Goal: Task Accomplishment & Management: Use online tool/utility

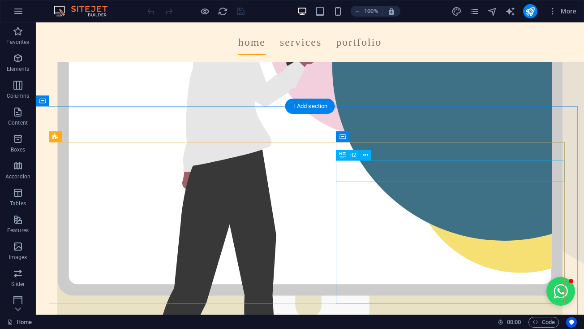
scroll to position [235, 1]
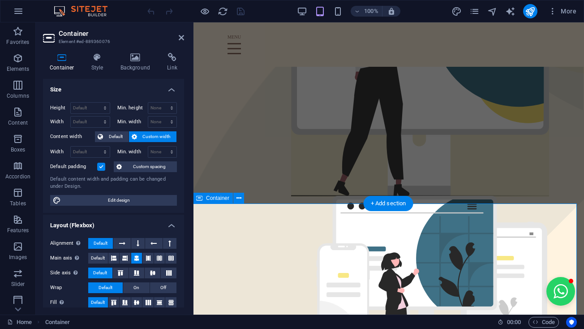
scroll to position [0, 50]
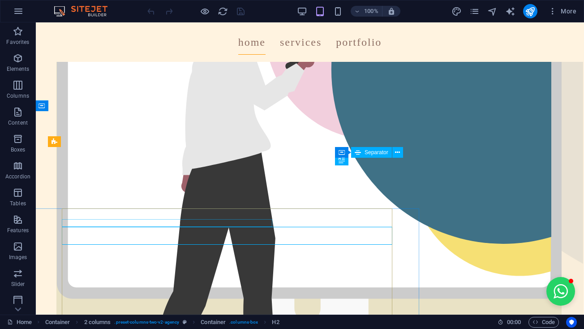
scroll to position [0, 62]
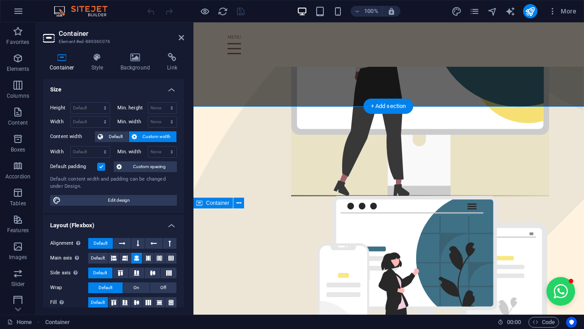
scroll to position [0, 50]
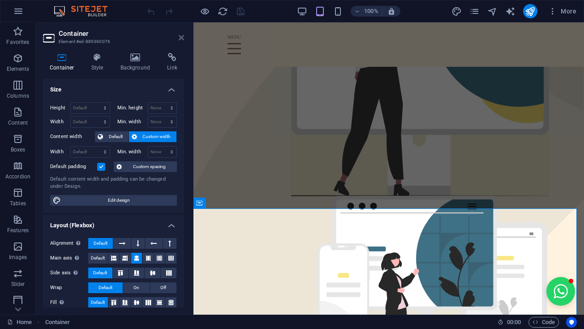
click at [183, 36] on icon at bounding box center [181, 37] width 5 height 7
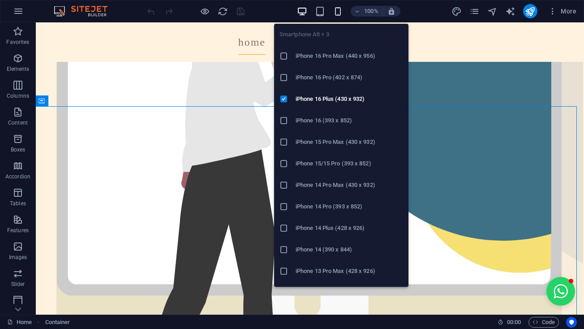
click at [337, 11] on icon "button" at bounding box center [338, 11] width 10 height 10
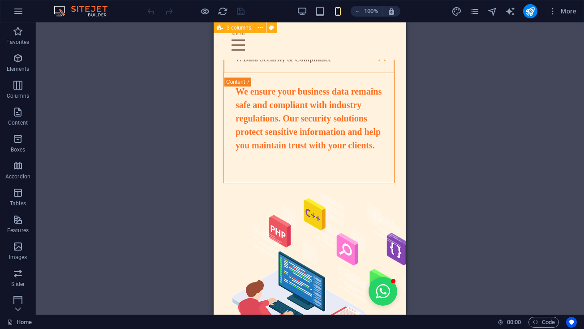
scroll to position [2053, 1]
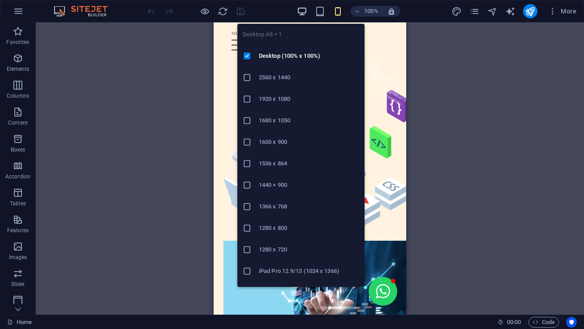
click at [308, 13] on span "button" at bounding box center [302, 11] width 11 height 10
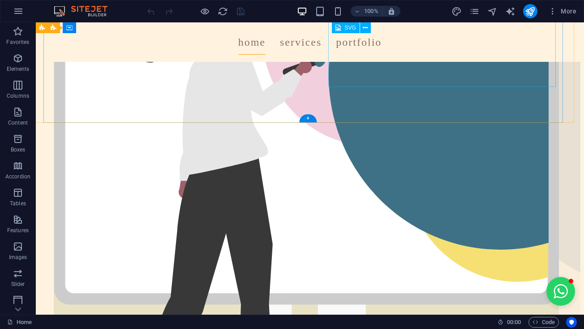
scroll to position [229, 4]
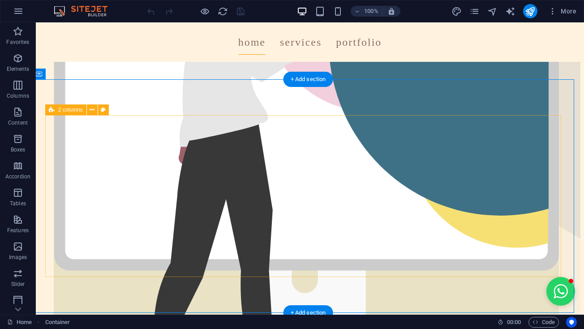
scroll to position [259, 4]
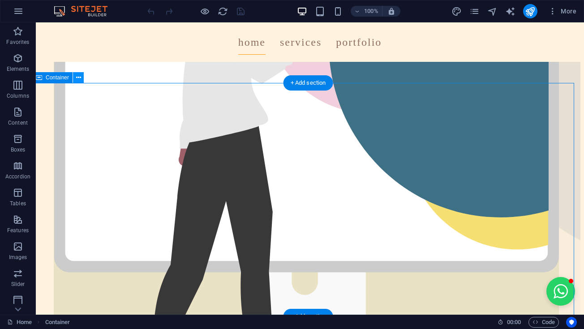
click at [78, 81] on icon at bounding box center [78, 77] width 5 height 9
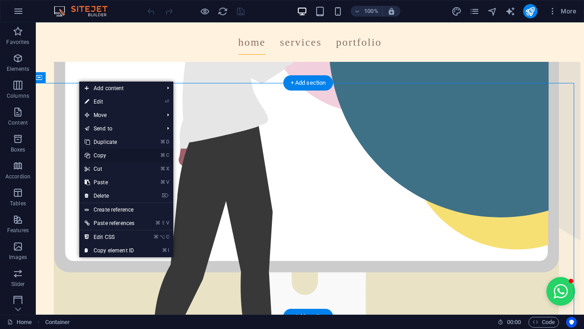
click at [99, 152] on link "⌘ C Copy" at bounding box center [109, 155] width 60 height 13
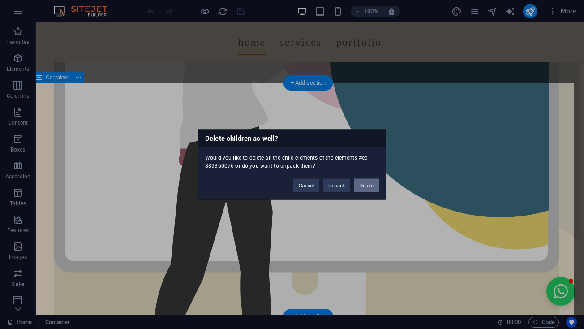
click at [367, 181] on button "Delete" at bounding box center [366, 185] width 25 height 13
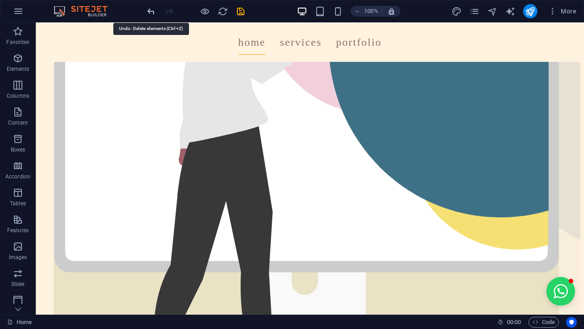
click at [152, 11] on icon "undo" at bounding box center [151, 11] width 10 height 10
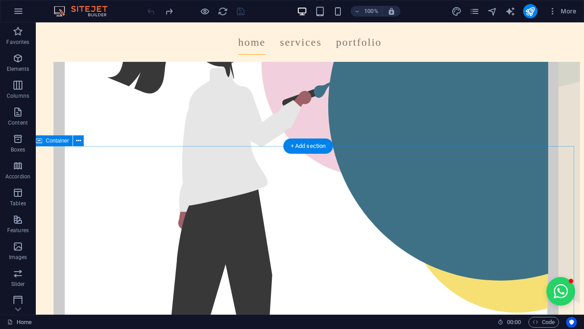
scroll to position [195, 4]
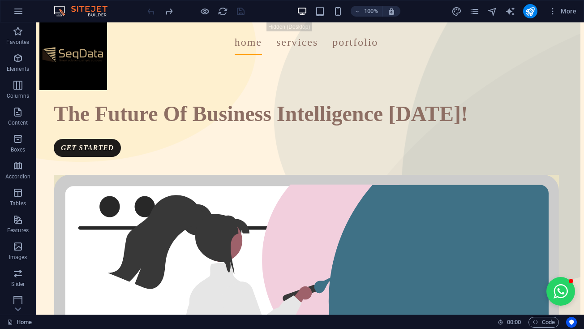
scroll to position [0, 4]
click at [298, 49] on nav "Home Services Portfolio" at bounding box center [306, 42] width 505 height 25
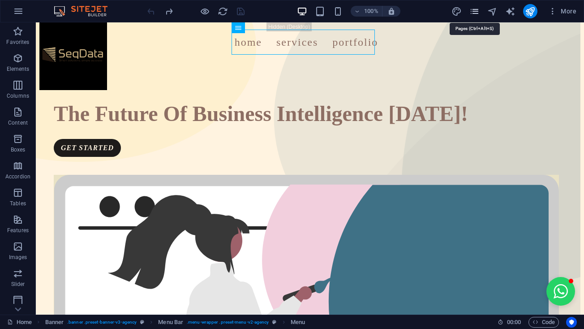
click at [479, 13] on icon "pages" at bounding box center [475, 11] width 10 height 10
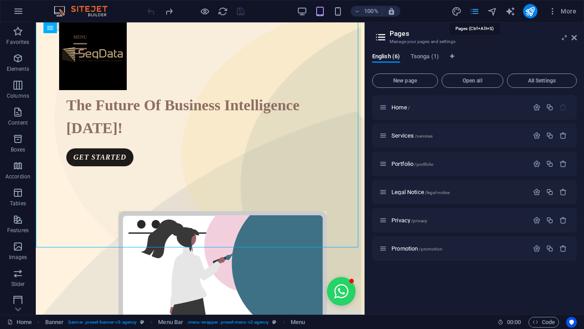
scroll to position [0, 42]
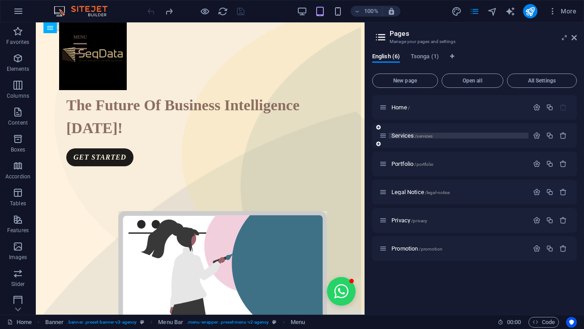
click at [397, 134] on span "Services /services" at bounding box center [412, 135] width 41 height 7
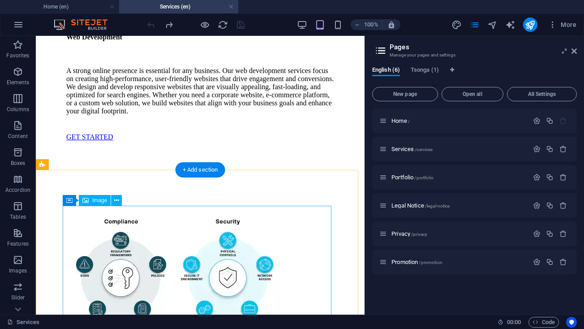
scroll to position [1013, 0]
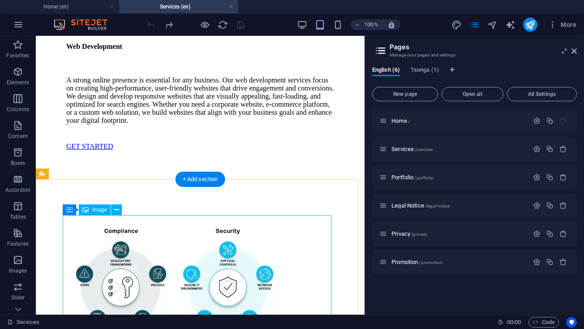
click at [189, 222] on figure at bounding box center [200, 283] width 268 height 123
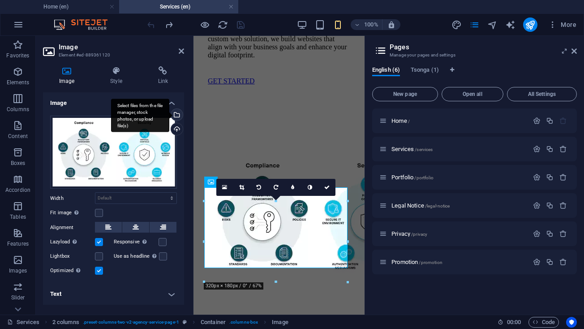
click at [178, 119] on div "Select files from the file manager, stock photos, or upload file(s)" at bounding box center [175, 115] width 13 height 13
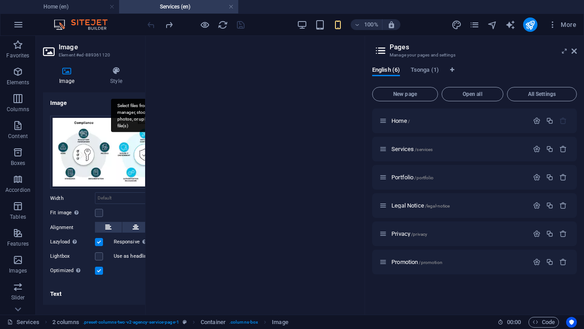
scroll to position [2602, 0]
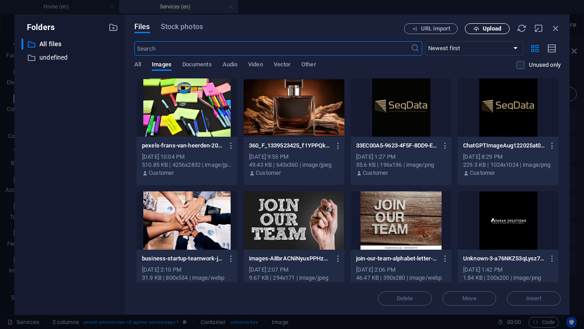
click at [495, 24] on button "Upload" at bounding box center [487, 28] width 45 height 11
click at [500, 34] on button "Upload" at bounding box center [487, 28] width 45 height 11
click at [497, 26] on span "Upload" at bounding box center [492, 28] width 18 height 5
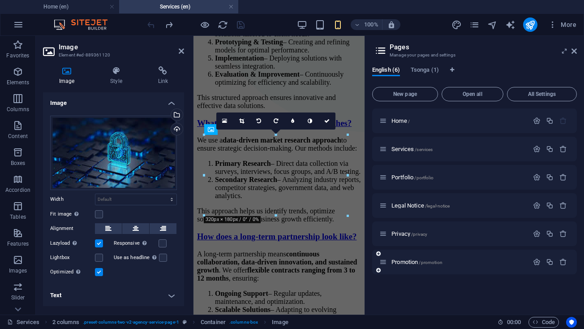
scroll to position [1078, 0]
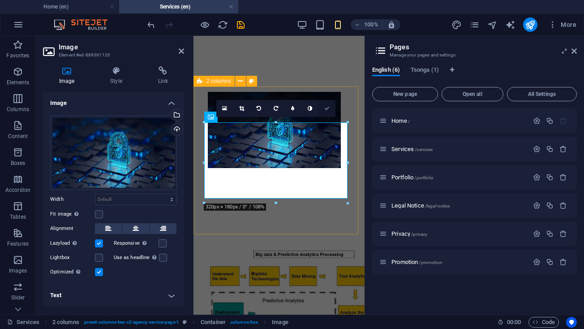
click at [331, 110] on link at bounding box center [327, 108] width 17 height 17
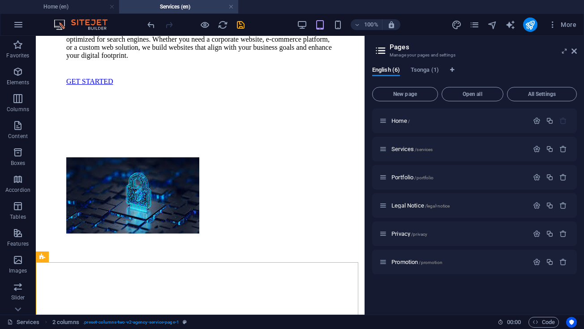
click at [579, 48] on aside "Pages Manage your pages and settings English (6) Tsonga (1) New page Open all A…" at bounding box center [475, 175] width 220 height 279
click at [576, 49] on icon at bounding box center [574, 51] width 5 height 7
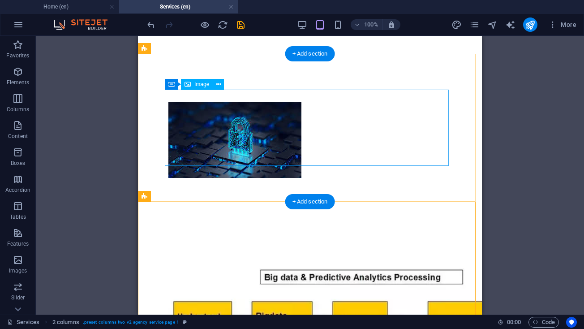
scroll to position [1134, 0]
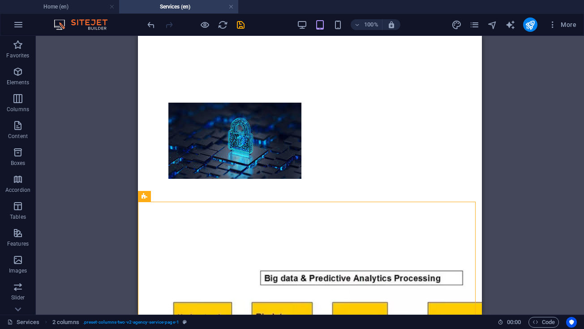
click at [153, 32] on div "100% More" at bounding box center [291, 25] width 583 height 22
click at [149, 26] on icon "undo" at bounding box center [151, 25] width 10 height 10
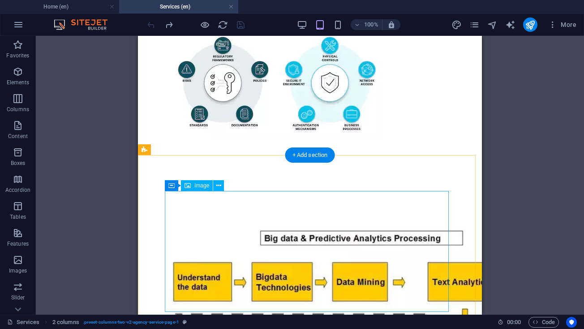
scroll to position [1286, 0]
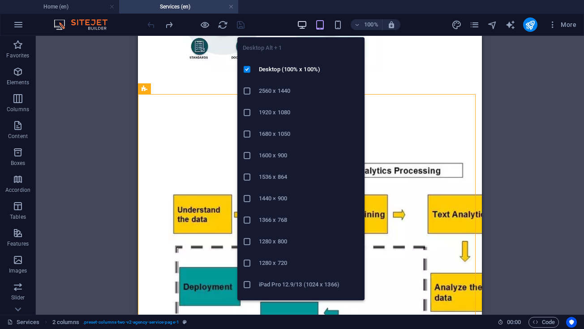
click at [302, 23] on icon "button" at bounding box center [302, 25] width 10 height 10
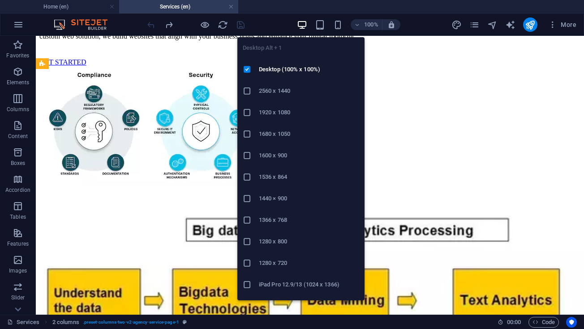
scroll to position [937, 0]
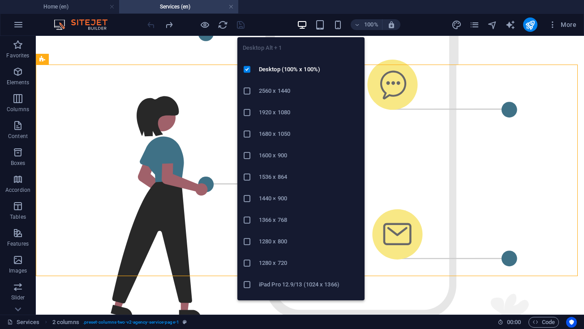
click at [302, 23] on icon "button" at bounding box center [302, 25] width 10 height 10
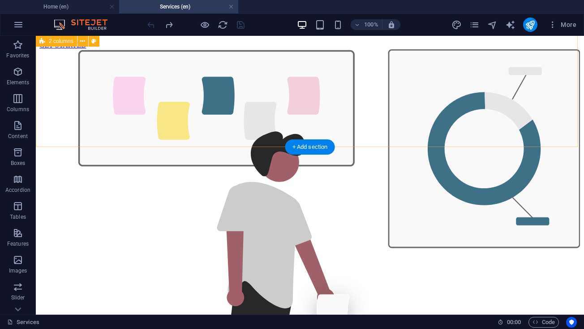
scroll to position [422, 0]
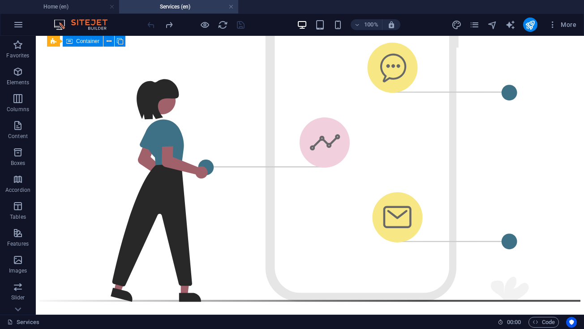
scroll to position [868, 0]
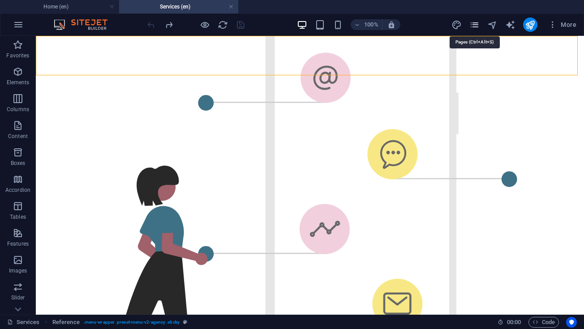
click at [478, 27] on icon "pages" at bounding box center [475, 25] width 10 height 10
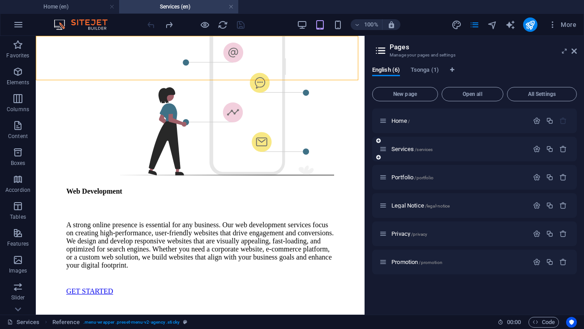
click at [393, 152] on div "Services /services" at bounding box center [454, 149] width 149 height 10
click at [395, 147] on span "Services /services" at bounding box center [412, 149] width 41 height 7
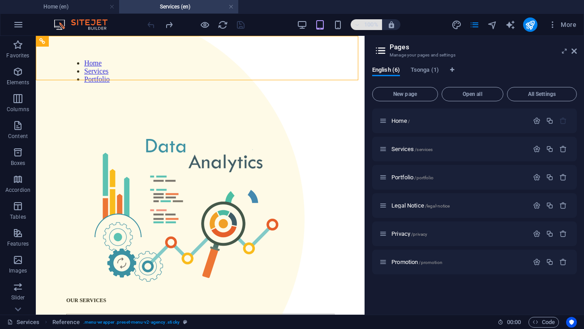
scroll to position [0, 0]
click at [573, 52] on icon at bounding box center [574, 51] width 5 height 7
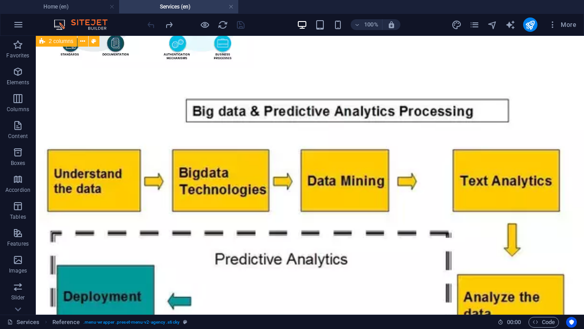
scroll to position [1408, 0]
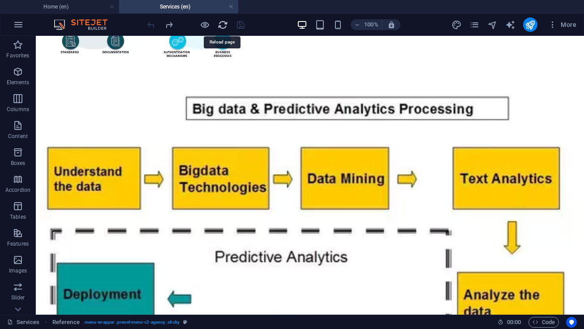
click at [223, 24] on icon "reload" at bounding box center [223, 25] width 10 height 10
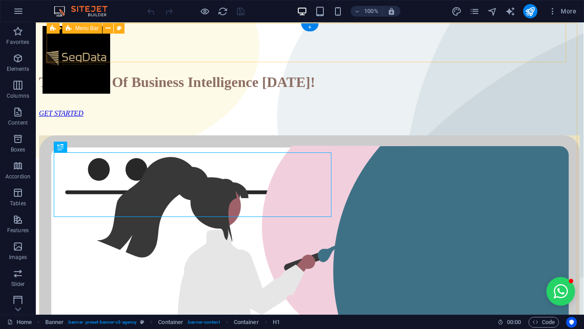
scroll to position [0, 0]
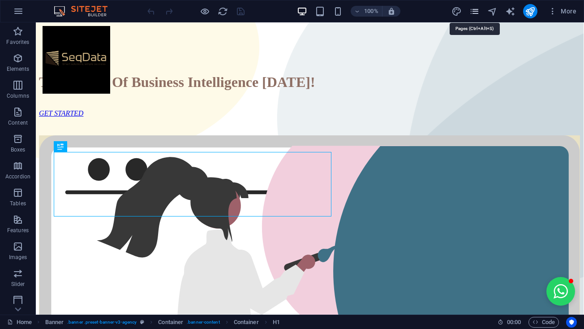
click at [479, 12] on icon "pages" at bounding box center [475, 11] width 10 height 10
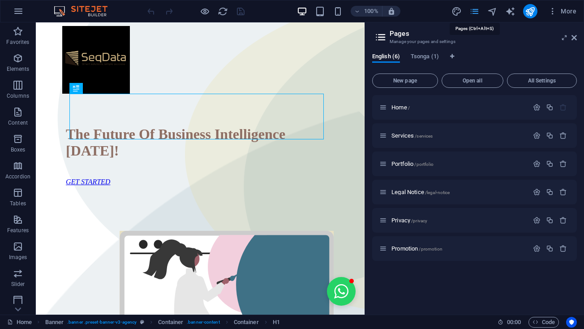
scroll to position [0, 42]
click at [396, 135] on span "Services /services" at bounding box center [412, 135] width 41 height 7
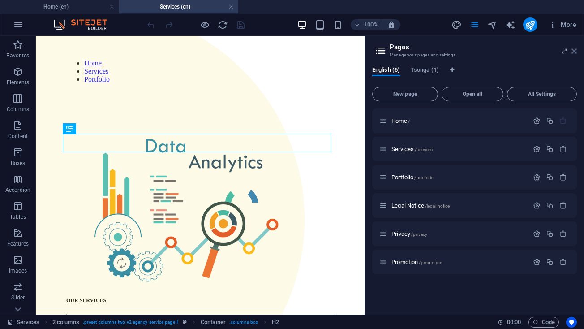
click at [575, 32] on div "100% More" at bounding box center [291, 25] width 583 height 22
click at [573, 53] on icon at bounding box center [574, 51] width 5 height 7
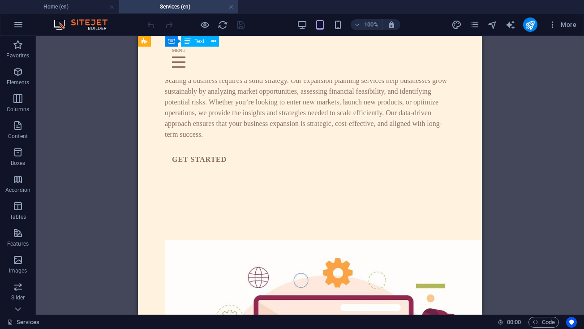
scroll to position [2054, 0]
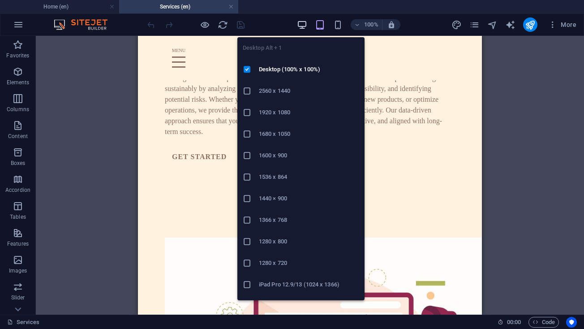
click at [303, 25] on icon "button" at bounding box center [302, 25] width 10 height 10
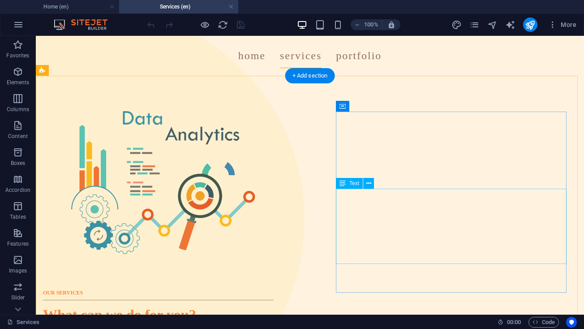
scroll to position [0, 0]
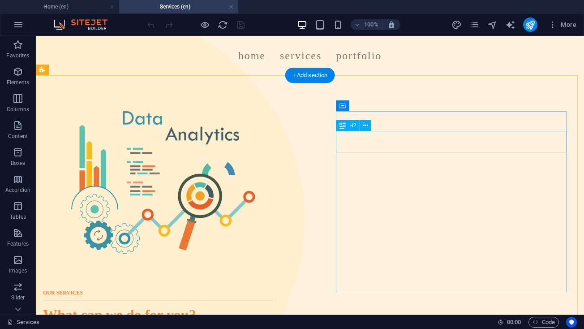
click at [274, 304] on div "What can we do for you?" at bounding box center [158, 315] width 231 height 22
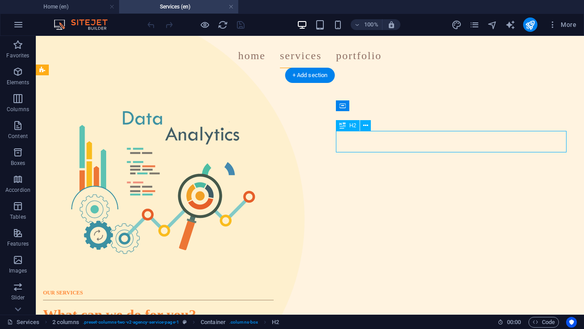
click at [274, 304] on div "What can we do for you?" at bounding box center [158, 315] width 231 height 22
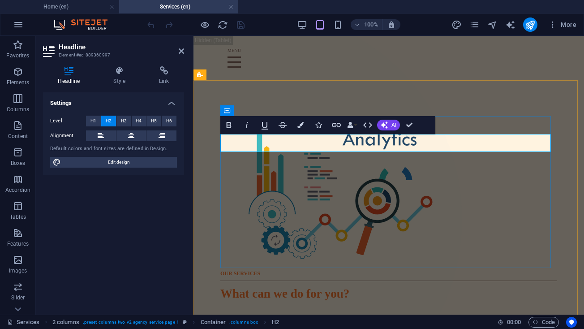
click at [356, 285] on h2 "What can we do for you?" at bounding box center [388, 294] width 337 height 18
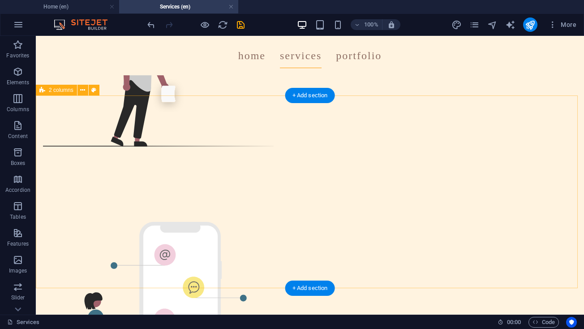
scroll to position [715, 0]
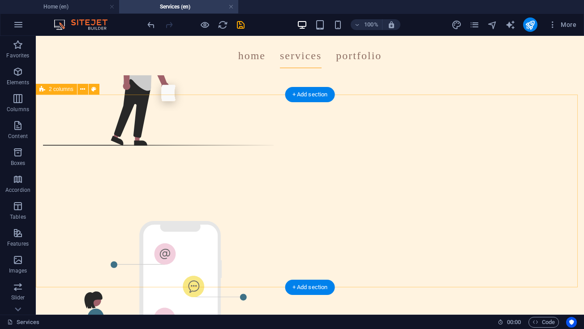
select select "%"
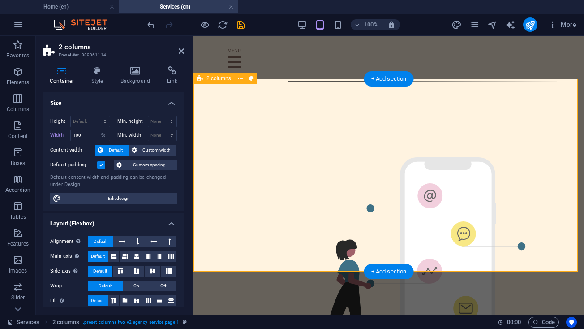
scroll to position [1149, 0]
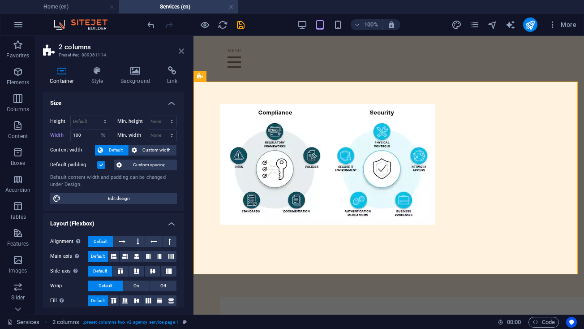
click at [181, 50] on icon at bounding box center [181, 51] width 5 height 7
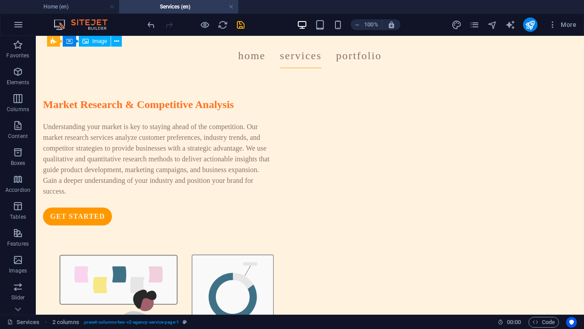
scroll to position [317, 0]
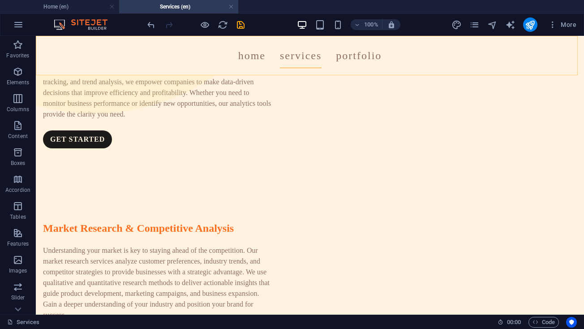
click at [366, 58] on nav "Home Services Portfolio" at bounding box center [310, 55] width 520 height 25
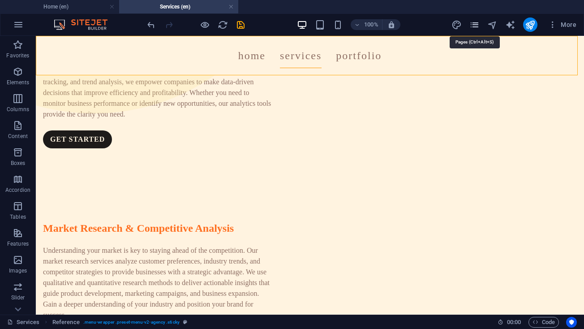
click at [475, 28] on icon "pages" at bounding box center [475, 25] width 10 height 10
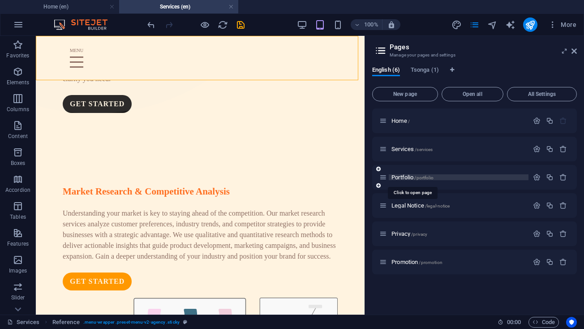
click at [402, 176] on span "Portfolio /portfolio" at bounding box center [413, 177] width 42 height 7
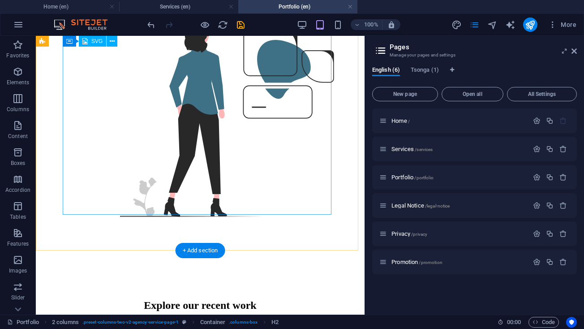
scroll to position [343, 0]
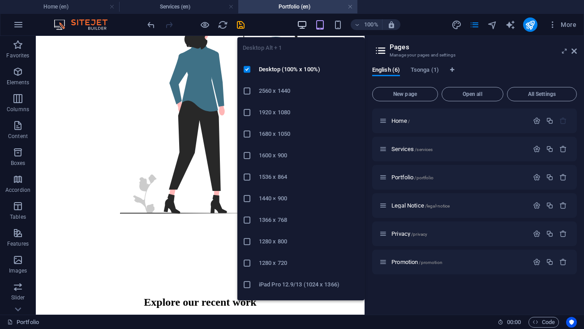
click at [305, 21] on icon "button" at bounding box center [302, 25] width 10 height 10
click at [300, 26] on icon "button" at bounding box center [302, 25] width 10 height 10
click at [303, 25] on icon "button" at bounding box center [302, 25] width 10 height 10
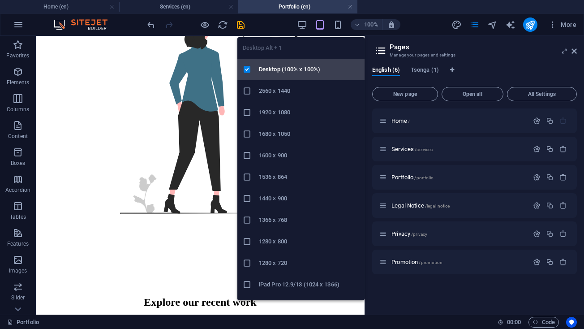
click at [274, 78] on li "Desktop (100% x 100%)" at bounding box center [301, 70] width 127 height 22
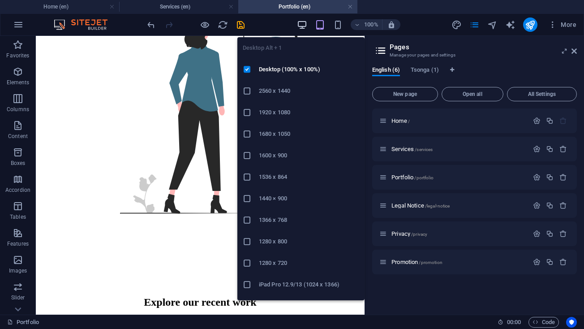
click at [301, 26] on icon "button" at bounding box center [302, 25] width 10 height 10
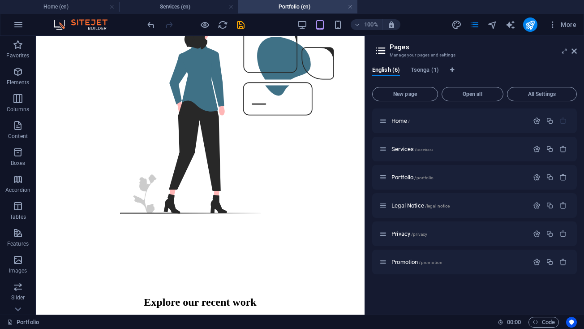
click at [578, 51] on aside "Pages Manage your pages and settings English (6) Tsonga (1) New page Open all A…" at bounding box center [475, 175] width 220 height 279
click at [576, 51] on icon at bounding box center [574, 51] width 5 height 7
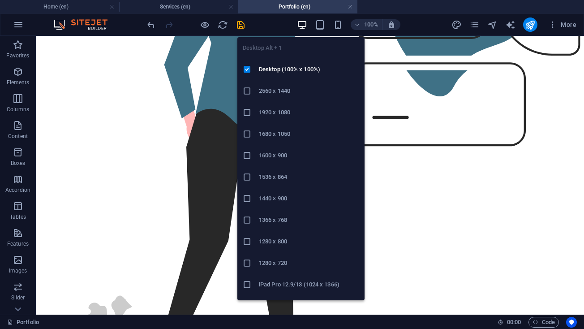
click at [305, 26] on icon "button" at bounding box center [302, 25] width 10 height 10
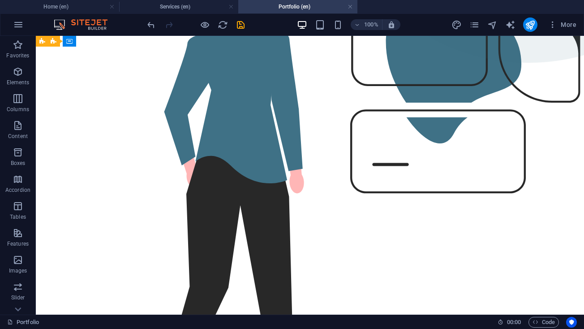
scroll to position [248, 0]
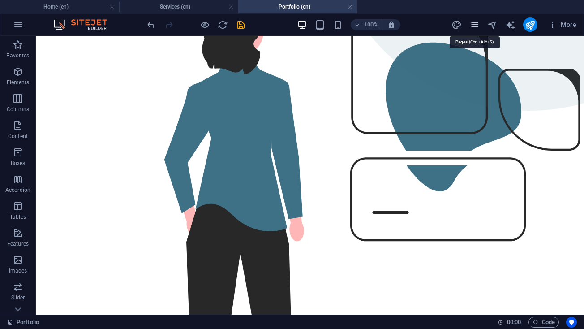
click at [476, 26] on icon "pages" at bounding box center [475, 25] width 10 height 10
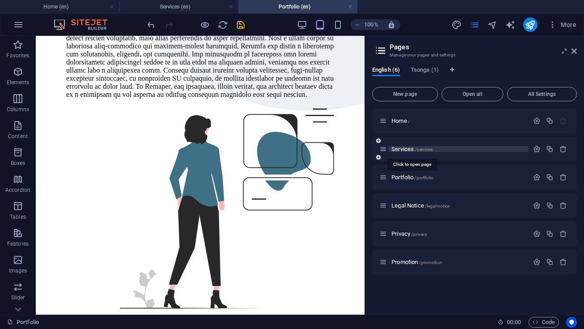
click at [407, 148] on span "Services /services" at bounding box center [412, 149] width 41 height 7
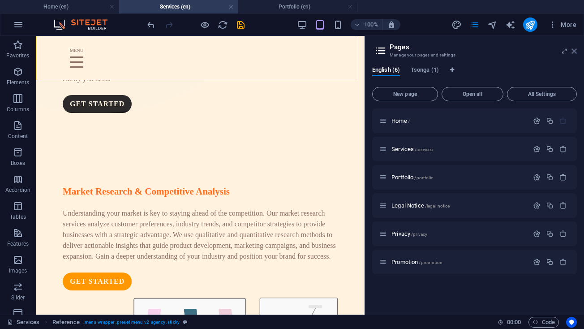
click at [574, 51] on icon at bounding box center [574, 51] width 5 height 7
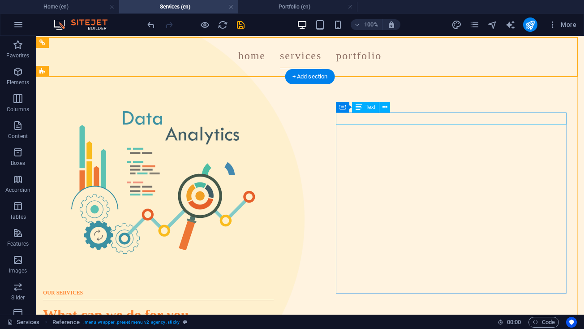
scroll to position [0, 0]
click at [274, 284] on div "OUR SERVICES" at bounding box center [158, 290] width 231 height 13
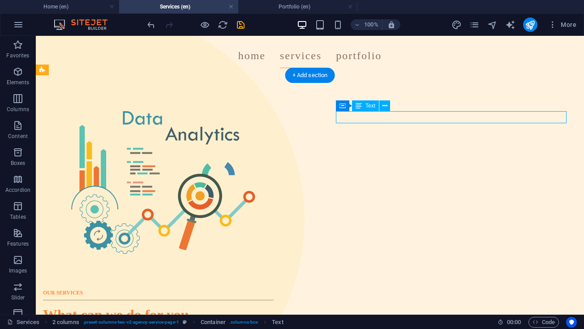
click at [274, 284] on div "OUR SERVICES" at bounding box center [158, 290] width 231 height 13
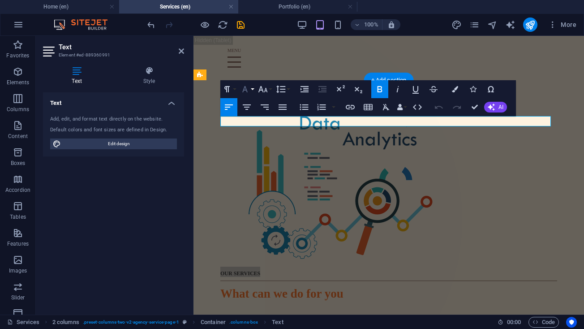
click at [246, 88] on icon "button" at bounding box center [244, 89] width 5 height 6
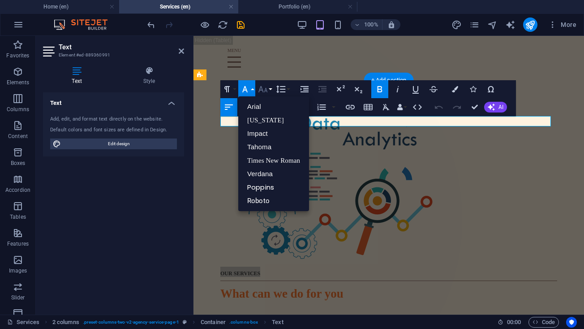
click at [264, 87] on icon "button" at bounding box center [263, 89] width 11 height 11
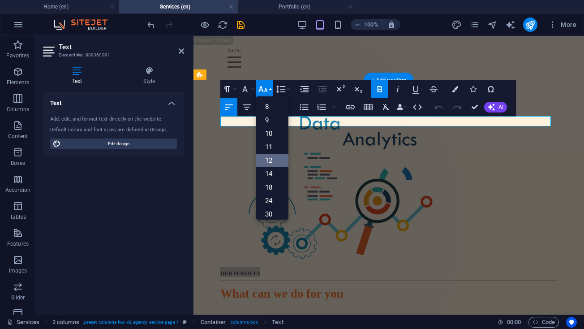
scroll to position [64, 0]
click at [270, 107] on link "14" at bounding box center [272, 109] width 32 height 13
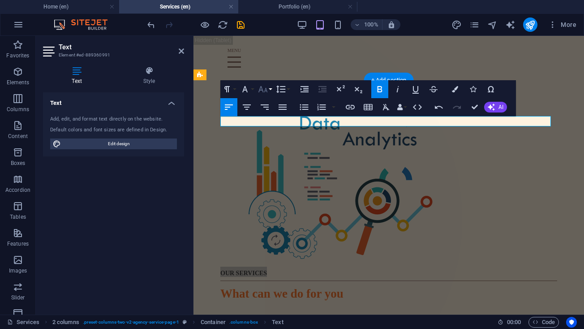
click at [265, 95] on icon "button" at bounding box center [263, 89] width 11 height 11
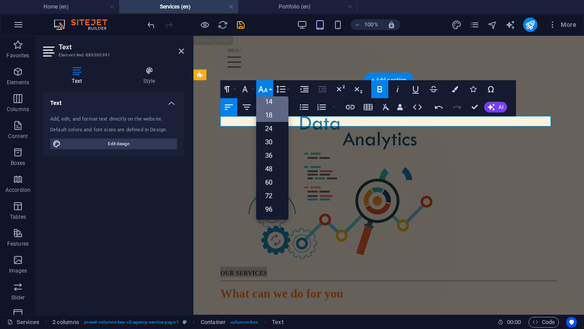
scroll to position [72, 0]
click at [264, 119] on link "18" at bounding box center [272, 114] width 32 height 13
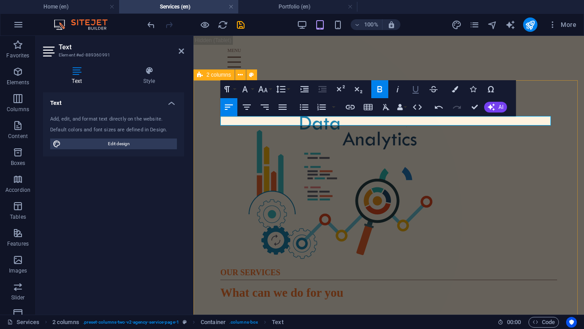
click at [412, 88] on icon "button" at bounding box center [415, 89] width 11 height 11
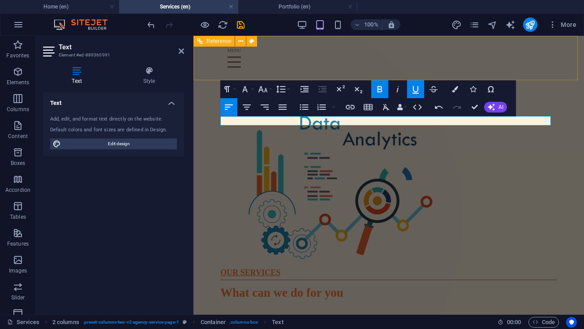
click at [347, 61] on div at bounding box center [388, 57] width 337 height 19
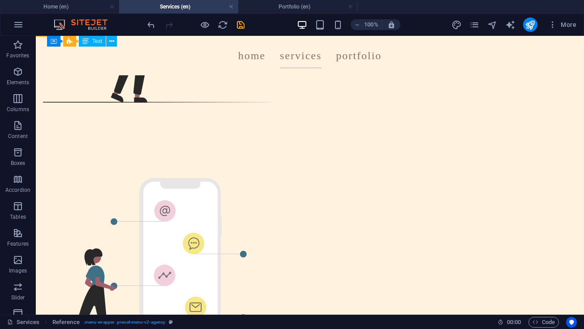
scroll to position [755, 0]
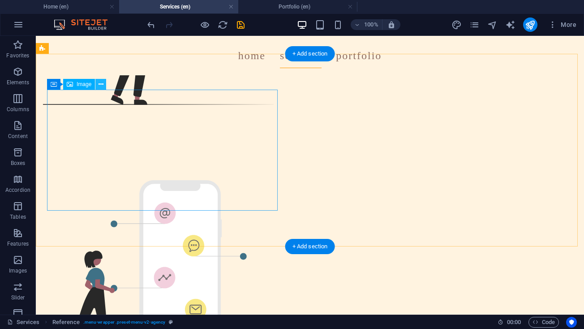
click at [106, 86] on button at bounding box center [100, 84] width 11 height 11
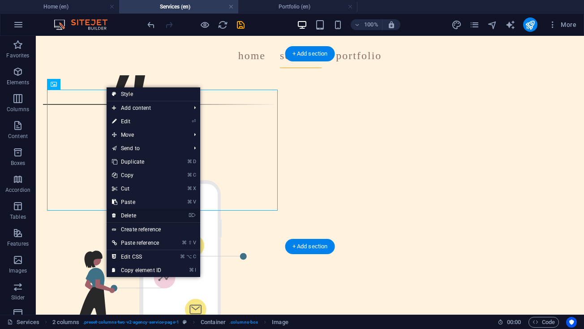
click at [134, 213] on link "⌦ Delete" at bounding box center [137, 215] width 60 height 13
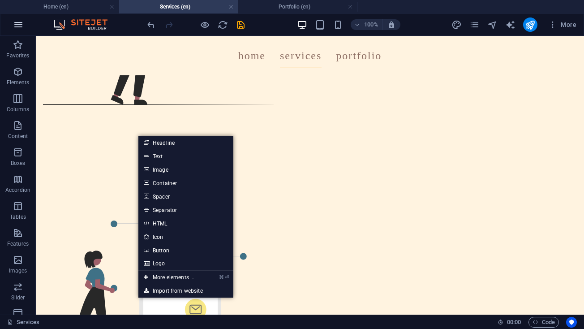
click at [14, 32] on button "button" at bounding box center [19, 25] width 22 height 22
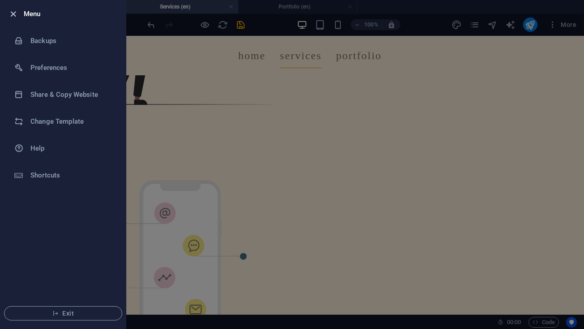
click at [17, 18] on icon "button" at bounding box center [13, 14] width 10 height 10
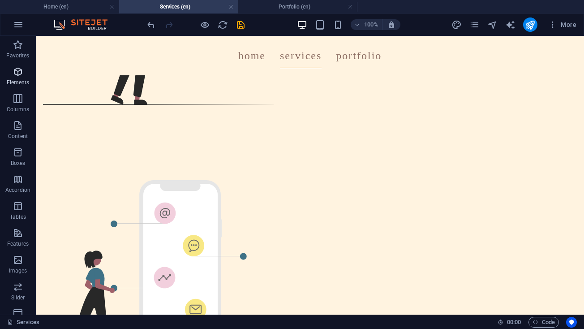
click at [24, 80] on p "Elements" at bounding box center [18, 82] width 23 height 7
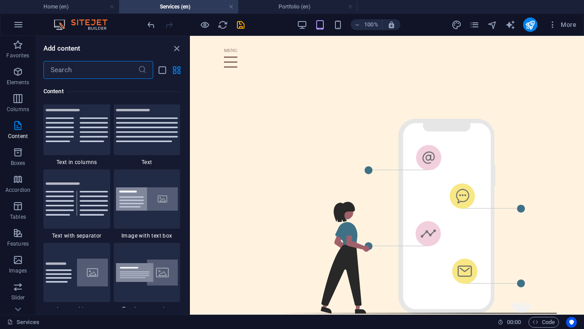
scroll to position [1582, 0]
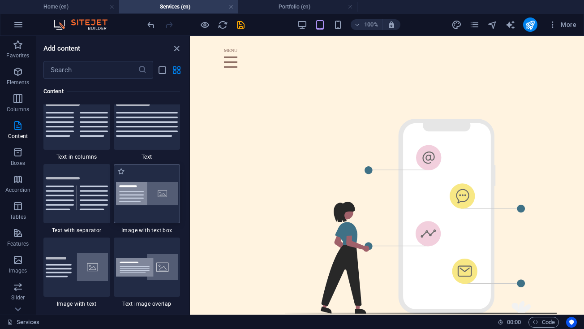
click at [130, 196] on img at bounding box center [147, 194] width 62 height 24
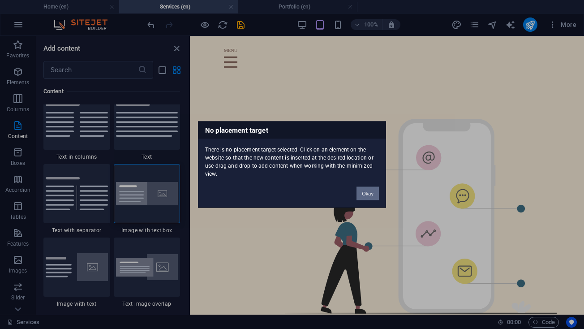
click at [369, 188] on button "Okay" at bounding box center [368, 193] width 22 height 13
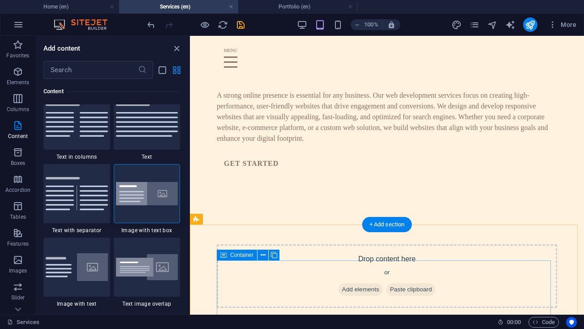
scroll to position [1005, 0]
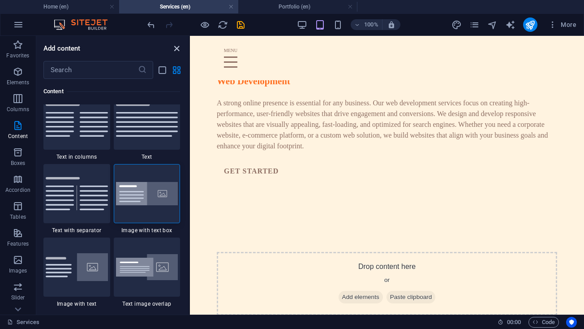
click at [177, 48] on icon "close panel" at bounding box center [177, 48] width 10 height 10
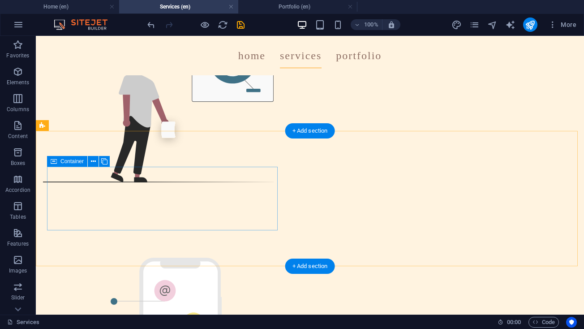
scroll to position [678, 0]
click at [95, 167] on div "Container" at bounding box center [81, 161] width 69 height 11
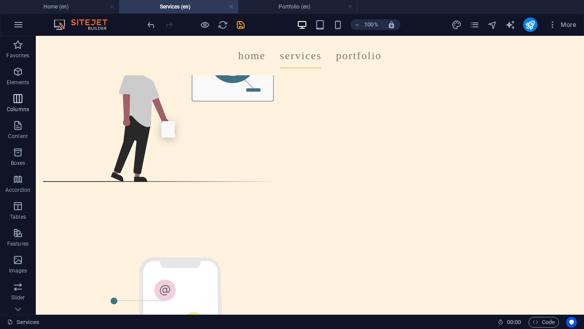
click at [18, 104] on span "Columns" at bounding box center [18, 104] width 36 height 22
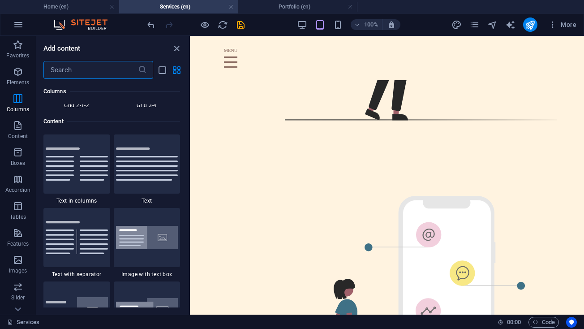
scroll to position [1555, 0]
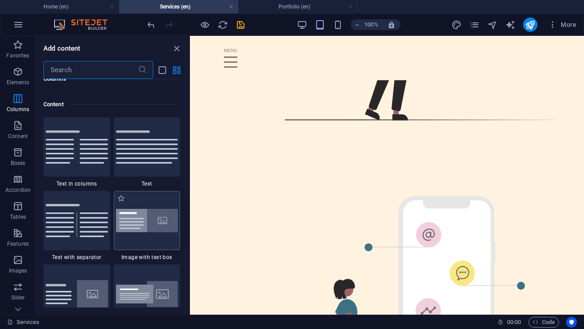
click at [152, 220] on img at bounding box center [147, 221] width 62 height 24
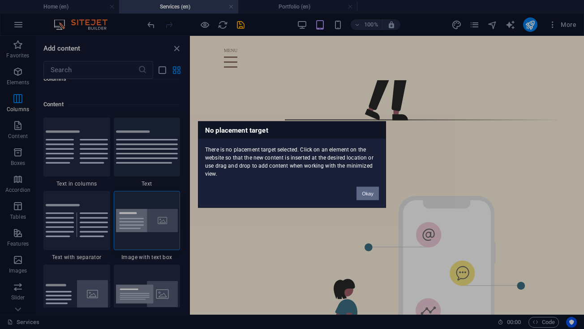
click at [367, 188] on button "Okay" at bounding box center [368, 193] width 22 height 13
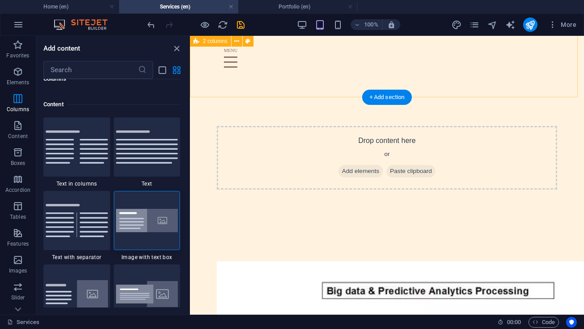
scroll to position [1138, 0]
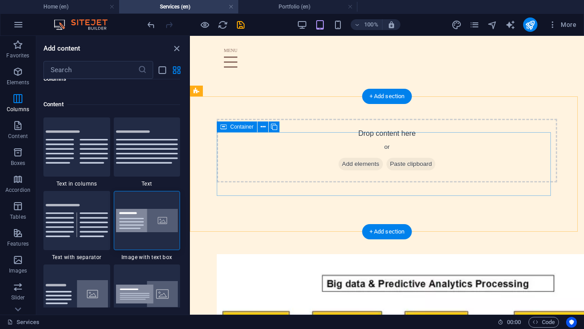
click at [358, 170] on span "Add elements" at bounding box center [361, 164] width 44 height 13
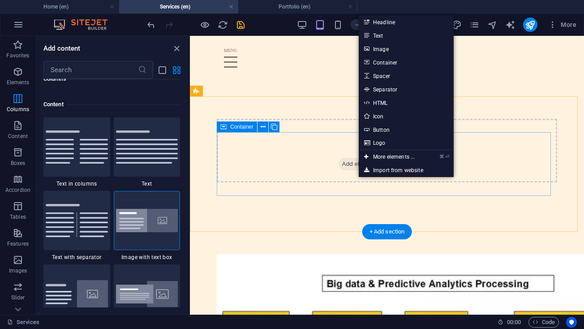
click at [291, 171] on div "Drop content here or Add elements Paste clipboard" at bounding box center [387, 151] width 341 height 64
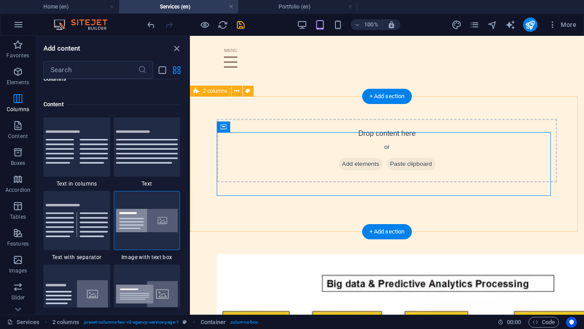
click at [295, 121] on div "Drop content here or Add elements Paste clipboard" at bounding box center [387, 150] width 394 height 135
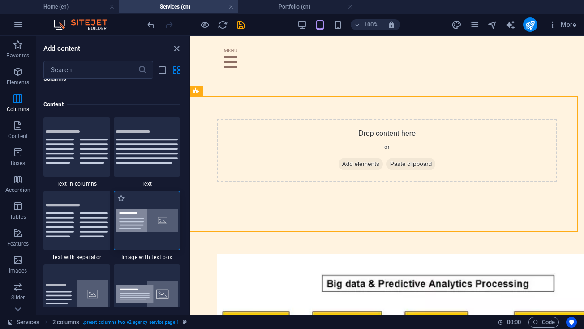
click at [158, 221] on img at bounding box center [147, 221] width 62 height 24
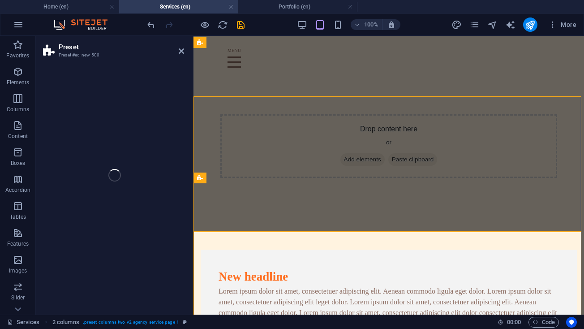
select select "rem"
select select "px"
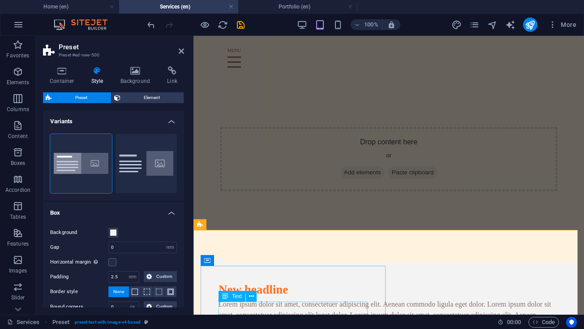
scroll to position [1124, 0]
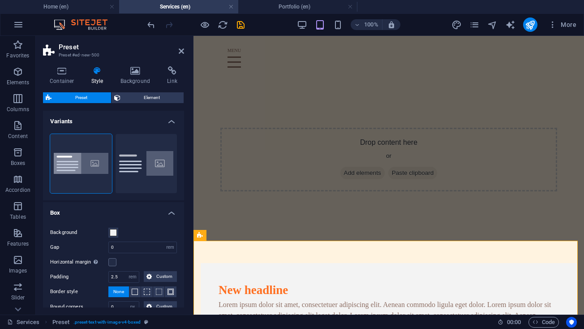
click at [186, 54] on aside "Preset Preset #ed-new-500 Container Style Background Link Size Height Default p…" at bounding box center [115, 175] width 158 height 279
click at [182, 51] on icon at bounding box center [181, 51] width 5 height 7
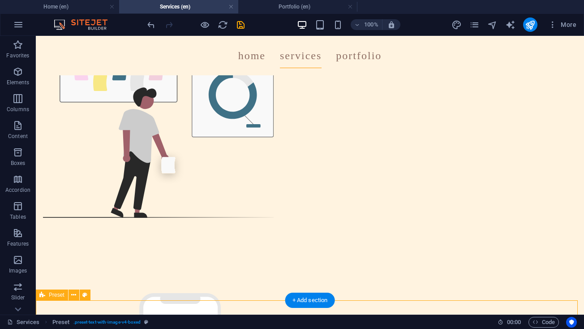
scroll to position [644, 0]
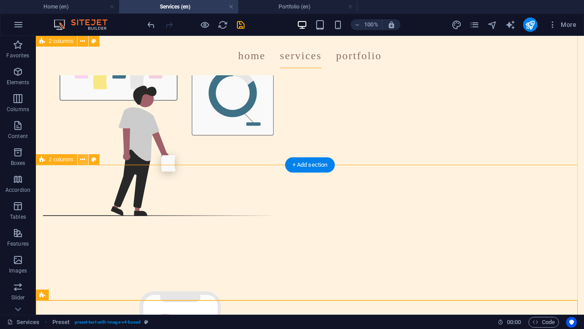
click at [81, 161] on icon at bounding box center [82, 159] width 5 height 9
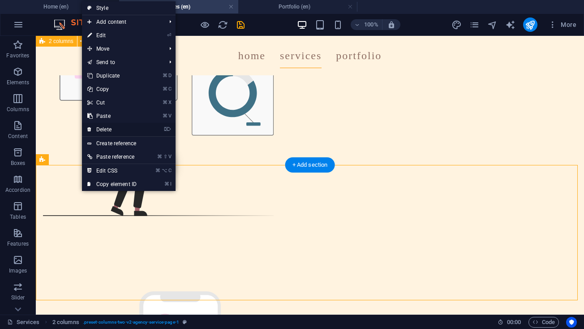
click at [104, 130] on link "⌦ Delete" at bounding box center [112, 129] width 60 height 13
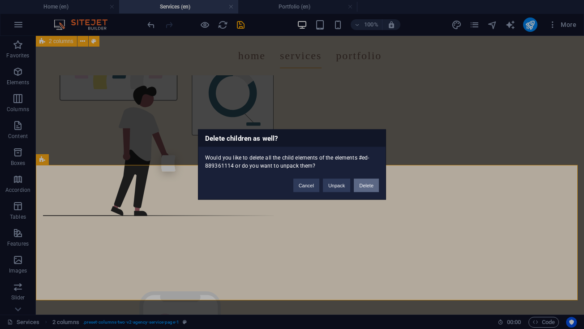
click at [363, 189] on button "Delete" at bounding box center [366, 185] width 25 height 13
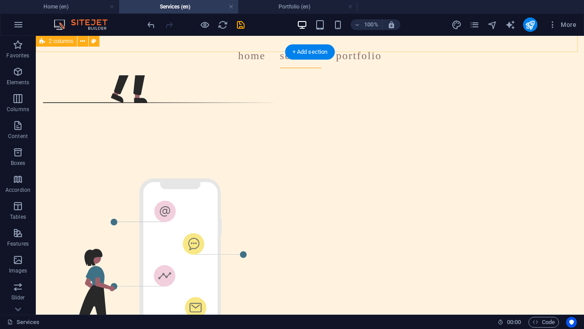
scroll to position [764, 0]
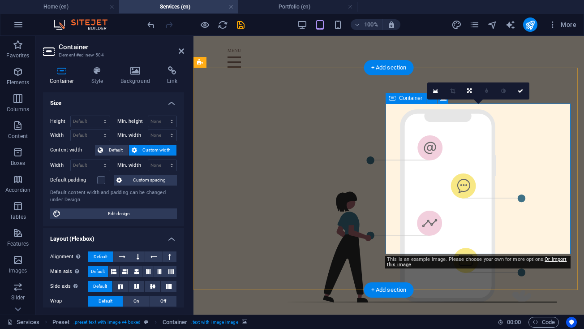
scroll to position [1163, 0]
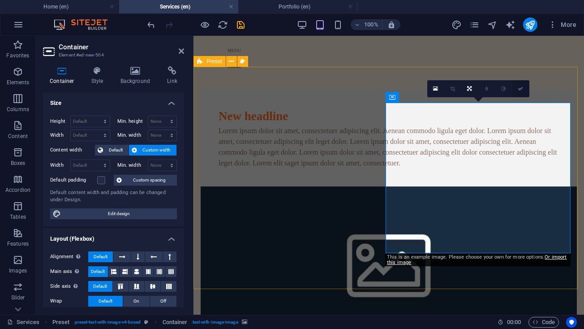
click at [519, 91] on icon at bounding box center [520, 88] width 5 height 5
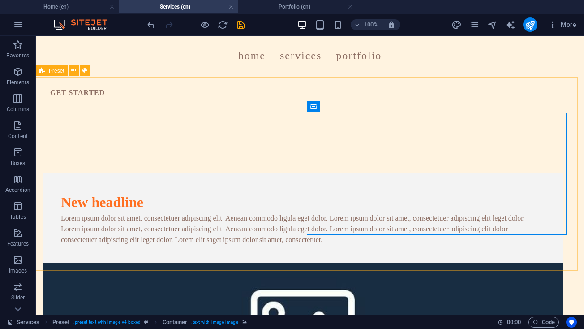
scroll to position [735, 0]
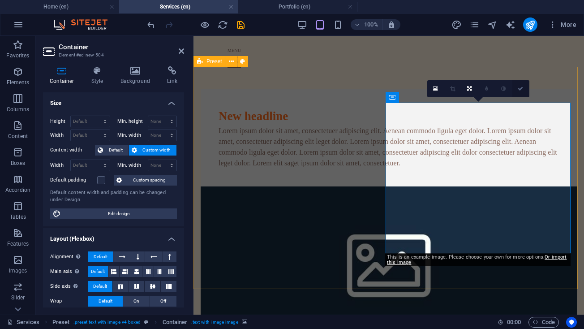
click at [523, 84] on link at bounding box center [521, 88] width 17 height 17
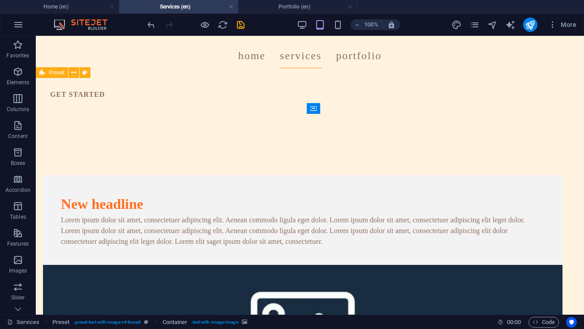
scroll to position [735, 0]
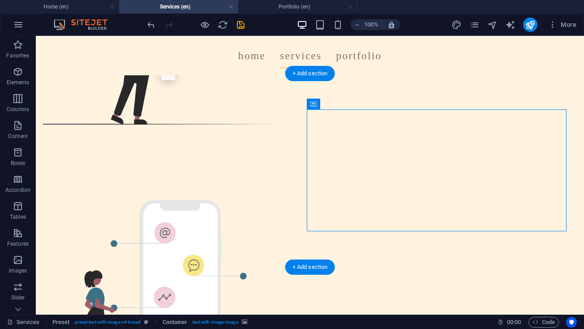
click at [364, 103] on icon at bounding box center [364, 103] width 7 height 9
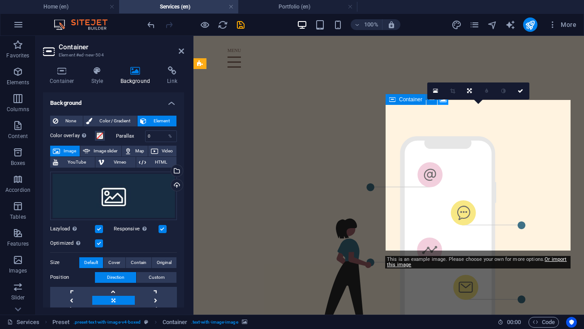
scroll to position [1163, 0]
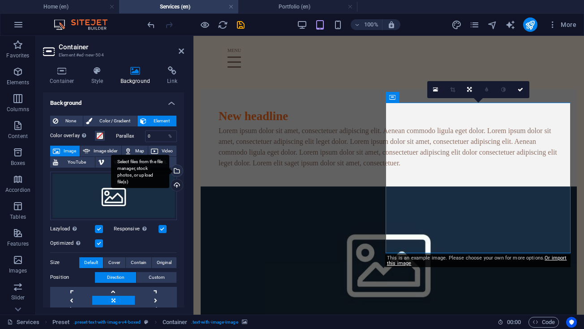
click at [176, 171] on div "Select files from the file manager, stock photos, or upload file(s)" at bounding box center [175, 171] width 13 height 13
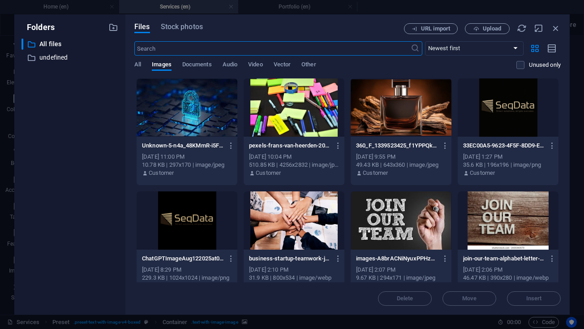
click at [202, 106] on div at bounding box center [187, 107] width 101 height 58
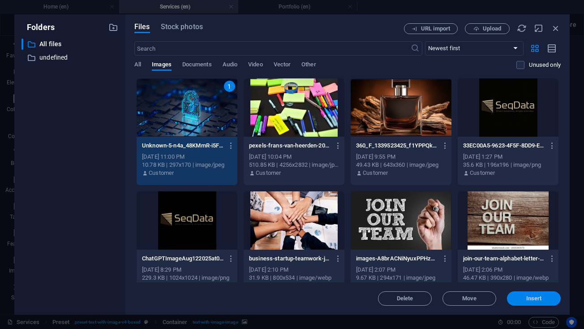
click at [535, 298] on span "Insert" at bounding box center [535, 298] width 16 height 5
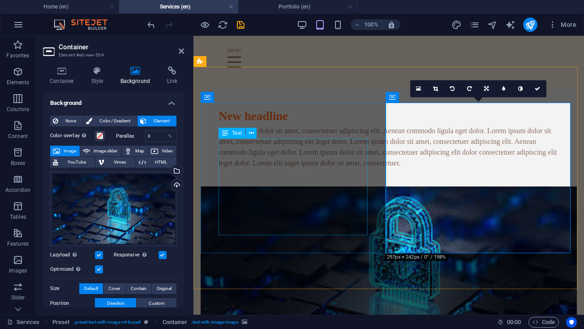
click at [333, 168] on div "Lorem ipsum dolor sit amet, consectetuer adipiscing elit. Aenean commodo ligula…" at bounding box center [389, 146] width 341 height 43
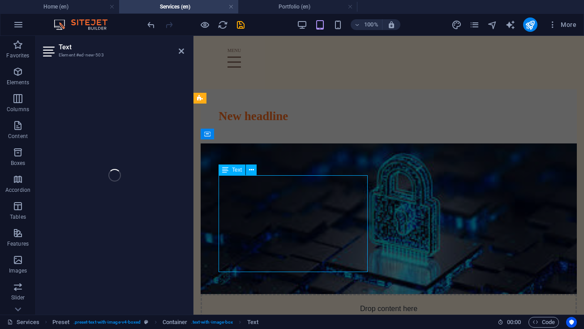
scroll to position [1126, 0]
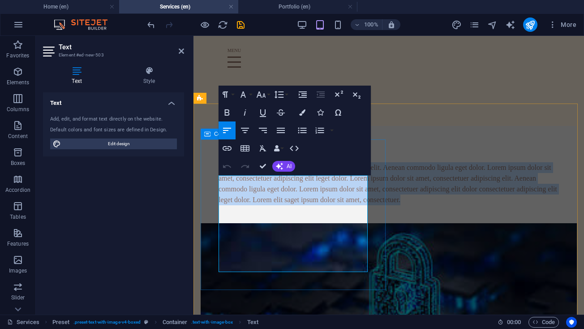
drag, startPoint x: 343, startPoint y: 266, endPoint x: 212, endPoint y: 151, distance: 174.1
click at [212, 152] on div "New headline Lorem ipsum dolor sit amet, consectetuer adipiscing elit. Aenean c…" at bounding box center [389, 174] width 376 height 97
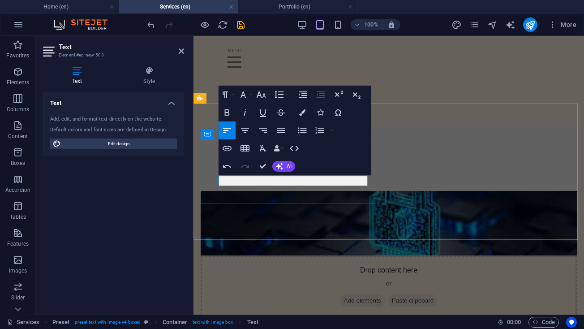
click at [295, 173] on p at bounding box center [389, 167] width 341 height 11
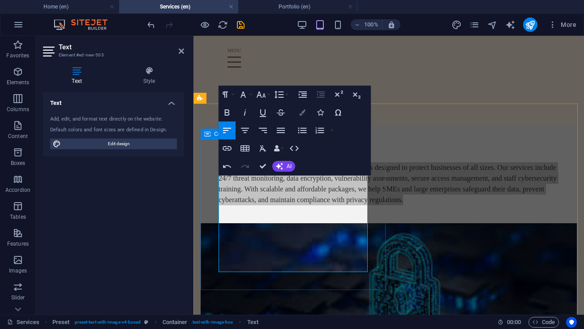
click at [302, 108] on button "Colors" at bounding box center [302, 113] width 17 height 18
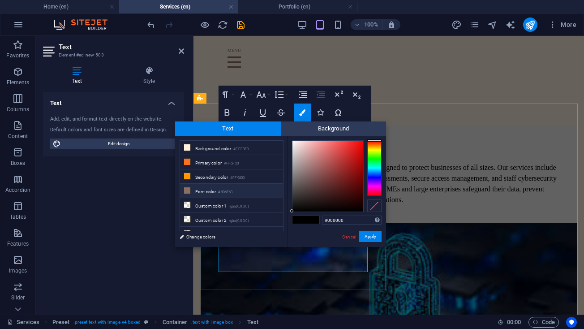
click at [221, 189] on li "Font color #8D6E63" at bounding box center [231, 191] width 103 height 14
type input "#8d6e63"
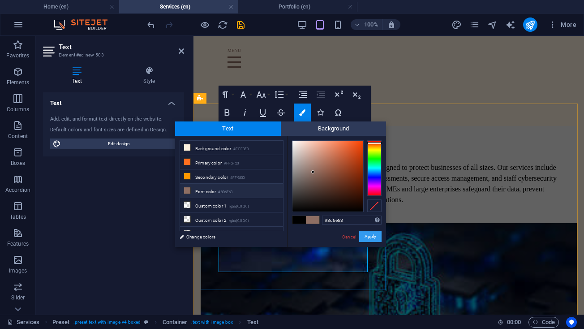
click at [374, 232] on button "Apply" at bounding box center [370, 236] width 22 height 11
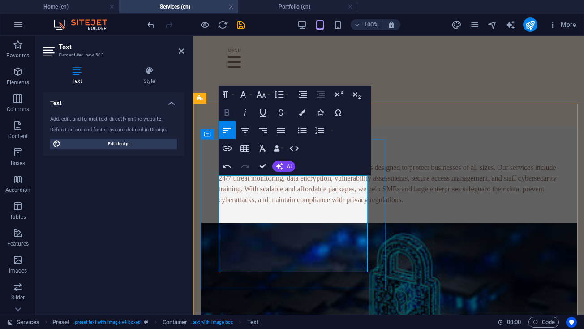
click at [231, 108] on icon "button" at bounding box center [227, 112] width 11 height 11
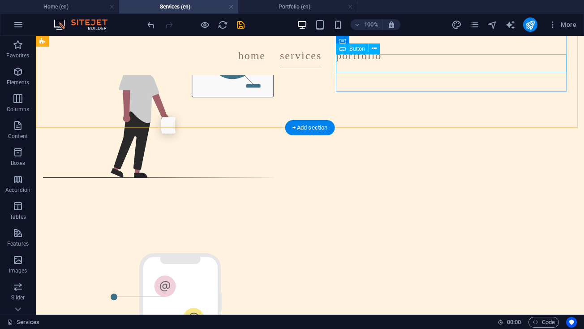
scroll to position [681, 0]
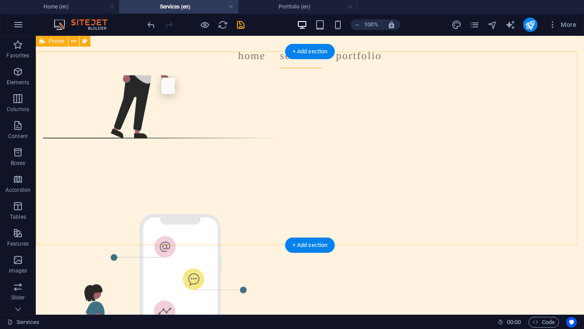
scroll to position [702, 0]
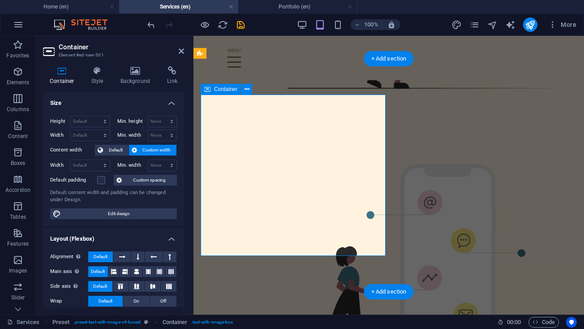
scroll to position [1168, 0]
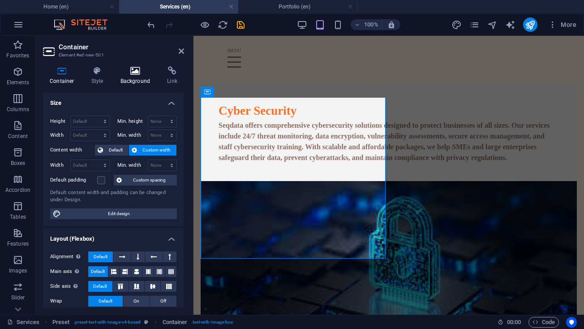
click at [147, 83] on h4 "Background" at bounding box center [137, 75] width 47 height 19
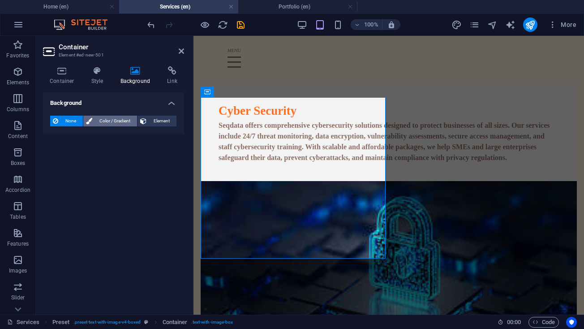
click at [122, 117] on span "Color / Gradient" at bounding box center [114, 121] width 39 height 11
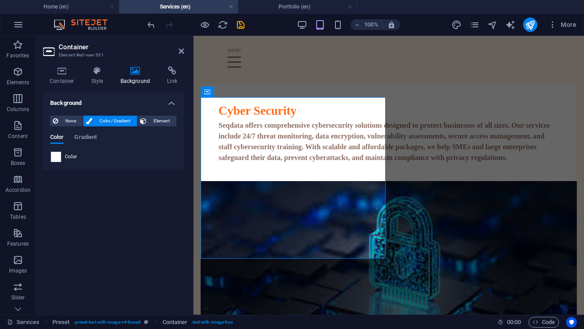
click at [67, 155] on span "Color" at bounding box center [71, 156] width 13 height 7
click at [60, 157] on span at bounding box center [56, 157] width 10 height 10
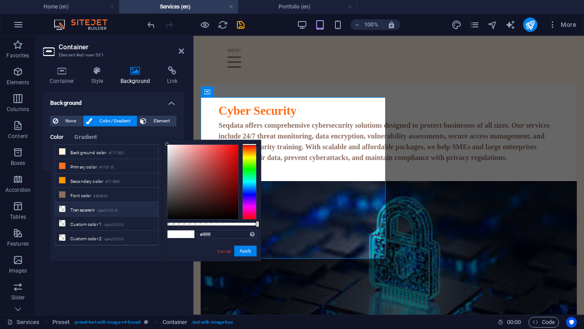
click at [97, 209] on li "Transparent rgba(0,0,0,.0)" at bounding box center [106, 209] width 103 height 14
type input "rgba(0, 0, 0, 0)"
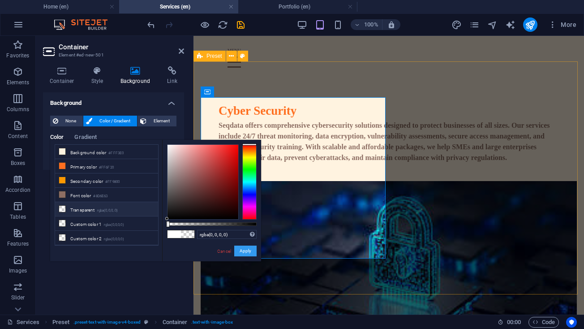
click at [242, 253] on button "Apply" at bounding box center [245, 251] width 22 height 11
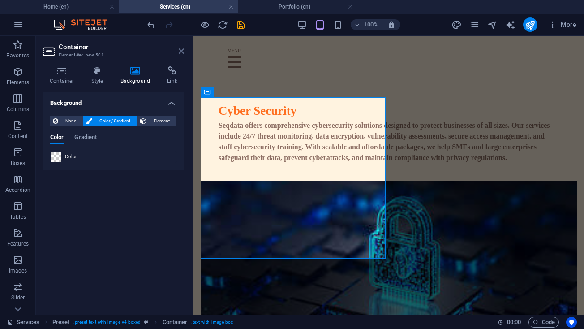
click at [181, 52] on icon at bounding box center [181, 51] width 5 height 7
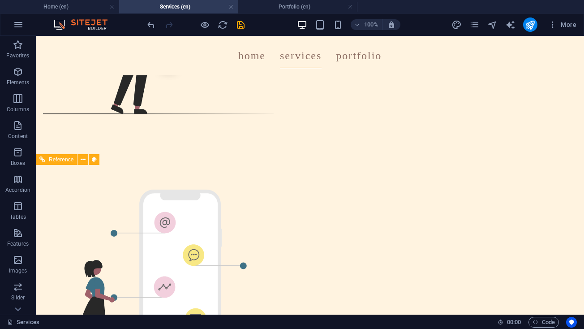
scroll to position [716, 0]
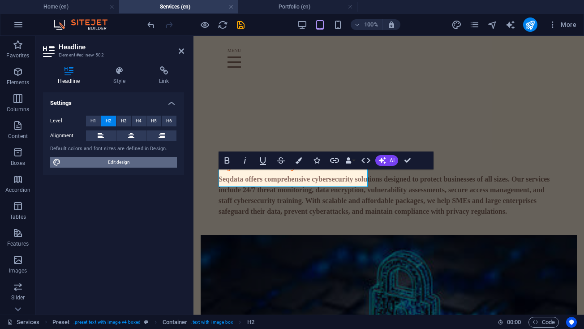
click at [112, 164] on span "Edit design" at bounding box center [119, 162] width 111 height 11
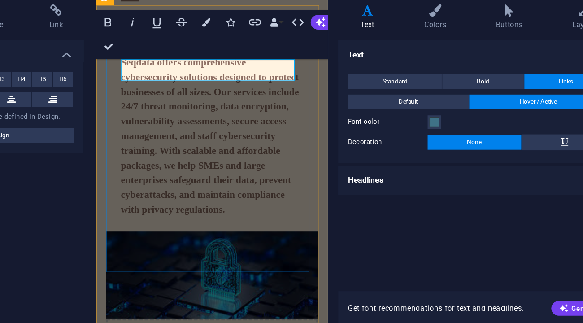
click at [108, 79] on div "Cyber Security Seqdata offers comprehensive cybersecurity solutions designed to…" at bounding box center [180, 82] width 155 height 156
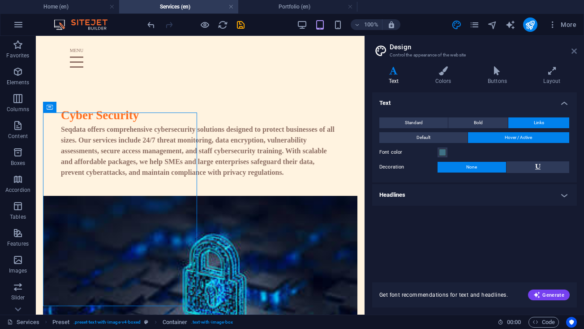
click at [574, 52] on icon at bounding box center [574, 51] width 5 height 7
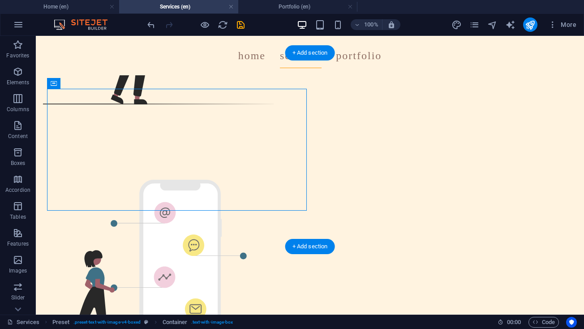
scroll to position [749, 0]
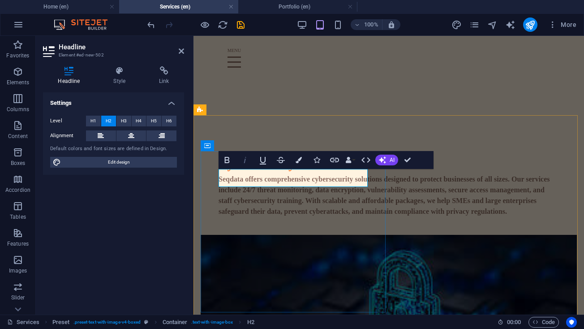
click at [246, 158] on icon "button" at bounding box center [245, 160] width 2 height 6
drag, startPoint x: 299, startPoint y: 173, endPoint x: 221, endPoint y: 173, distance: 77.5
click at [221, 173] on h2 "​Cyber security ​" at bounding box center [389, 165] width 341 height 18
click at [249, 158] on icon "button" at bounding box center [245, 160] width 11 height 11
click at [250, 158] on icon "button" at bounding box center [245, 160] width 11 height 11
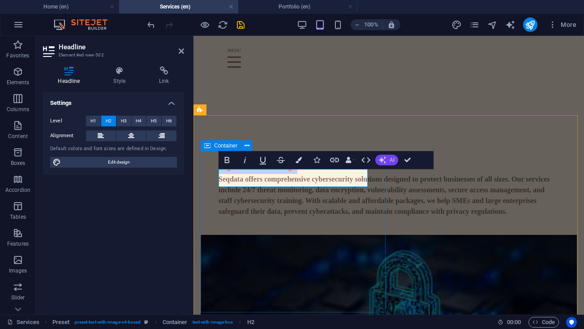
click at [384, 160] on icon "button" at bounding box center [382, 159] width 7 height 7
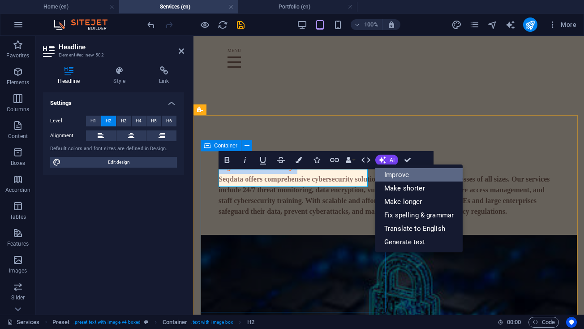
click at [376, 177] on link "Improve" at bounding box center [419, 174] width 87 height 13
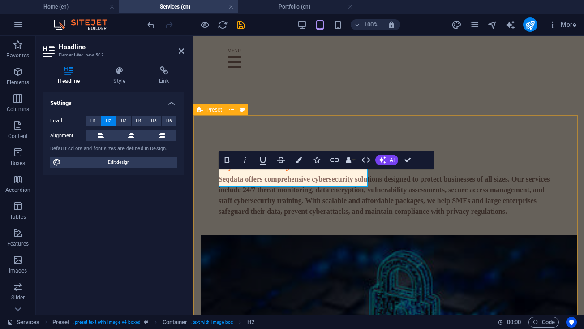
click at [296, 117] on div "Cybersecurity Seqdata offers comprehensive cybersecurity solutions designed to …" at bounding box center [389, 299] width 391 height 394
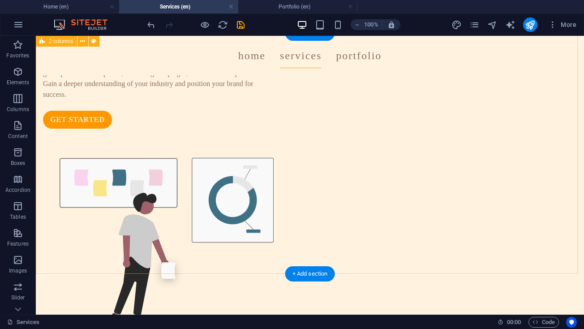
scroll to position [534, 0]
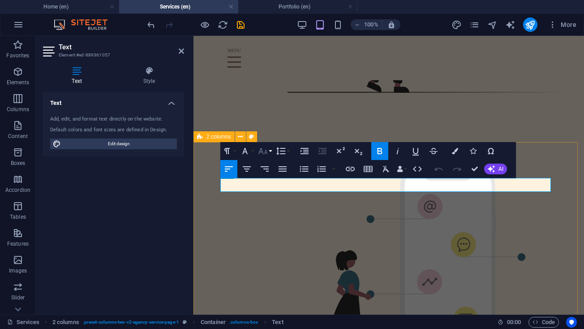
click at [264, 149] on icon "button" at bounding box center [263, 151] width 11 height 11
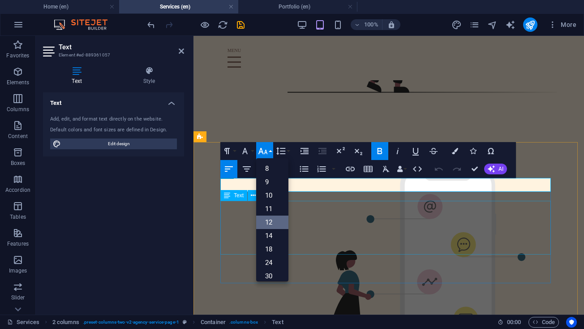
click at [277, 227] on link "12" at bounding box center [272, 222] width 32 height 13
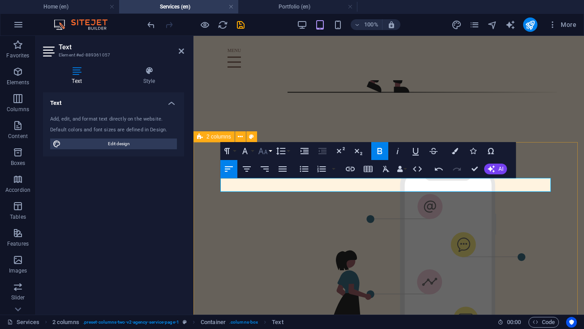
click at [266, 157] on button "Font Size" at bounding box center [264, 151] width 17 height 18
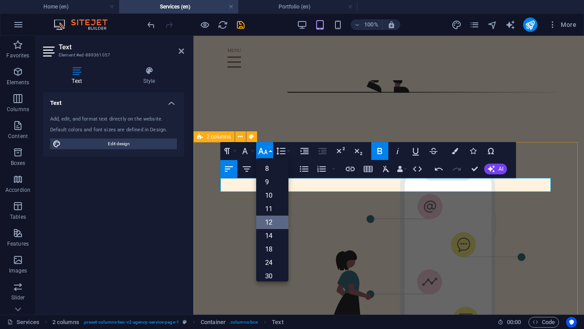
scroll to position [64, 0]
click at [276, 178] on link "14" at bounding box center [272, 171] width 32 height 13
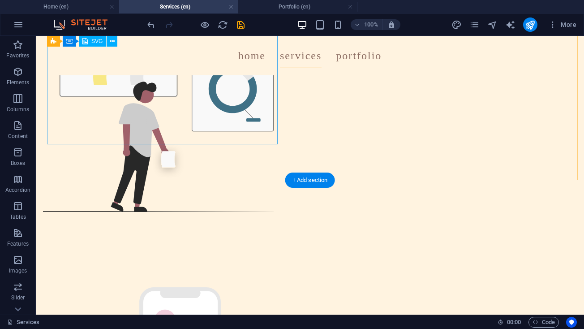
scroll to position [659, 0]
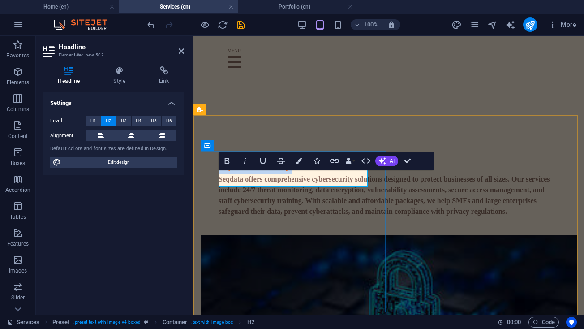
click at [253, 172] on h2 "Cybersecurity" at bounding box center [389, 165] width 341 height 18
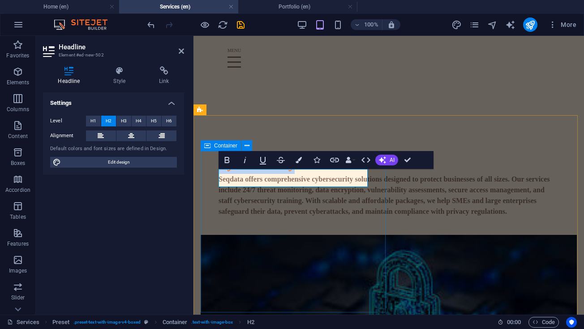
drag, startPoint x: 310, startPoint y: 176, endPoint x: 242, endPoint y: 166, distance: 68.4
click at [242, 166] on div "Cyber security Seqdata offers comprehensive cybersecurity solutions designed to…" at bounding box center [389, 186] width 376 height 97
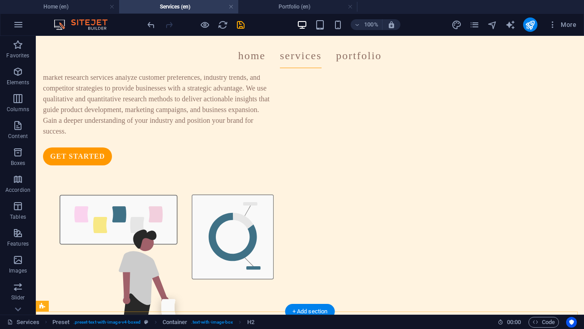
scroll to position [517, 0]
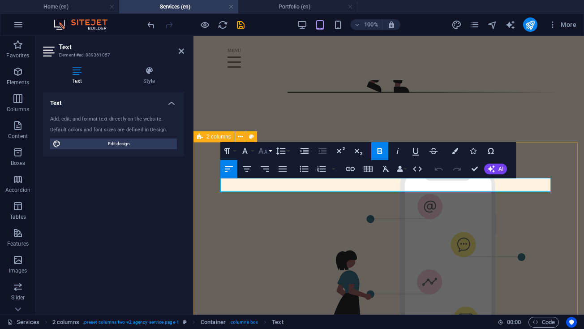
click at [263, 147] on icon "button" at bounding box center [263, 151] width 11 height 11
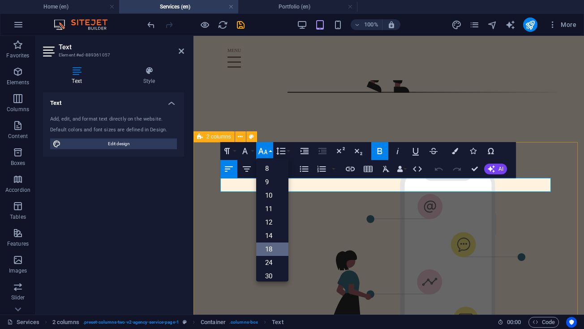
click at [277, 251] on link "18" at bounding box center [272, 248] width 32 height 13
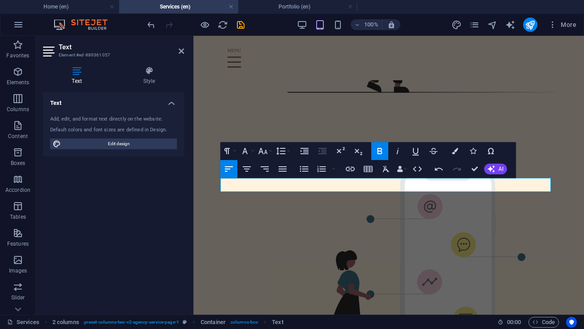
click at [143, 246] on div "Text Add, edit, and format text directly on the website. Default colors and fon…" at bounding box center [113, 199] width 141 height 215
click at [179, 52] on icon at bounding box center [181, 51] width 5 height 7
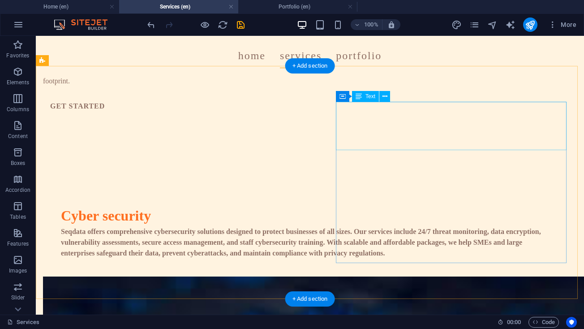
scroll to position [1148, 0]
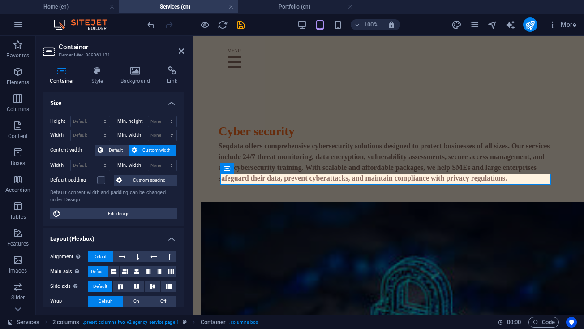
scroll to position [1691, 0]
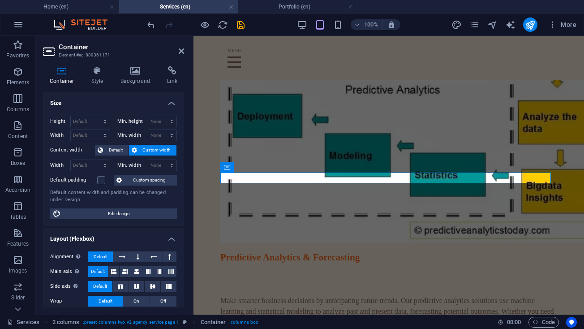
click at [182, 45] on h2 "Container" at bounding box center [121, 47] width 125 height 8
click at [181, 49] on icon at bounding box center [181, 51] width 5 height 7
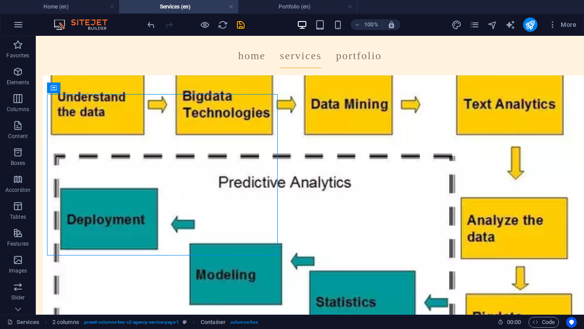
scroll to position [1160, 0]
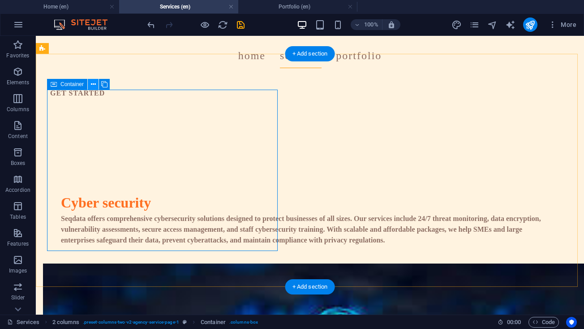
click at [93, 85] on icon at bounding box center [93, 84] width 5 height 9
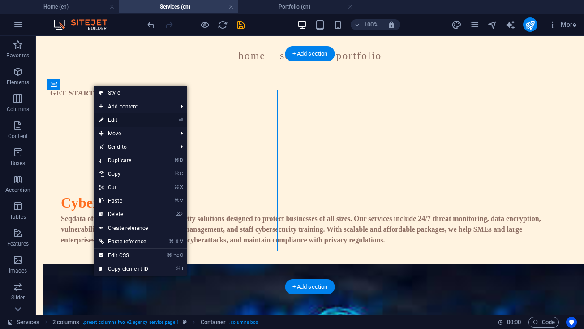
click at [109, 121] on link "⏎ Edit" at bounding box center [124, 119] width 60 height 13
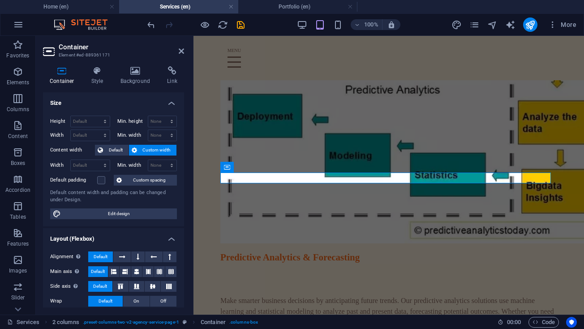
click at [186, 46] on aside "Container Element #ed-889361171 Container Style Background Link Size Height Def…" at bounding box center [115, 175] width 158 height 279
click at [181, 50] on icon at bounding box center [181, 51] width 5 height 7
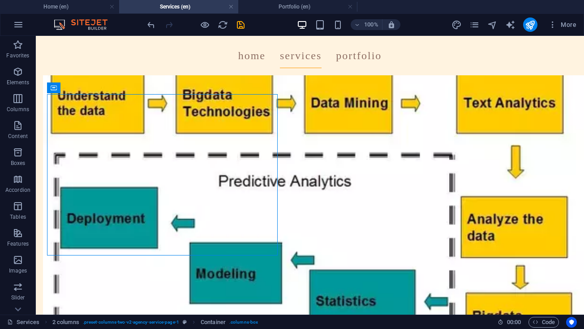
scroll to position [1160, 0]
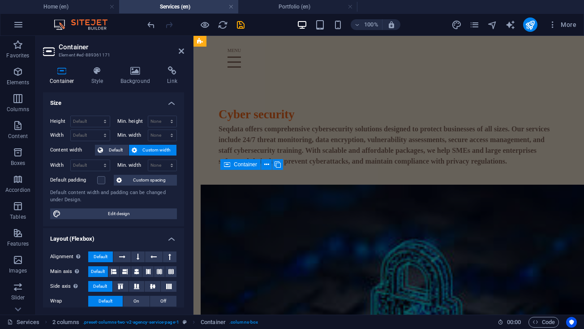
scroll to position [1691, 0]
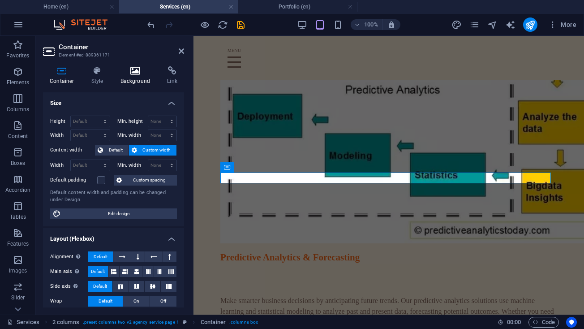
click at [143, 74] on icon at bounding box center [135, 70] width 43 height 9
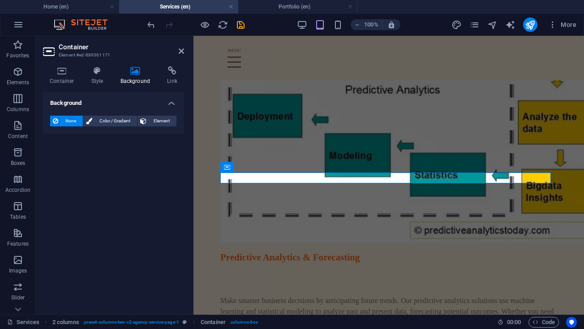
click at [184, 53] on aside "Container Element #ed-889361171 Container Style Background Link Size Height Def…" at bounding box center [115, 175] width 158 height 279
click at [183, 50] on icon at bounding box center [181, 51] width 5 height 7
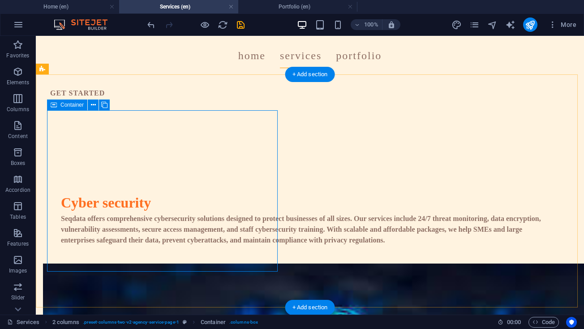
scroll to position [1123, 0]
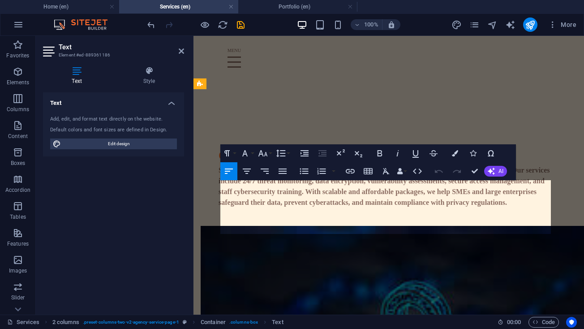
scroll to position [1589, 0]
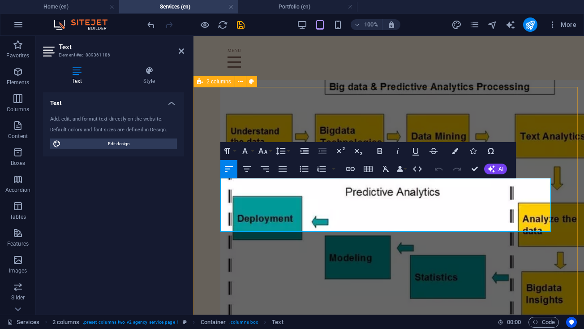
drag, startPoint x: 453, startPoint y: 226, endPoint x: 217, endPoint y: 181, distance: 240.4
copy p "Scaling a business requires a solid strategy. Our expansion planning services h…"
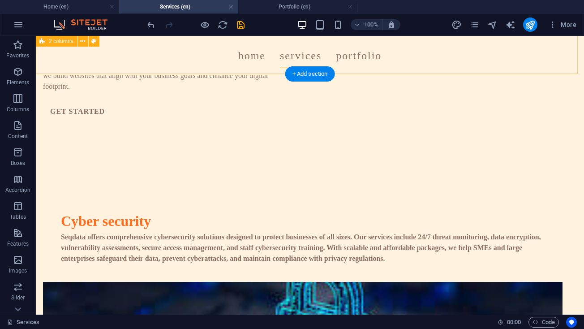
scroll to position [1150, 0]
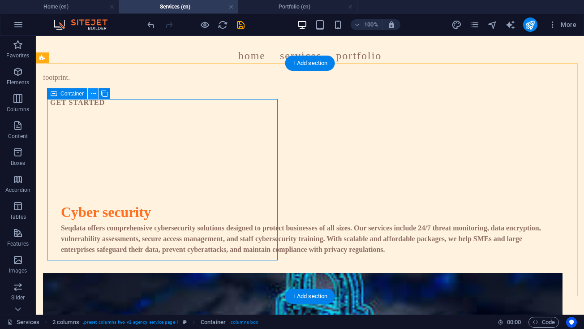
click at [94, 95] on icon at bounding box center [93, 93] width 5 height 9
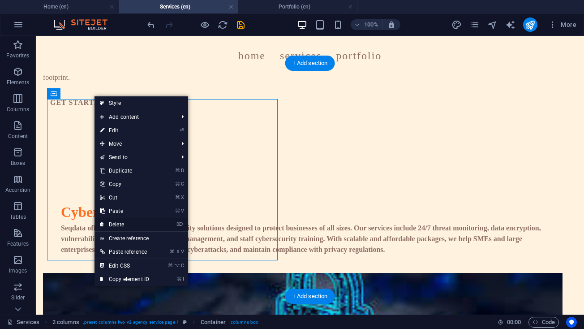
click at [124, 225] on link "⌦ Delete" at bounding box center [125, 224] width 60 height 13
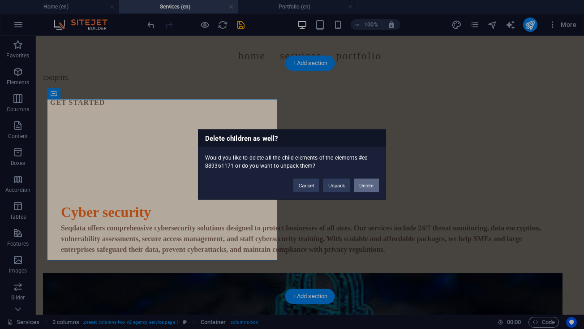
click at [365, 186] on button "Delete" at bounding box center [366, 185] width 25 height 13
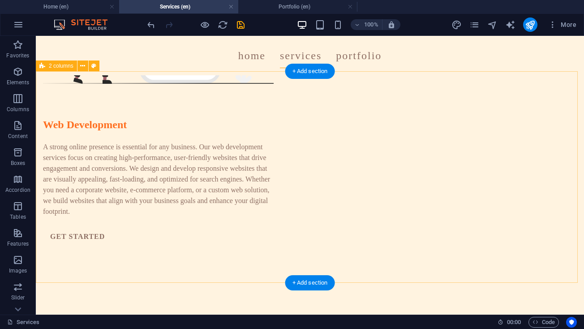
scroll to position [1108, 0]
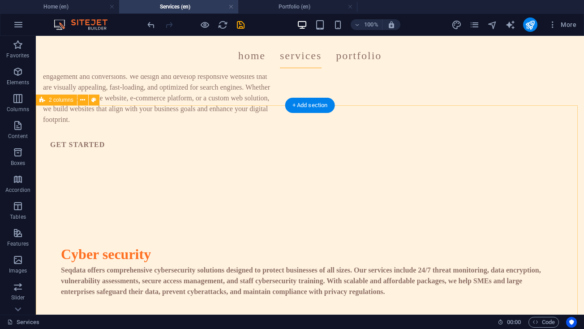
select select "%"
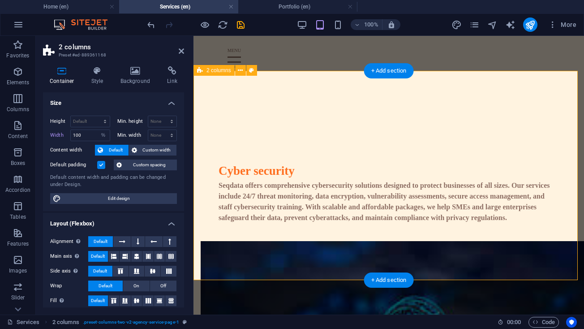
scroll to position [1602, 0]
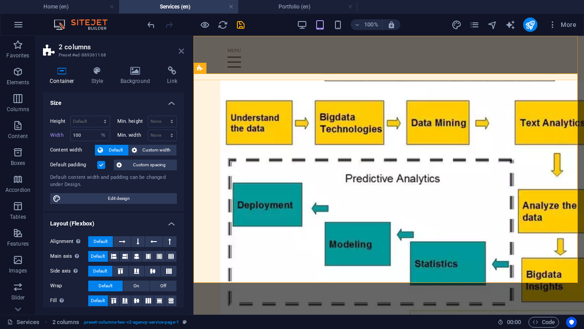
click at [180, 51] on icon at bounding box center [181, 51] width 5 height 7
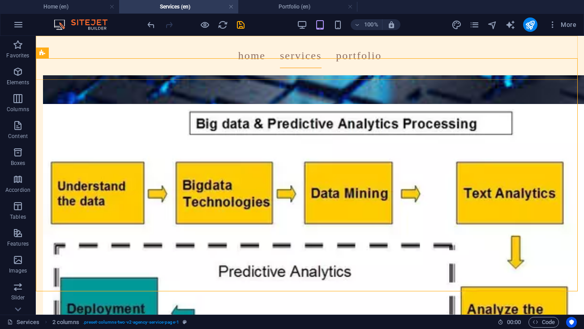
scroll to position [1160, 0]
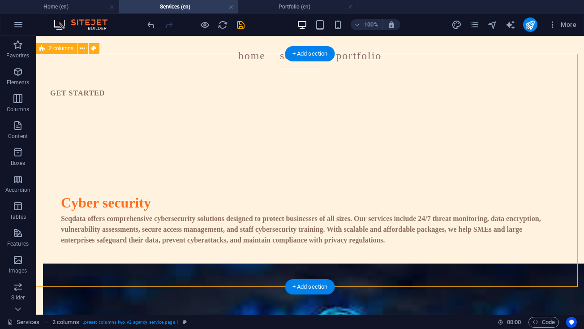
select select "%"
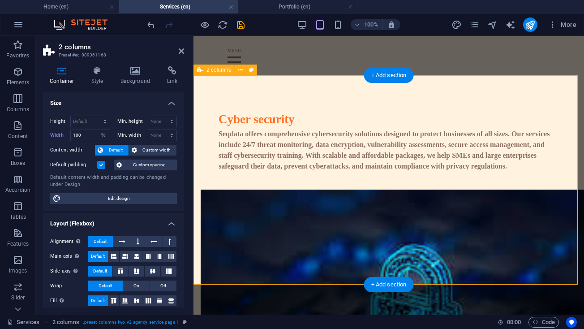
scroll to position [1602, 0]
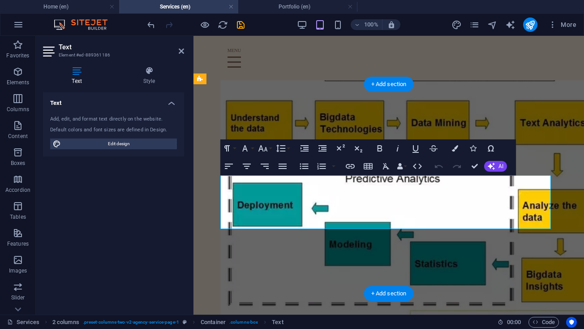
scroll to position [1591, 0]
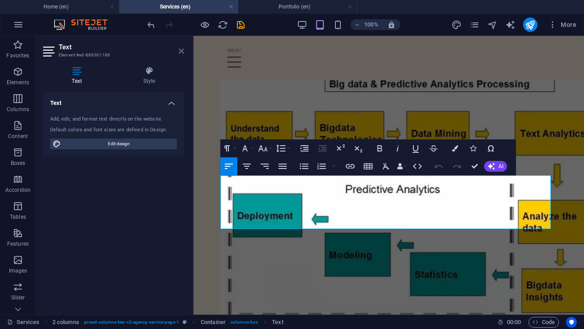
click at [183, 50] on icon at bounding box center [181, 51] width 5 height 7
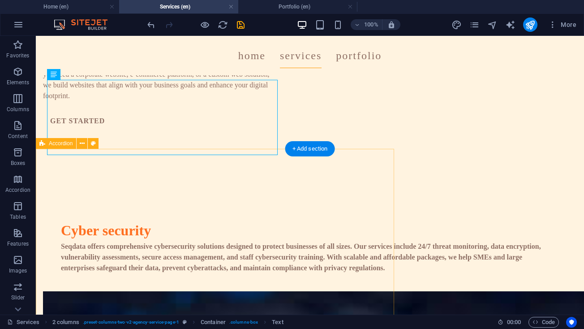
scroll to position [1121, 0]
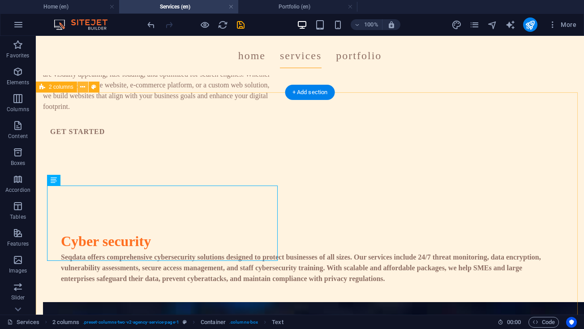
click at [84, 91] on icon at bounding box center [82, 86] width 5 height 9
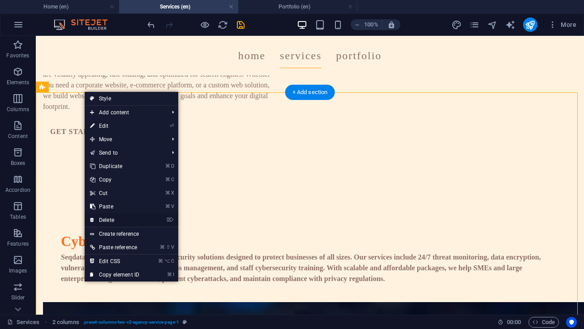
click at [133, 220] on link "⌦ Delete" at bounding box center [115, 219] width 60 height 13
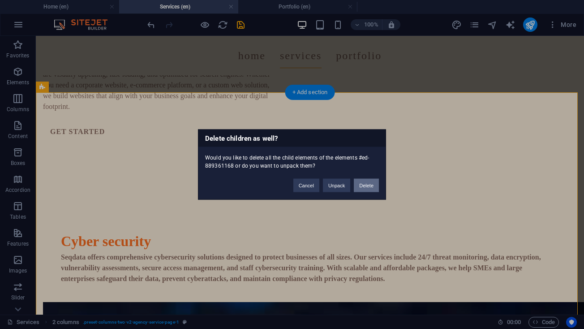
click at [362, 183] on button "Delete" at bounding box center [366, 185] width 25 height 13
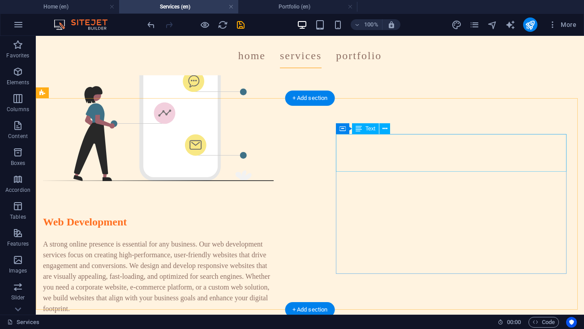
scroll to position [921, 0]
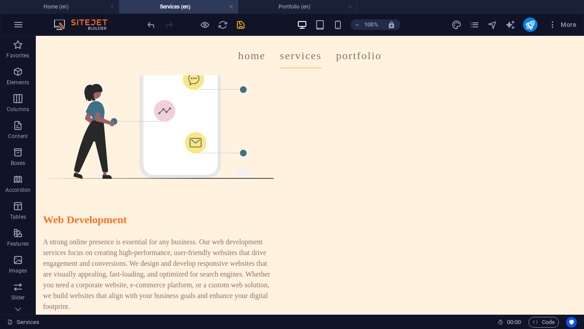
click at [157, 23] on div at bounding box center [196, 24] width 100 height 14
click at [156, 23] on icon "undo" at bounding box center [151, 25] width 10 height 10
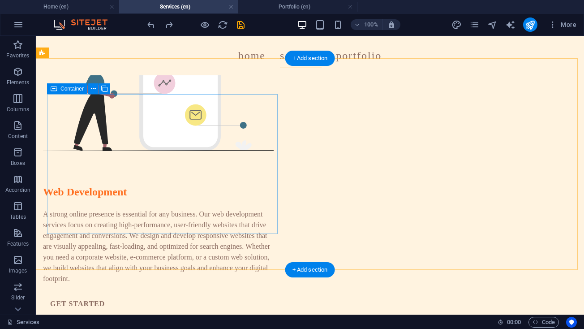
scroll to position [950, 0]
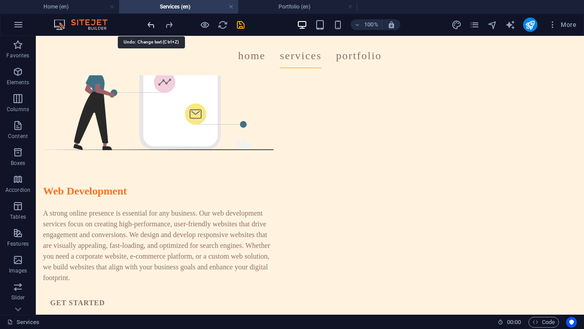
click at [152, 24] on icon "undo" at bounding box center [151, 25] width 10 height 10
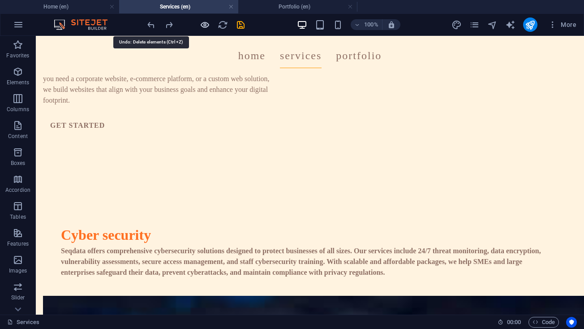
scroll to position [1169, 0]
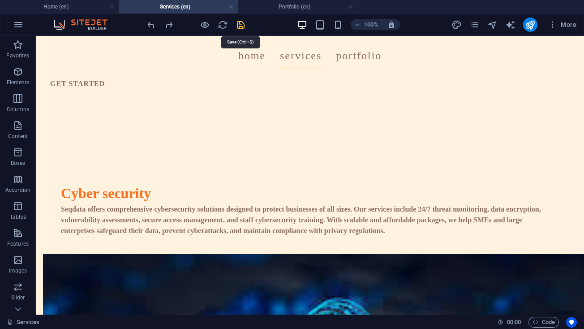
click at [240, 29] on icon "save" at bounding box center [241, 25] width 10 height 10
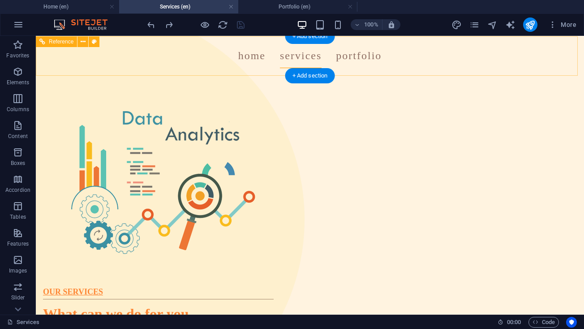
scroll to position [0, 0]
click at [243, 56] on nav "Home Services Portfolio" at bounding box center [310, 55] width 520 height 25
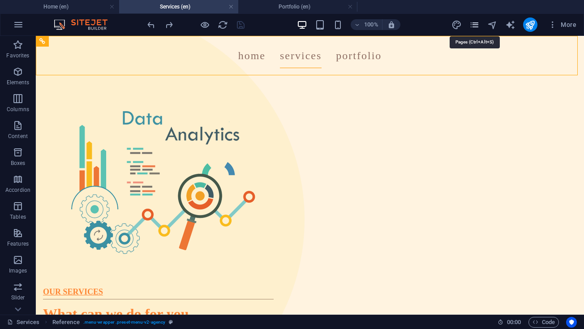
click at [471, 23] on icon "pages" at bounding box center [475, 25] width 10 height 10
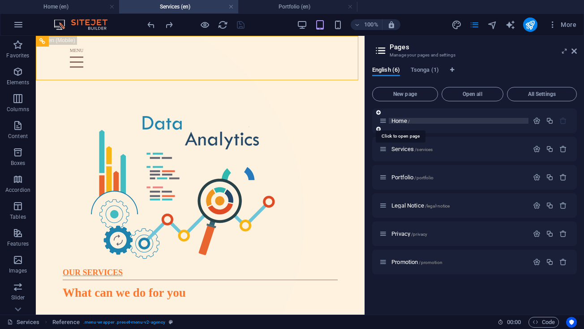
click at [397, 123] on span "Home /" at bounding box center [401, 120] width 18 height 7
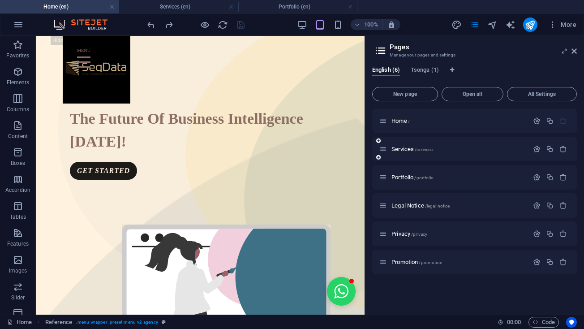
click at [398, 152] on div "Services /services" at bounding box center [454, 149] width 149 height 10
click at [396, 150] on span "Services /services" at bounding box center [412, 149] width 41 height 7
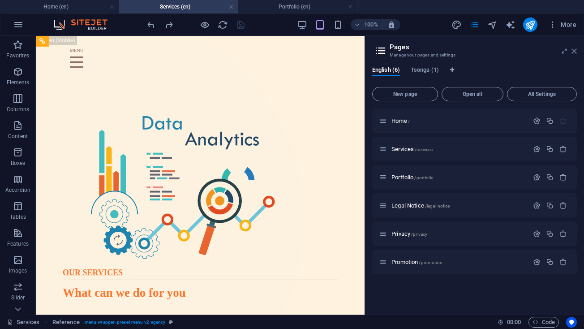
click at [573, 49] on icon at bounding box center [574, 51] width 5 height 7
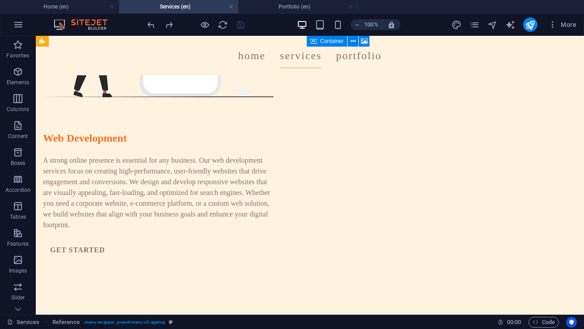
scroll to position [1003, 0]
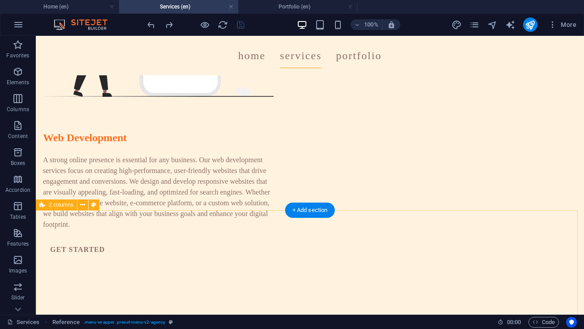
drag, startPoint x: 360, startPoint y: 241, endPoint x: 332, endPoint y: 241, distance: 28.2
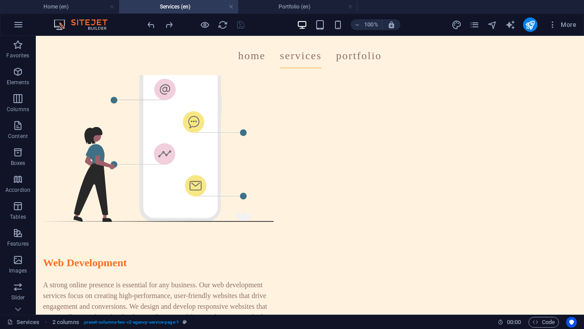
scroll to position [879, 0]
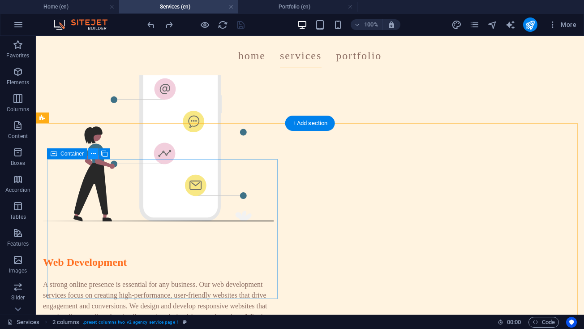
click at [91, 156] on icon at bounding box center [93, 153] width 5 height 9
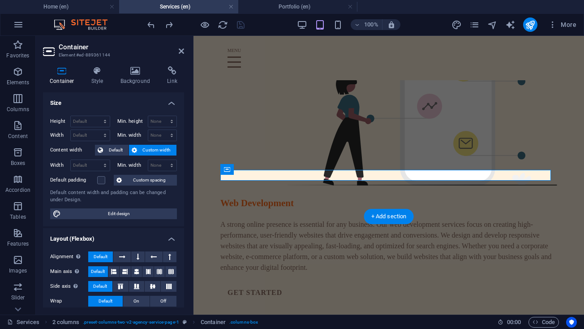
scroll to position [1456, 0]
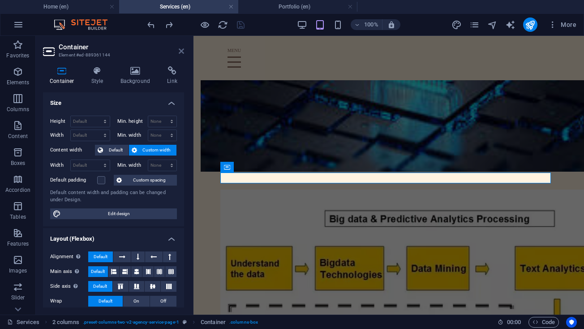
click at [183, 49] on icon at bounding box center [181, 51] width 5 height 7
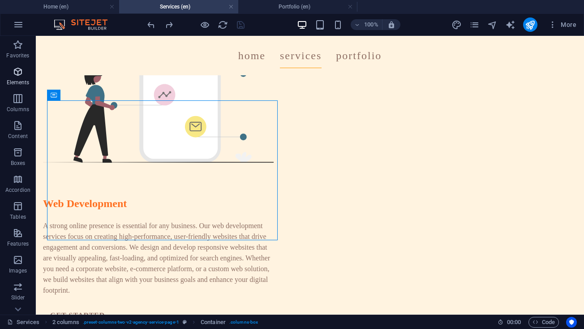
click at [15, 79] on p "Elements" at bounding box center [18, 82] width 23 height 7
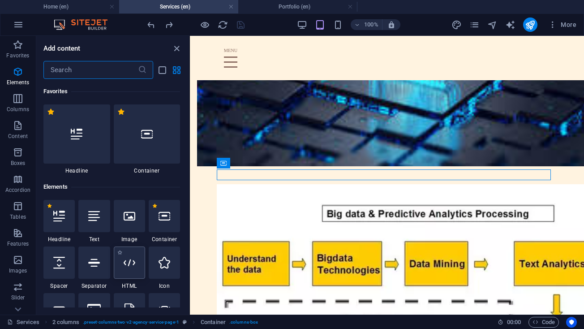
scroll to position [95, 0]
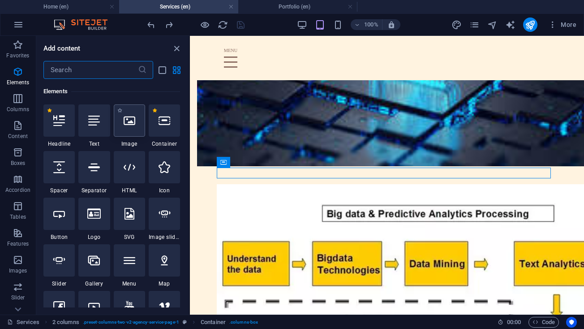
click at [132, 127] on div at bounding box center [129, 120] width 31 height 32
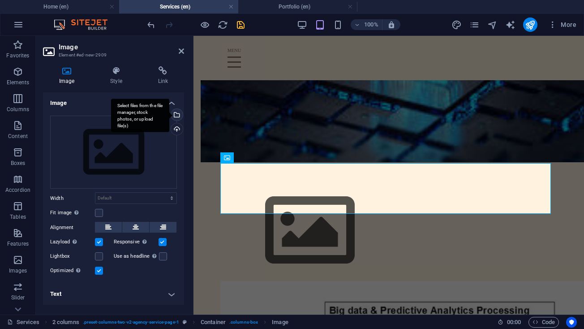
click at [177, 112] on div "Select files from the file manager, stock photos, or upload file(s)" at bounding box center [175, 115] width 13 height 13
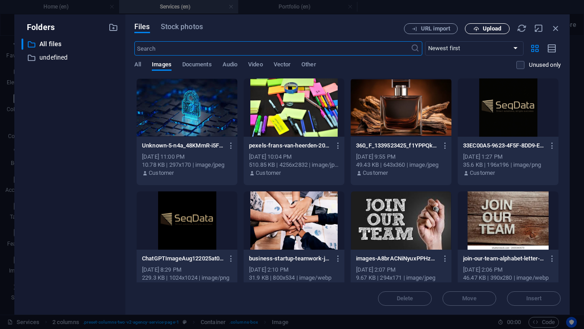
click at [482, 28] on span "Upload" at bounding box center [487, 29] width 37 height 6
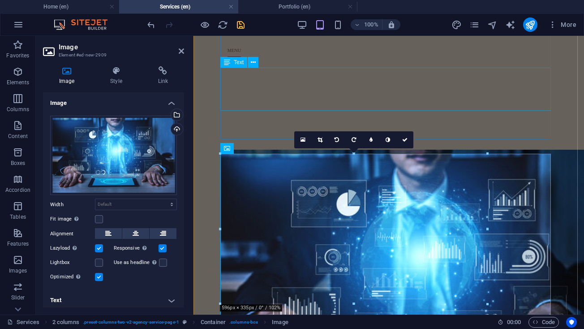
scroll to position [1513, 0]
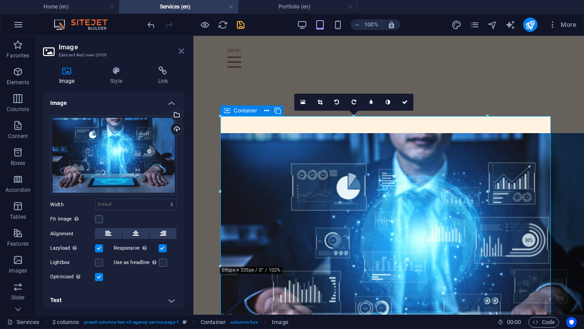
click at [181, 52] on icon at bounding box center [181, 51] width 5 height 7
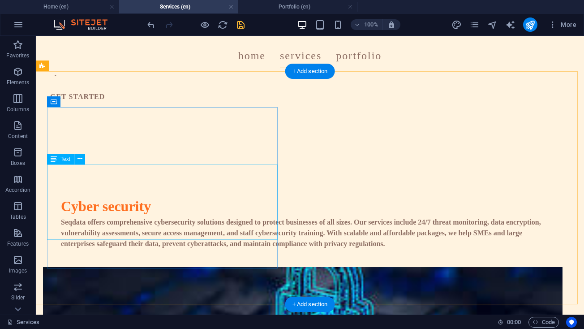
scroll to position [1155, 0]
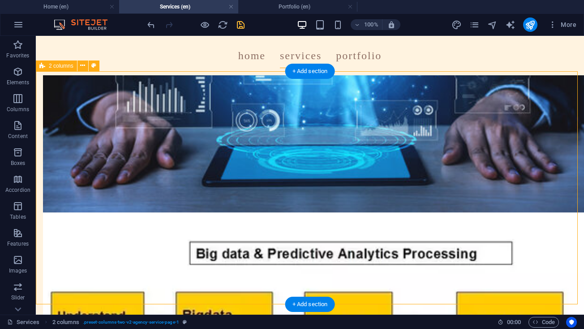
select select "%"
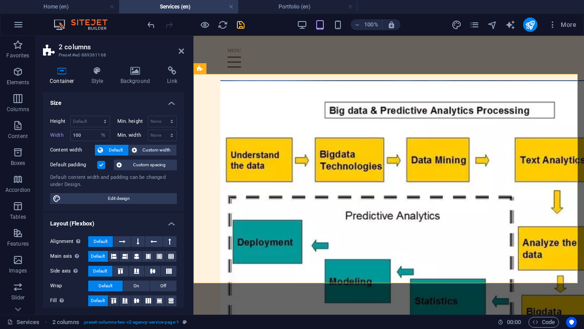
click at [184, 48] on aside "2 columns Preset #ed-889361168 Container Style Background Link Size Height Defa…" at bounding box center [115, 175] width 158 height 279
click at [184, 50] on icon at bounding box center [181, 51] width 5 height 7
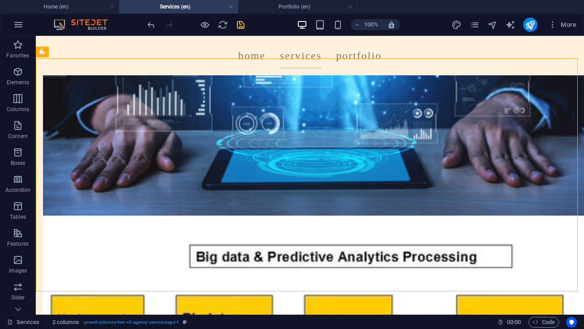
scroll to position [1173, 0]
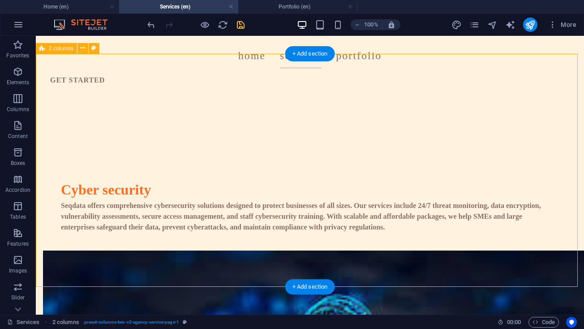
select select "%"
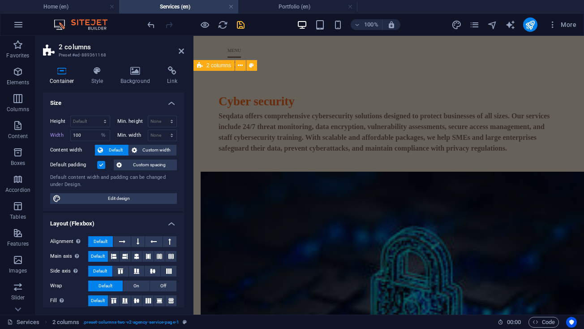
scroll to position [1806, 0]
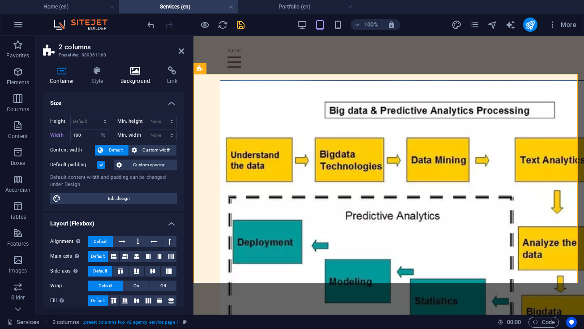
click at [132, 71] on icon at bounding box center [135, 70] width 43 height 9
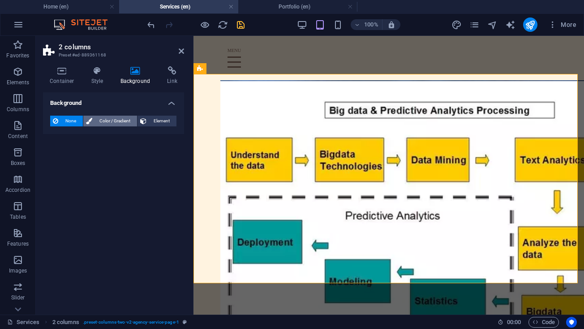
click at [121, 119] on span "Color / Gradient" at bounding box center [114, 121] width 39 height 11
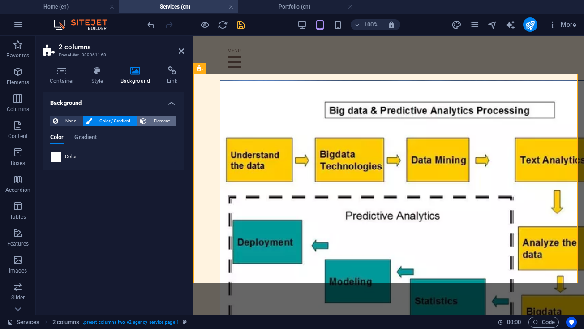
click at [157, 116] on span "Element" at bounding box center [161, 121] width 25 height 11
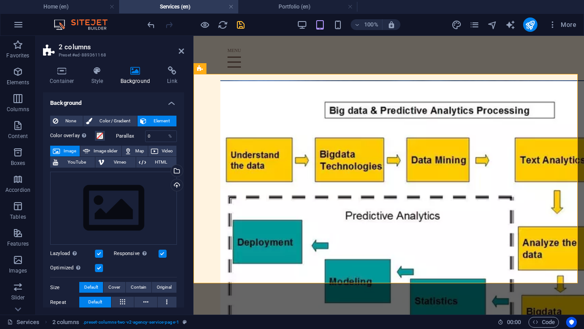
scroll to position [0, 0]
click at [102, 133] on span at bounding box center [99, 135] width 7 height 7
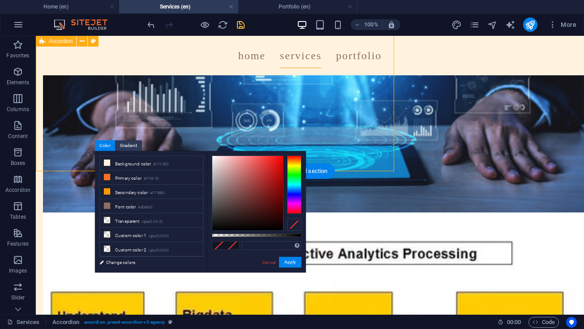
click at [277, 260] on link "Cancel" at bounding box center [269, 262] width 16 height 7
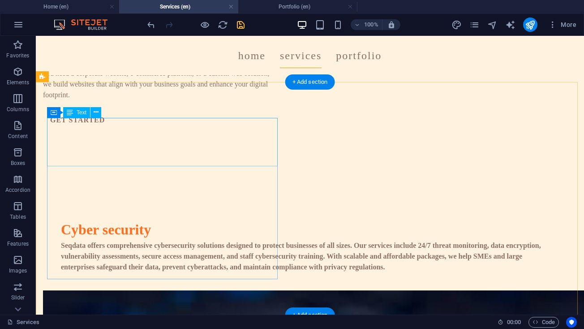
scroll to position [1154, 0]
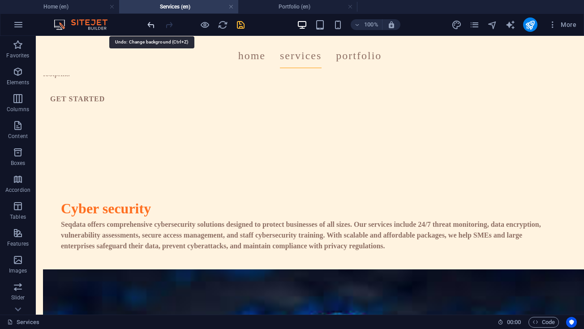
click at [148, 27] on icon "undo" at bounding box center [151, 25] width 10 height 10
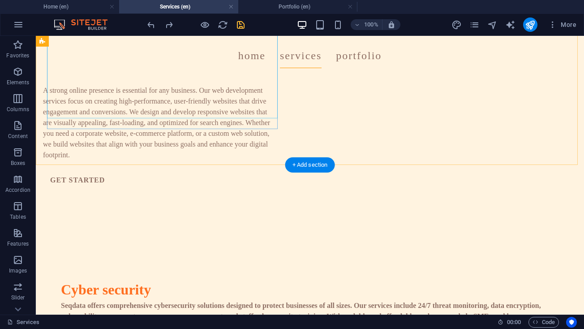
scroll to position [1076, 0]
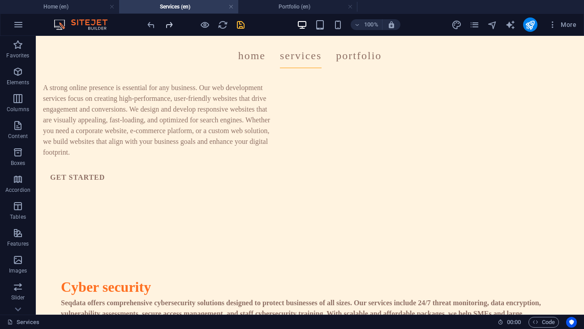
click at [172, 22] on icon "redo" at bounding box center [169, 25] width 10 height 10
click at [149, 24] on icon "undo" at bounding box center [151, 25] width 10 height 10
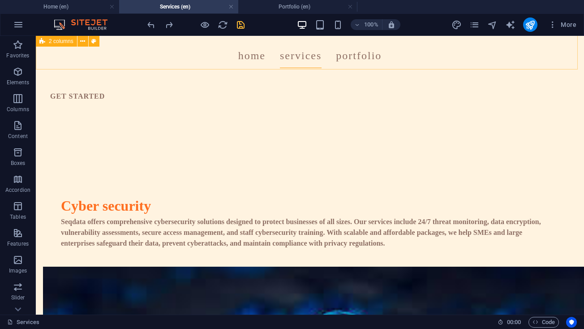
scroll to position [1156, 0]
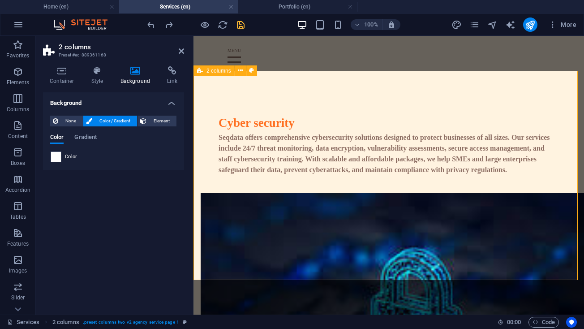
scroll to position [1806, 0]
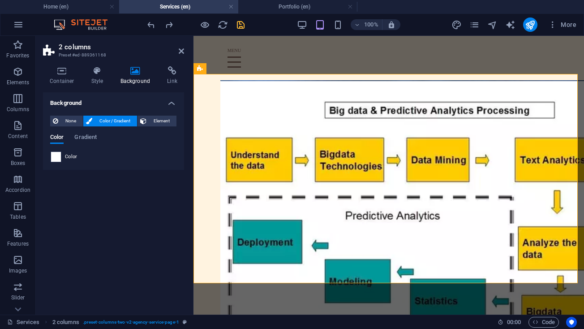
click at [54, 155] on span at bounding box center [56, 157] width 10 height 10
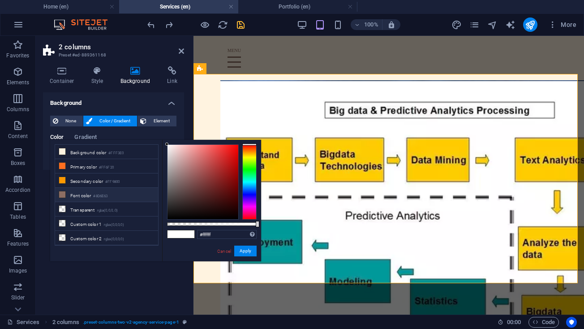
click at [69, 192] on li "Font color #8D6E63" at bounding box center [106, 195] width 103 height 14
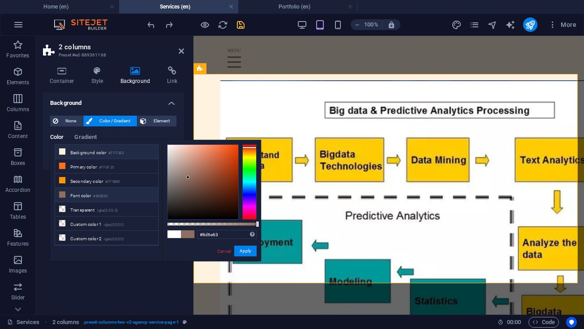
click at [72, 157] on li "Background color #FFF3E0" at bounding box center [106, 152] width 103 height 14
type input "#fff3e0"
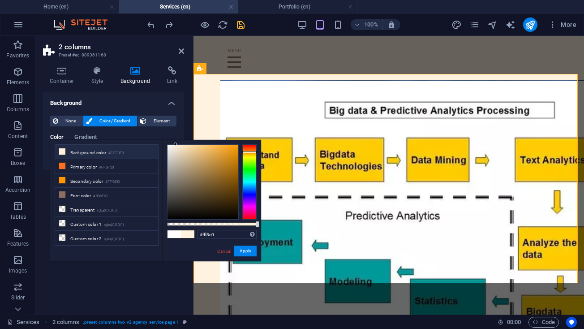
click at [258, 256] on div "#fff3e0 Supported formats #0852ed rgb(8, 82, 237) rgba(8, 82, 237, 90%) hsv(221…" at bounding box center [211, 265] width 99 height 251
click at [250, 255] on button "Apply" at bounding box center [245, 251] width 22 height 11
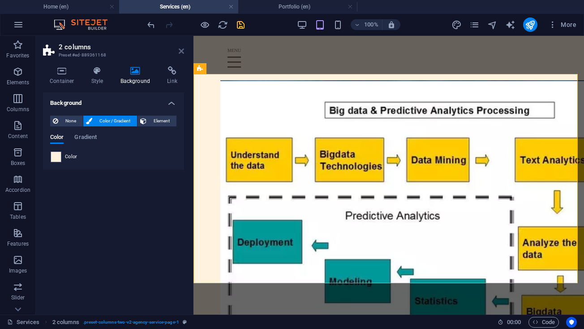
click at [182, 49] on icon at bounding box center [181, 51] width 5 height 7
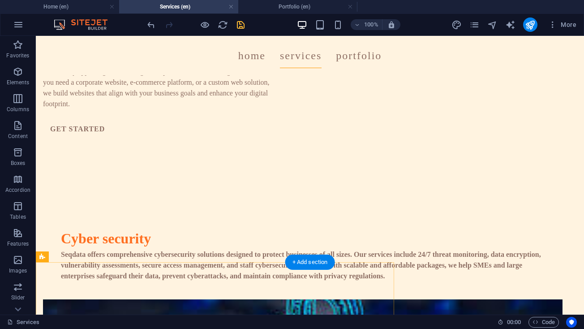
scroll to position [1130, 0]
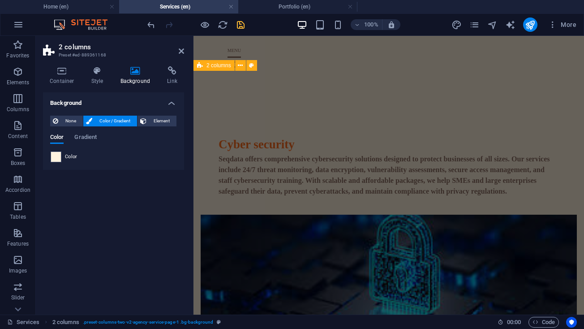
scroll to position [1806, 0]
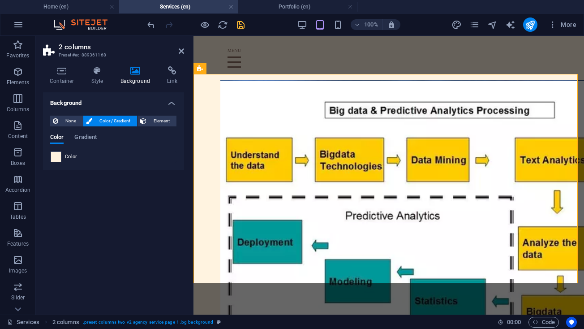
click at [177, 52] on header "2 columns Preset #ed-889361168" at bounding box center [113, 47] width 141 height 23
click at [182, 50] on icon at bounding box center [181, 51] width 5 height 7
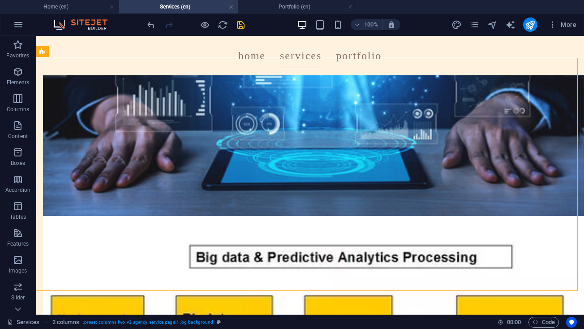
scroll to position [1173, 0]
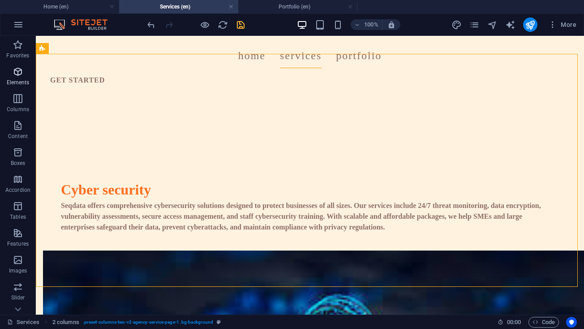
click at [18, 85] on p "Elements" at bounding box center [18, 82] width 23 height 7
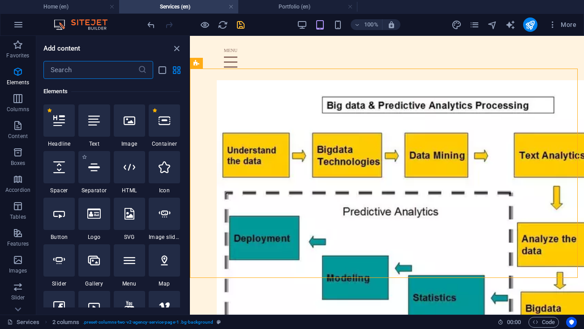
scroll to position [95, 0]
click at [122, 134] on div at bounding box center [129, 120] width 31 height 32
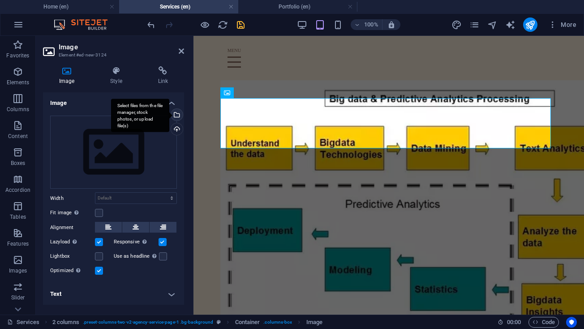
click at [179, 117] on div "Select files from the file manager, stock photos, or upload file(s)" at bounding box center [175, 115] width 13 height 13
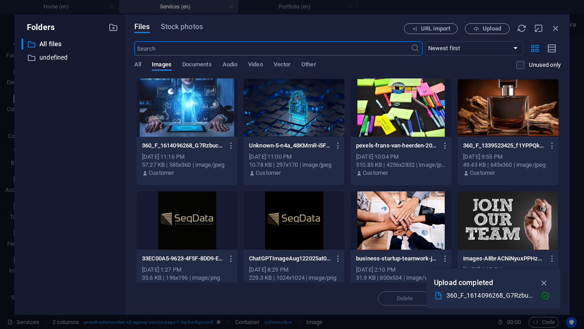
click at [488, 22] on div "Files Stock photos URL import Upload ​ Newest first Oldest first Name (A-Z) Nam…" at bounding box center [347, 164] width 445 height 300
click at [486, 26] on span "Upload" at bounding box center [492, 28] width 18 height 5
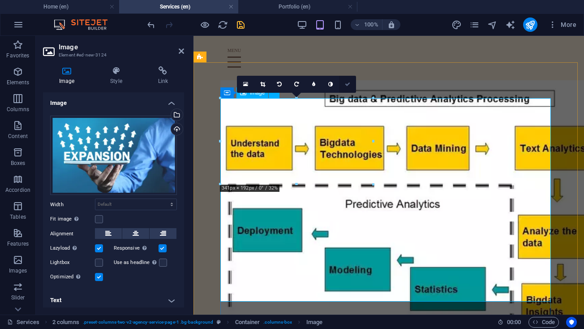
click at [346, 82] on icon at bounding box center [347, 84] width 5 height 5
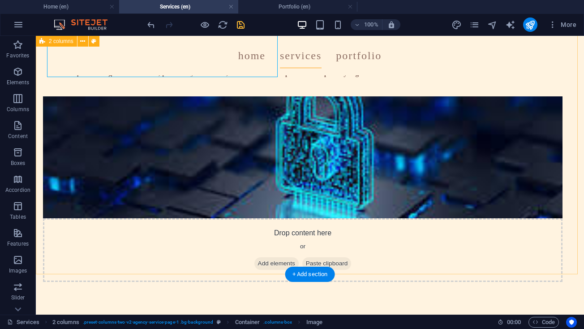
scroll to position [1327, 0]
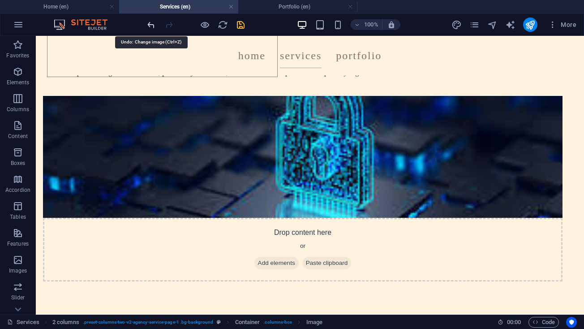
click at [151, 25] on icon "undo" at bounding box center [151, 25] width 10 height 10
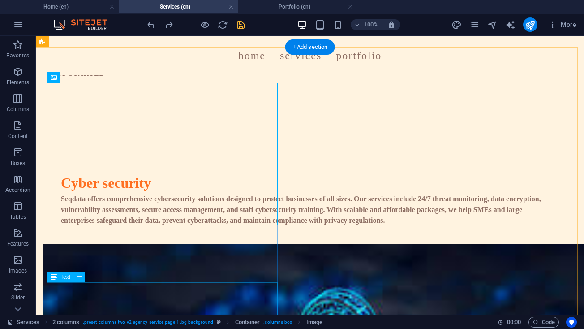
scroll to position [1179, 0]
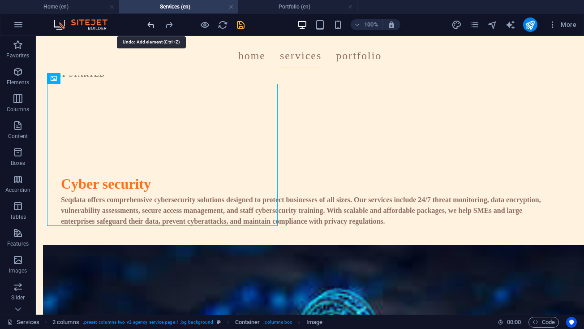
click at [156, 26] on icon "undo" at bounding box center [151, 25] width 10 height 10
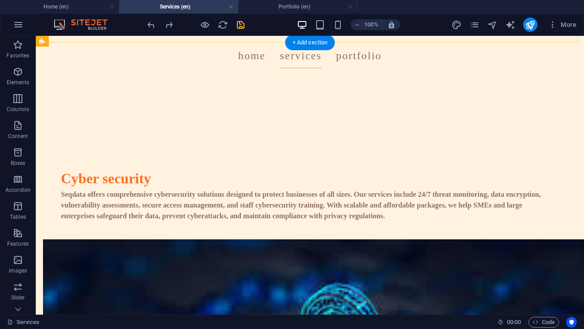
scroll to position [1217, 0]
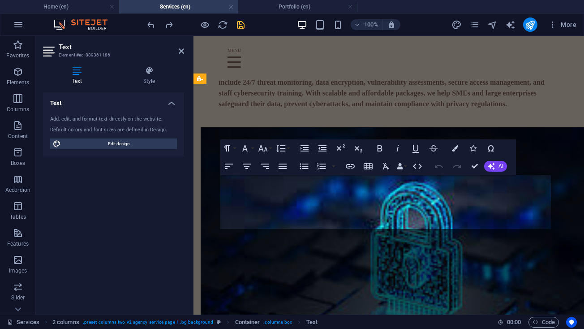
scroll to position [1792, 0]
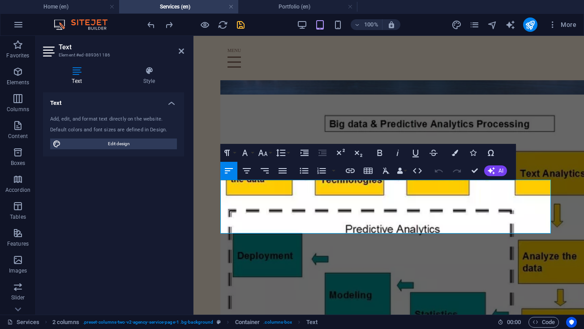
click at [157, 166] on div "Text Add, edit, and format text directly on the website. Default colors and fon…" at bounding box center [113, 199] width 141 height 215
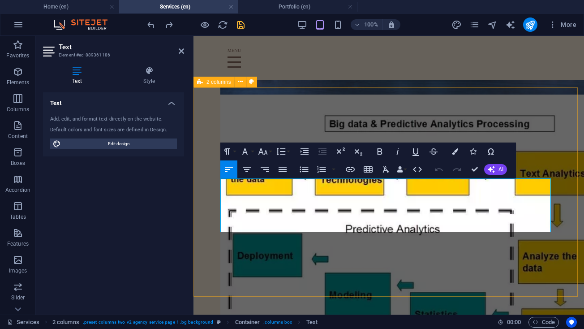
drag, startPoint x: 362, startPoint y: 221, endPoint x: 207, endPoint y: 176, distance: 161.2
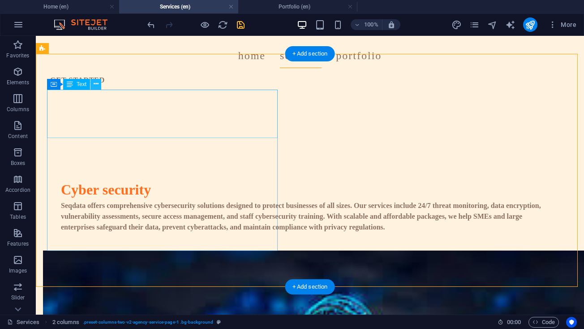
click at [100, 89] on button at bounding box center [96, 84] width 11 height 11
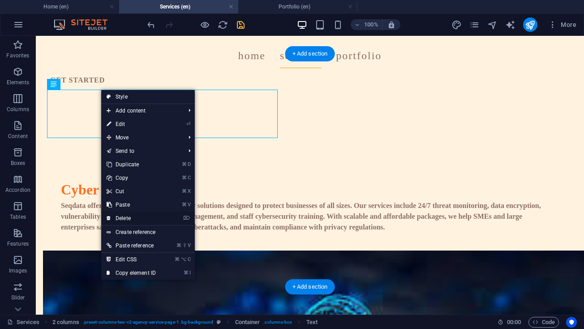
click at [142, 217] on link "⌦ Delete" at bounding box center [131, 218] width 60 height 13
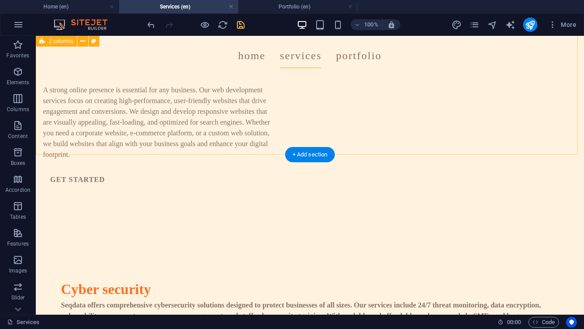
scroll to position [1072, 0]
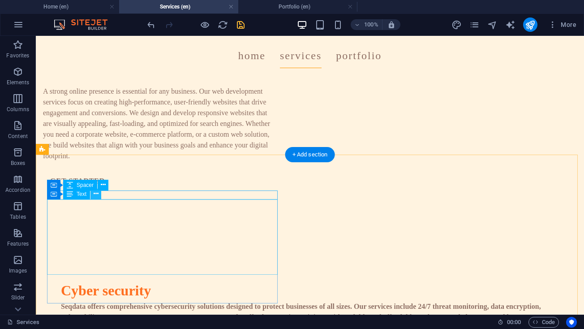
click at [98, 196] on icon at bounding box center [96, 193] width 5 height 9
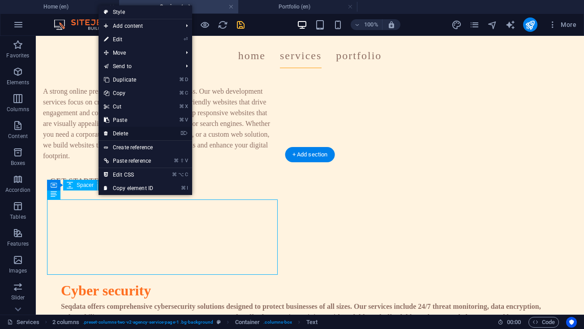
click at [125, 134] on link "⌦ Delete" at bounding box center [129, 133] width 60 height 13
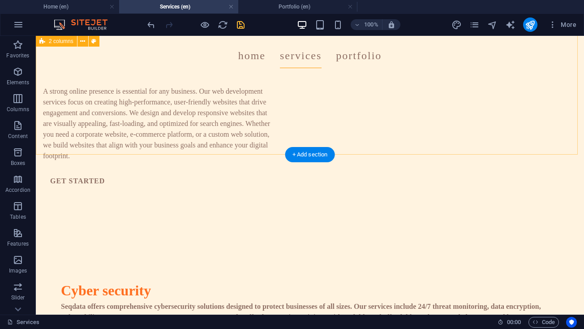
click at [296, 149] on div "+ Add section" at bounding box center [310, 154] width 50 height 15
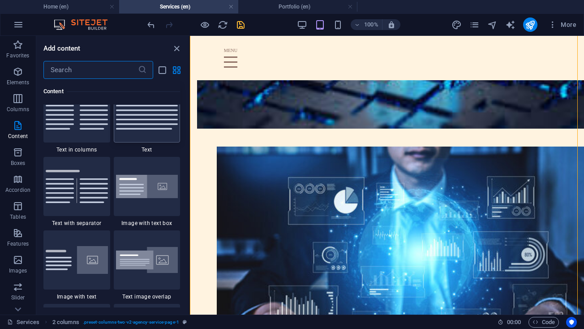
scroll to position [1599, 0]
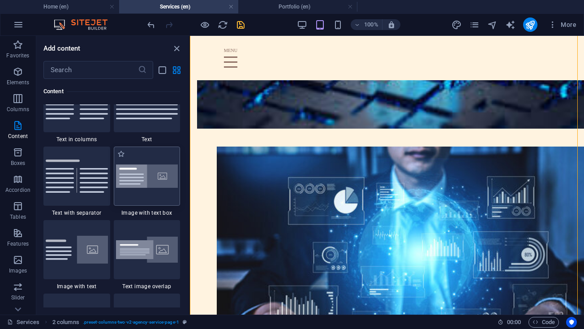
click at [146, 180] on img at bounding box center [147, 176] width 62 height 24
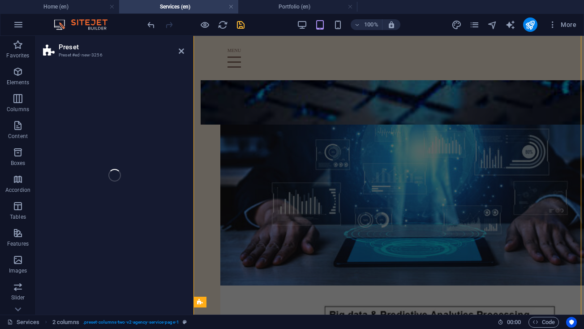
select select "rem"
select select "px"
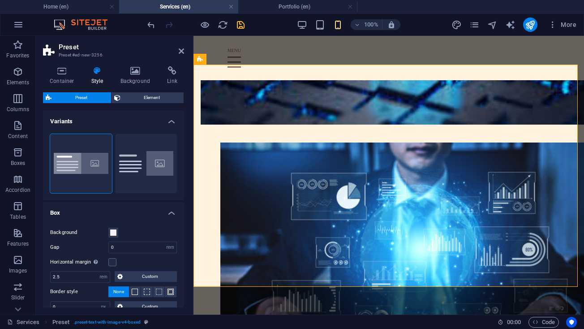
scroll to position [1815, 0]
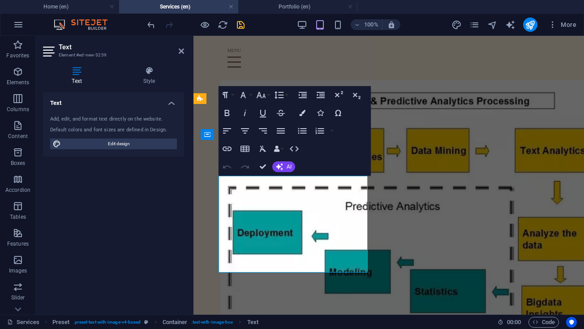
scroll to position [1775, 0]
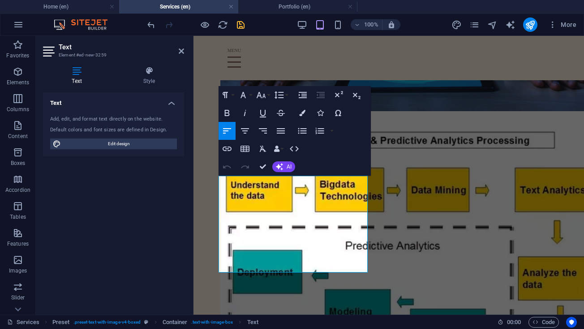
drag, startPoint x: 344, startPoint y: 266, endPoint x: 180, endPoint y: 128, distance: 214.1
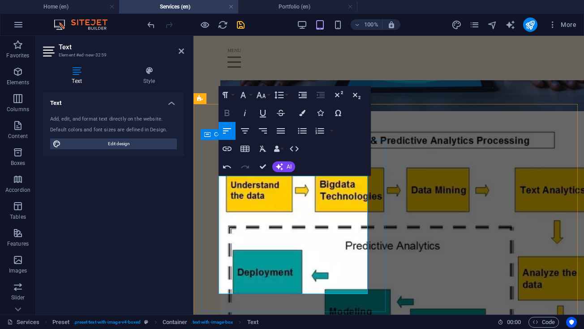
click at [231, 108] on icon "button" at bounding box center [227, 113] width 11 height 11
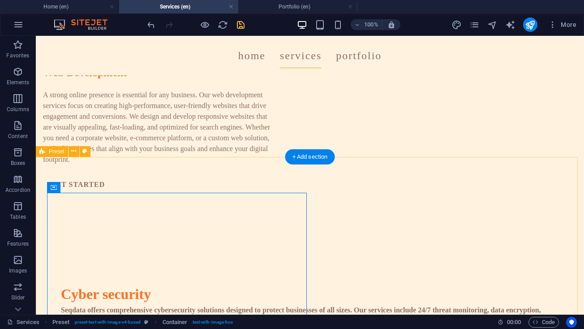
scroll to position [1071, 0]
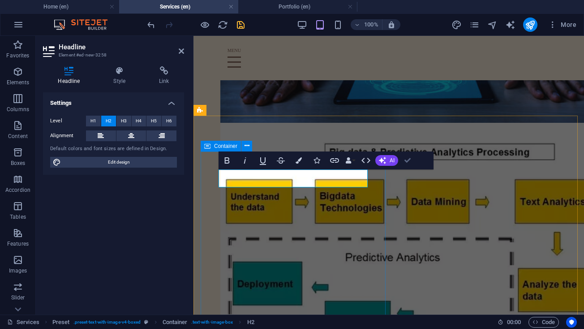
scroll to position [1121, 0]
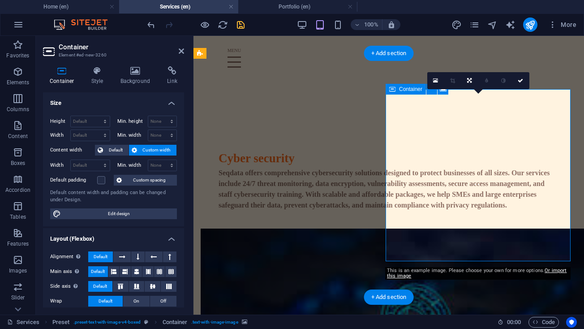
scroll to position [1823, 0]
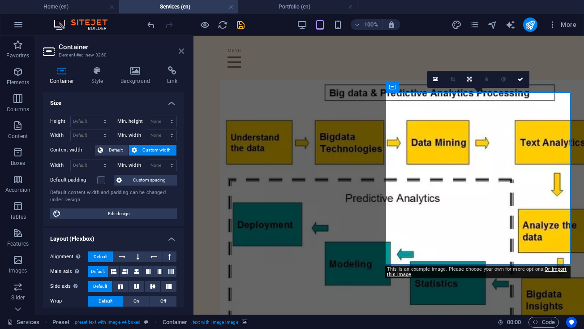
click at [180, 51] on icon at bounding box center [181, 51] width 5 height 7
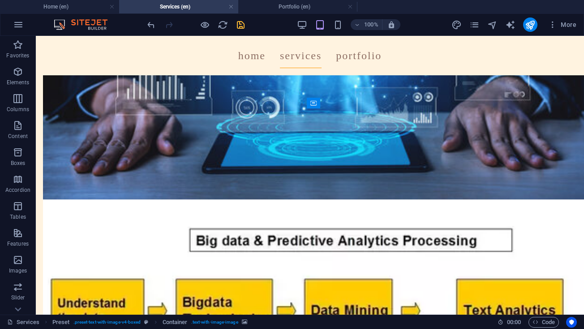
scroll to position [1158, 0]
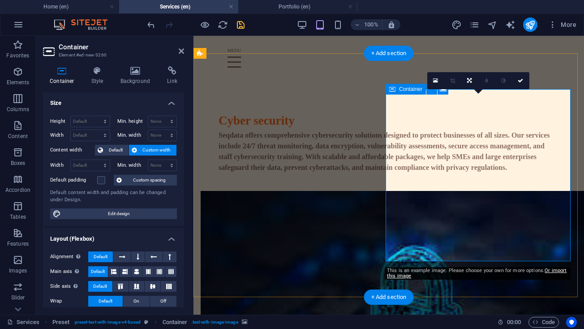
scroll to position [1823, 0]
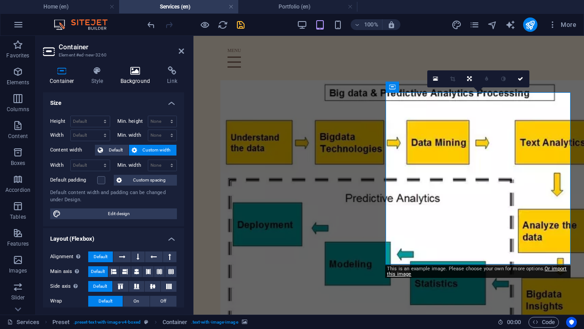
click at [138, 81] on h4 "Background" at bounding box center [137, 75] width 47 height 19
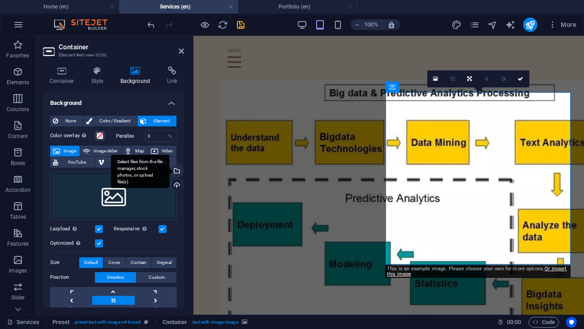
click at [180, 168] on div "Select files from the file manager, stock photos, or upload file(s)" at bounding box center [175, 171] width 13 height 13
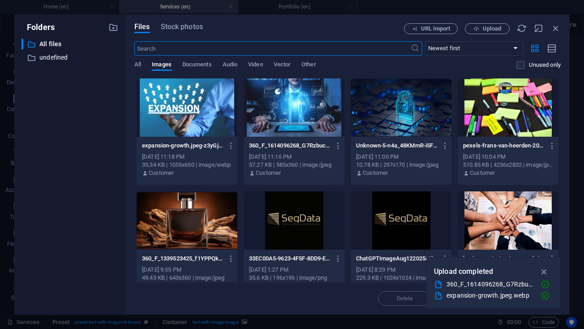
click at [201, 127] on div at bounding box center [187, 107] width 101 height 58
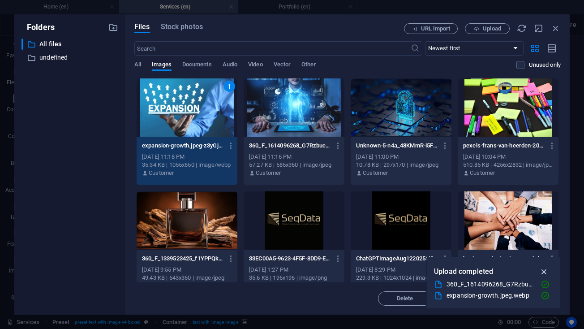
click at [543, 268] on icon "button" at bounding box center [545, 272] width 10 height 10
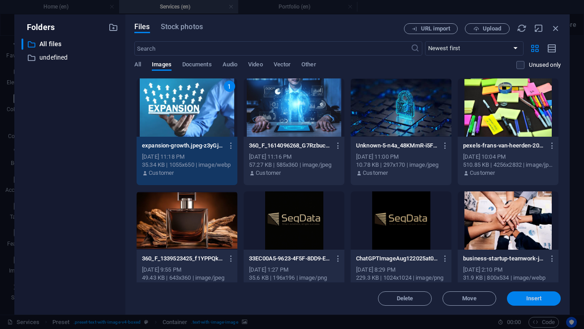
click at [531, 297] on span "Insert" at bounding box center [535, 298] width 16 height 5
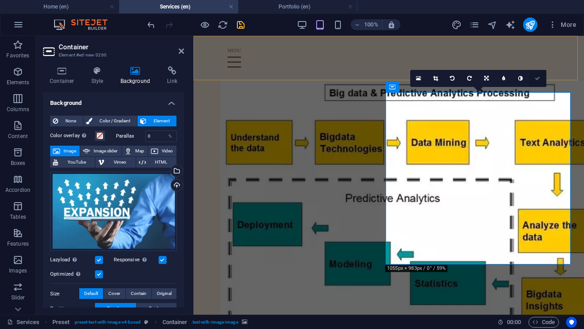
click at [537, 76] on icon at bounding box center [537, 78] width 5 height 5
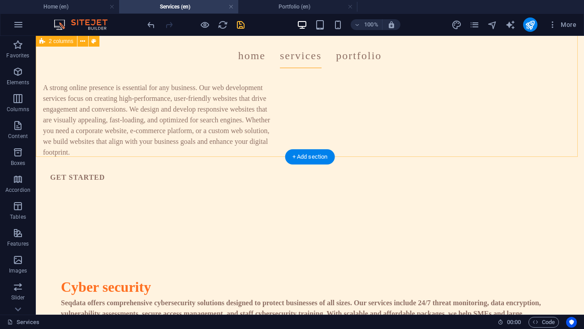
scroll to position [1077, 0]
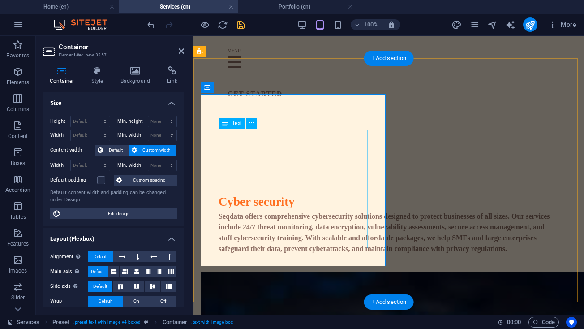
scroll to position [1823, 0]
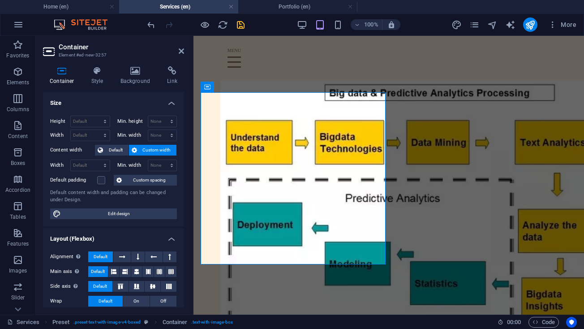
click at [136, 85] on div "Container Style Background Link Size Height Default px rem % vh vw Min. height …" at bounding box center [113, 186] width 141 height 241
click at [130, 75] on h4 "Background" at bounding box center [137, 75] width 47 height 19
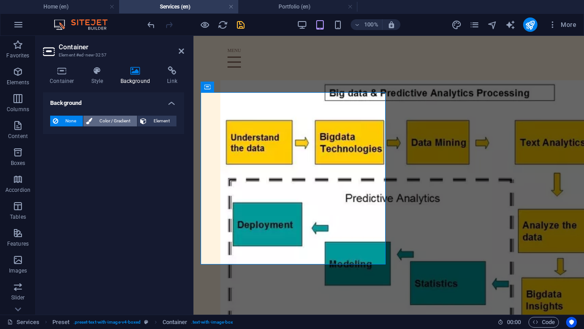
click at [109, 122] on span "Color / Gradient" at bounding box center [114, 121] width 39 height 11
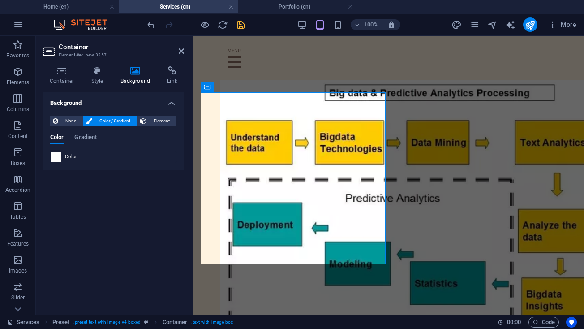
click at [83, 154] on div "Color" at bounding box center [114, 156] width 126 height 11
click at [70, 158] on span "Color" at bounding box center [71, 156] width 13 height 7
click at [60, 158] on span at bounding box center [56, 157] width 10 height 10
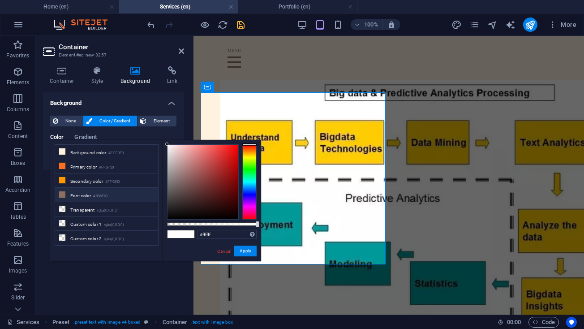
click at [96, 195] on small "#8D6E63" at bounding box center [100, 196] width 14 height 6
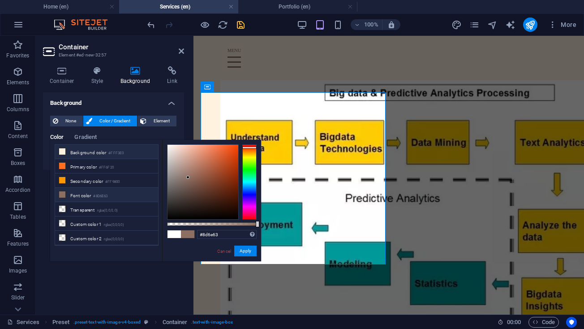
click at [105, 156] on li "Background color #FFF3E0" at bounding box center [106, 152] width 103 height 14
type input "#fff3e0"
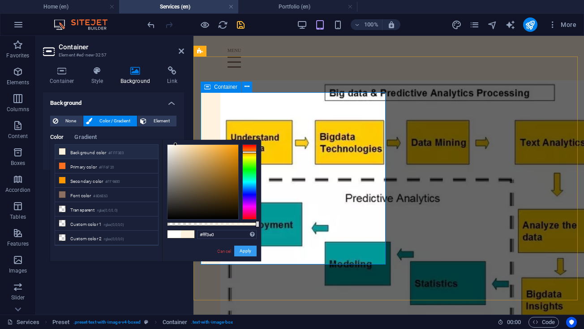
click at [253, 251] on button "Apply" at bounding box center [245, 251] width 22 height 11
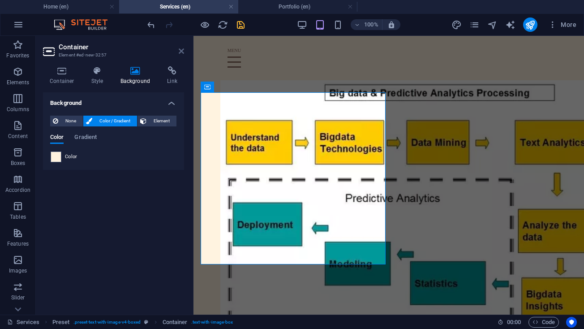
click at [179, 52] on icon at bounding box center [181, 51] width 5 height 7
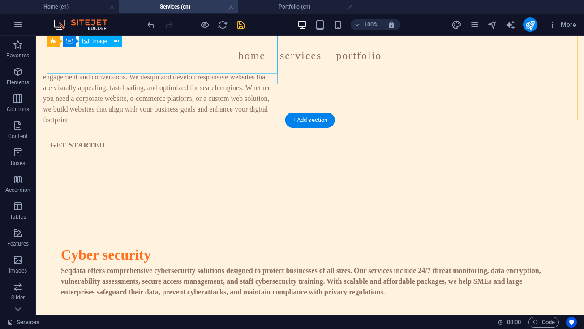
scroll to position [1110, 0]
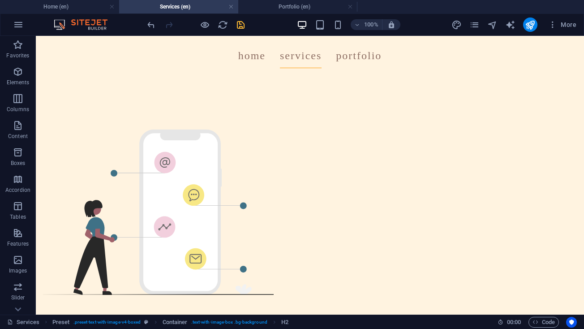
scroll to position [806, 0]
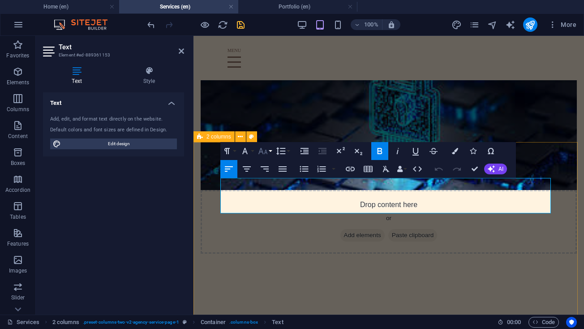
click at [271, 148] on button "Font Size" at bounding box center [264, 151] width 17 height 18
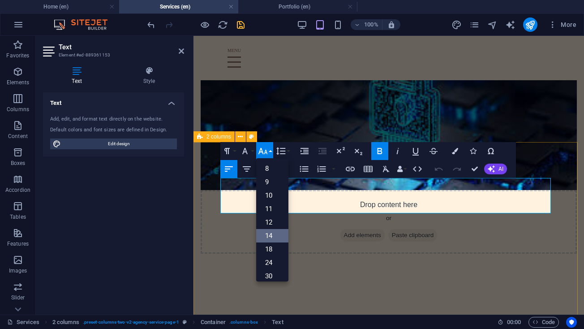
click at [274, 231] on link "14" at bounding box center [272, 235] width 32 height 13
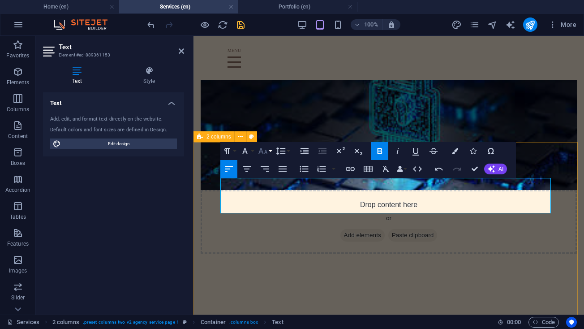
click at [259, 151] on icon "button" at bounding box center [263, 151] width 11 height 11
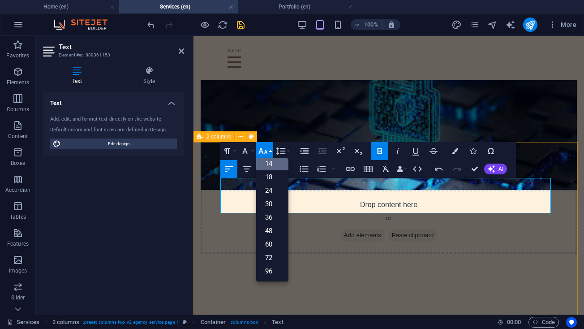
scroll to position [72, 0]
click at [263, 194] on link "24" at bounding box center [272, 190] width 32 height 13
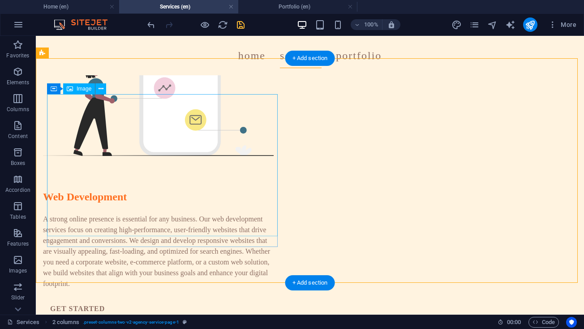
scroll to position [944, 0]
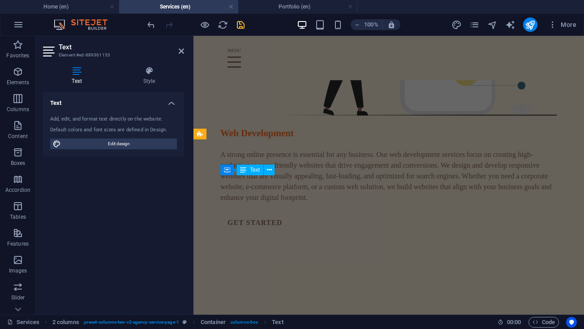
scroll to position [1321, 0]
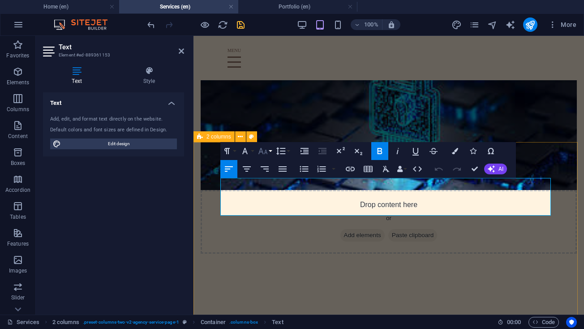
click at [262, 148] on icon "button" at bounding box center [263, 151] width 11 height 11
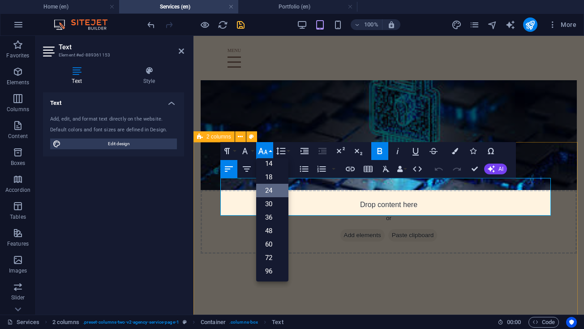
scroll to position [72, 0]
click at [273, 200] on link "30" at bounding box center [272, 203] width 32 height 13
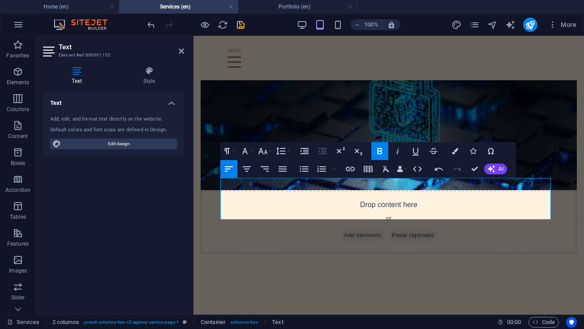
click at [186, 203] on div "Text Style Text Add, edit, and format text directly on the website. Default col…" at bounding box center [114, 186] width 156 height 255
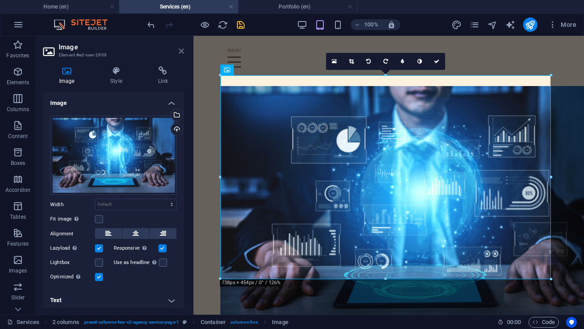
click at [183, 48] on icon at bounding box center [181, 51] width 5 height 7
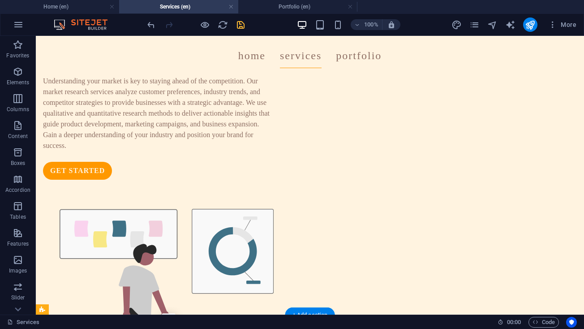
scroll to position [472, 0]
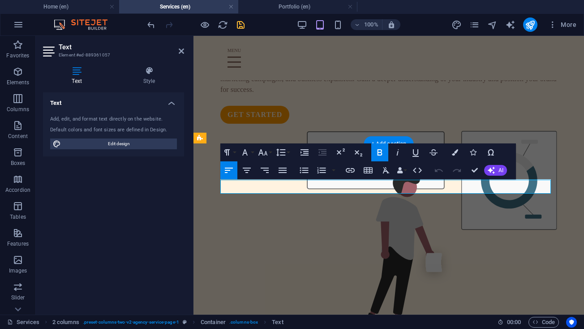
scroll to position [703, 0]
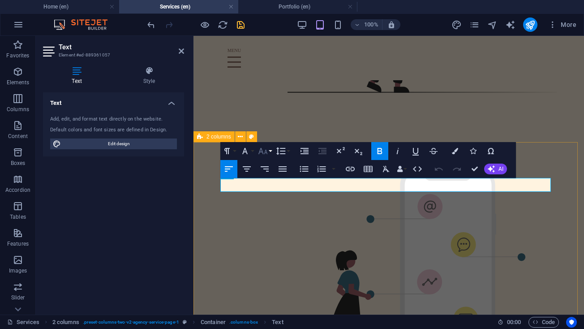
click at [264, 147] on icon "button" at bounding box center [263, 151] width 11 height 11
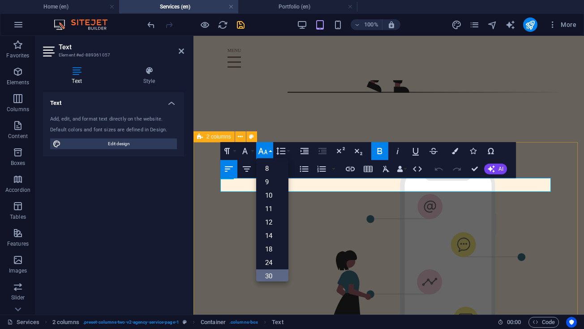
click at [272, 272] on link "30" at bounding box center [272, 275] width 32 height 13
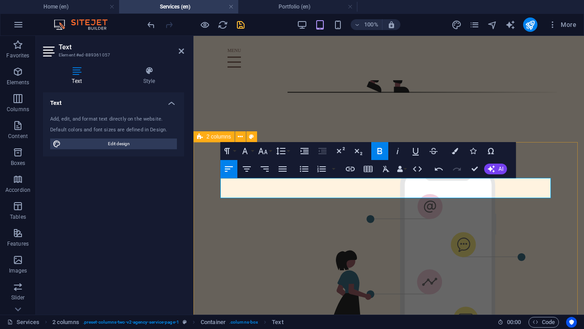
click at [198, 160] on div "Web Development A strong online presence is essential for any business. Our web…" at bounding box center [389, 325] width 391 height 387
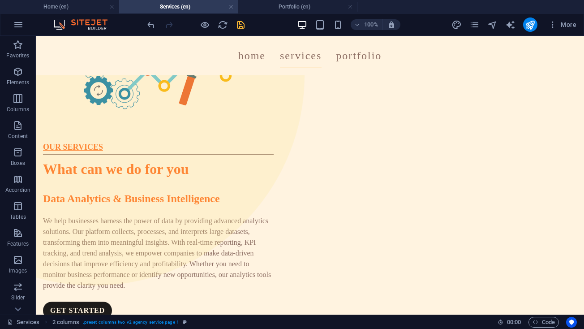
scroll to position [146, 0]
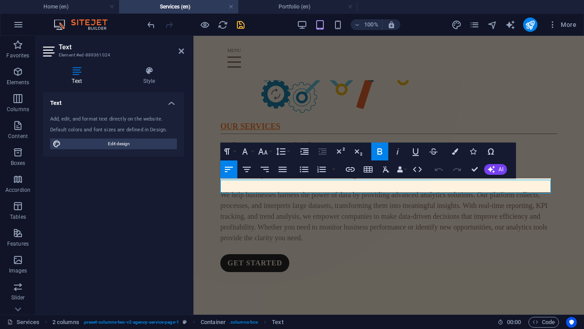
scroll to position [319, 0]
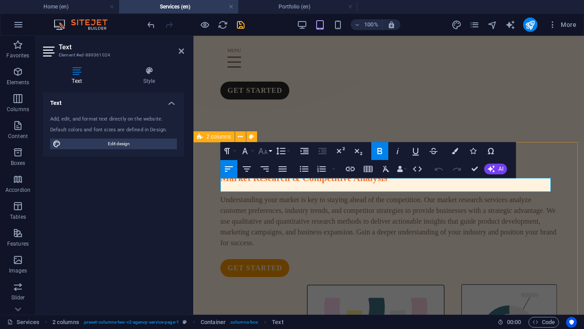
click at [267, 146] on icon "button" at bounding box center [263, 151] width 11 height 11
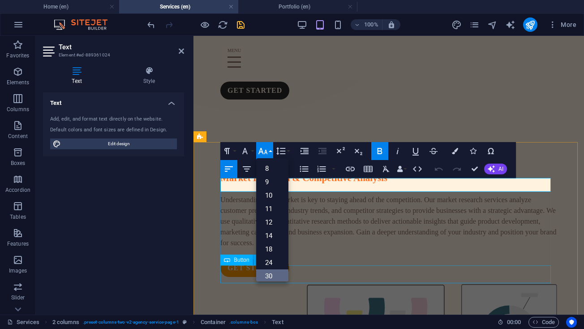
click at [282, 275] on link "30" at bounding box center [272, 275] width 32 height 13
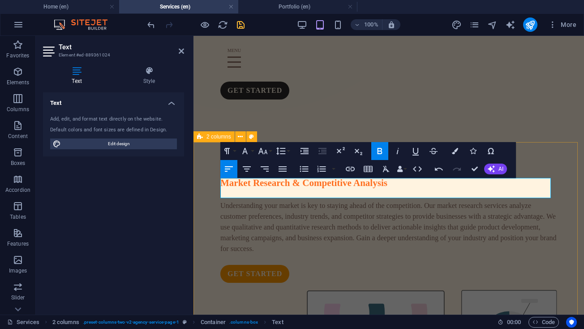
click at [209, 151] on div "​ Market Research & Competitive Analysis Understanding your market is key to st…" at bounding box center [389, 328] width 391 height 387
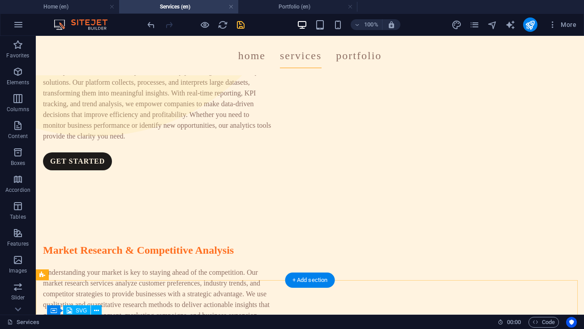
scroll to position [276, 0]
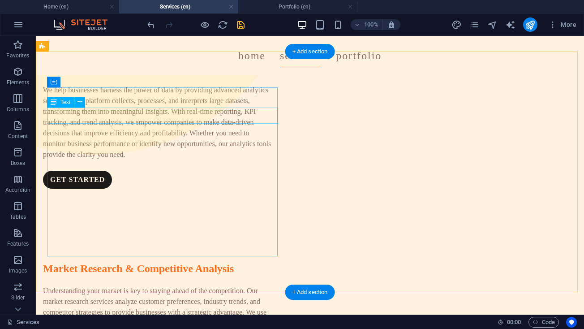
click at [193, 260] on div "Market Research & Competitive Analysis" at bounding box center [158, 268] width 231 height 16
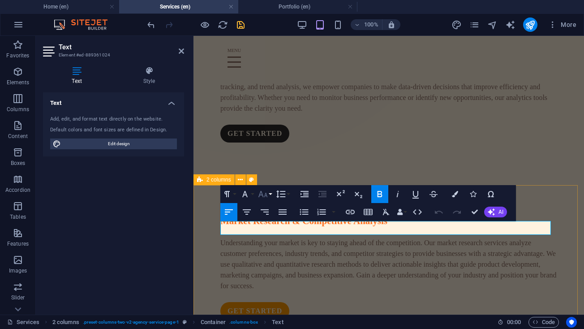
click at [270, 194] on button "Font Size" at bounding box center [264, 194] width 17 height 18
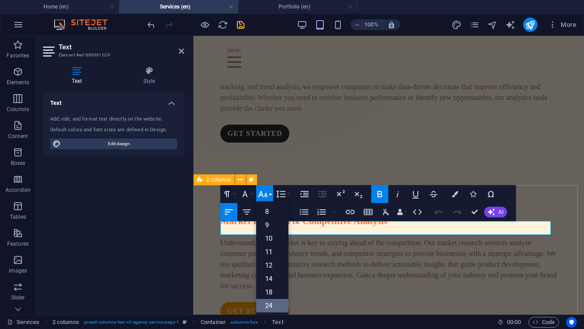
scroll to position [37, 0]
click at [270, 285] on link "30" at bounding box center [272, 281] width 32 height 13
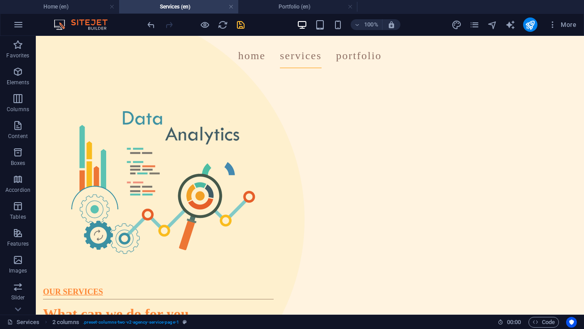
scroll to position [0, 0]
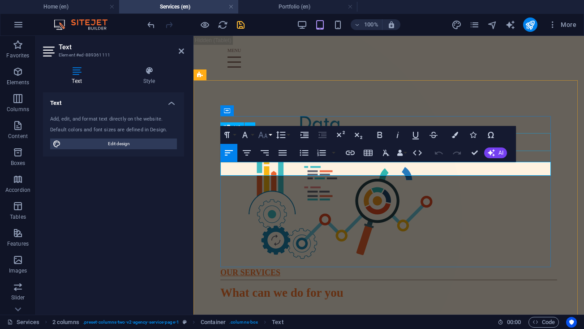
click at [262, 138] on icon "button" at bounding box center [263, 135] width 11 height 11
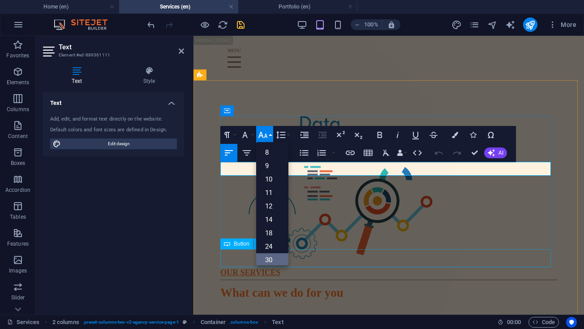
click at [273, 262] on link "30" at bounding box center [272, 259] width 32 height 13
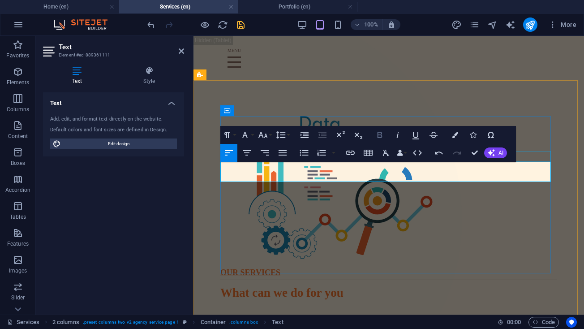
click at [379, 134] on icon "button" at bounding box center [380, 135] width 11 height 11
click at [383, 136] on icon "button" at bounding box center [380, 135] width 11 height 11
click at [267, 136] on icon "button" at bounding box center [263, 135] width 11 height 11
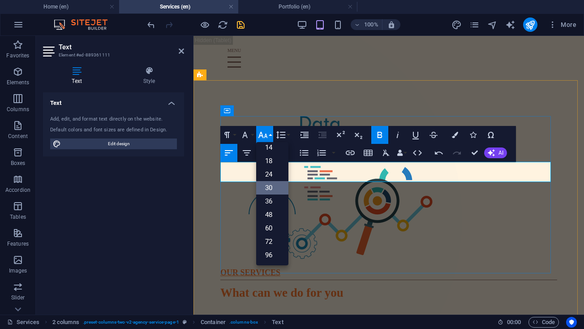
scroll to position [72, 0]
click at [271, 186] on link "30" at bounding box center [272, 187] width 32 height 13
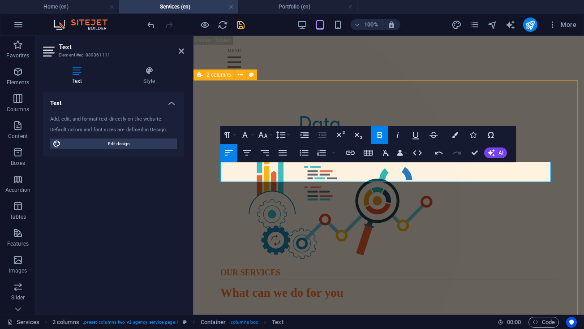
click at [209, 195] on div "OUR SERVICES What can we do for you ​​ Data Analytics & Business Intelligence W…" at bounding box center [389, 270] width 391 height 380
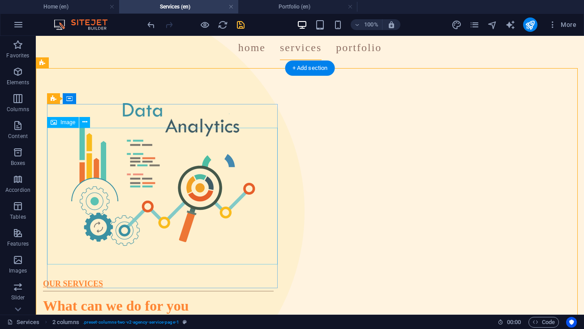
scroll to position [9, 0]
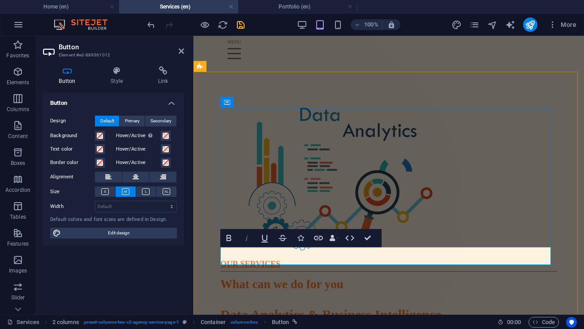
click at [248, 237] on icon "button" at bounding box center [247, 238] width 11 height 11
click at [172, 256] on div "Button Design Default Primary Secondary Background Hover/Active Switch to previ…" at bounding box center [113, 199] width 141 height 215
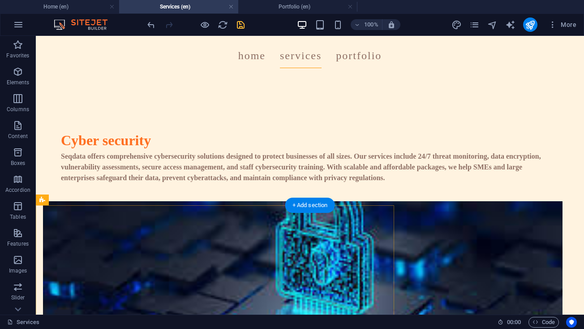
scroll to position [1270, 0]
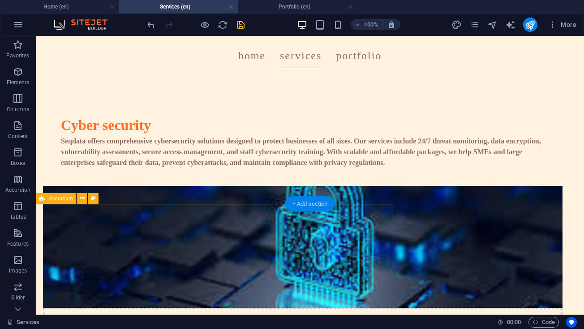
click at [320, 203] on div "+ Add section" at bounding box center [310, 203] width 50 height 15
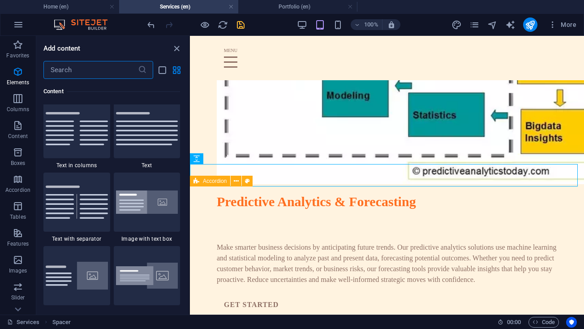
scroll to position [1576, 0]
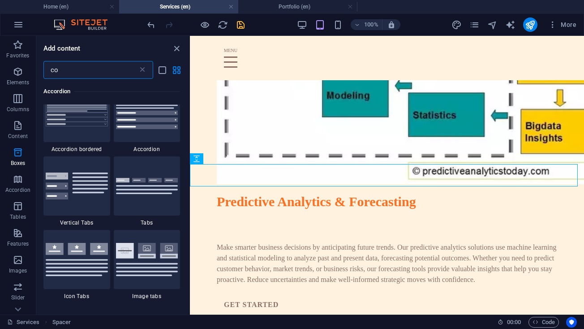
type input "c"
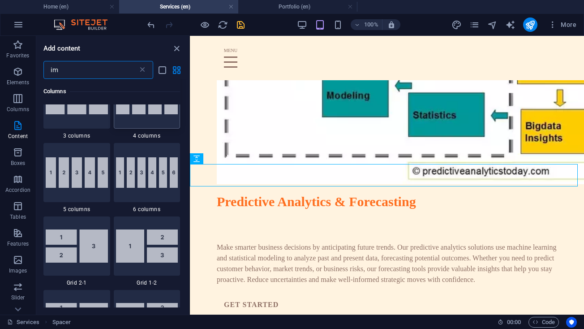
type input "ima"
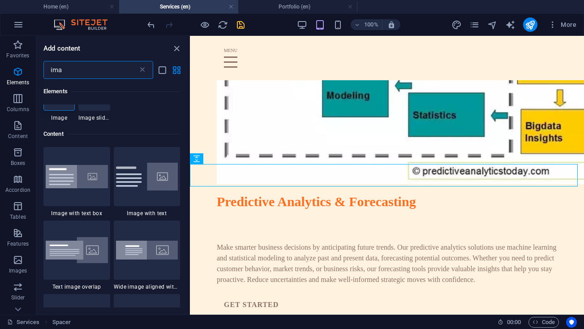
scroll to position [0, 0]
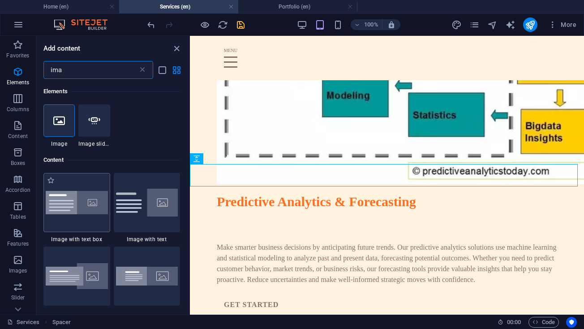
click at [99, 215] on div at bounding box center [76, 202] width 67 height 59
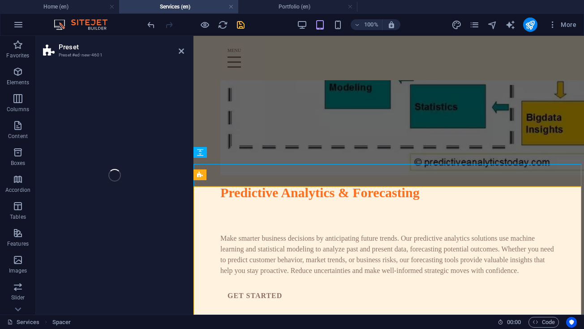
select select "rem"
select select "px"
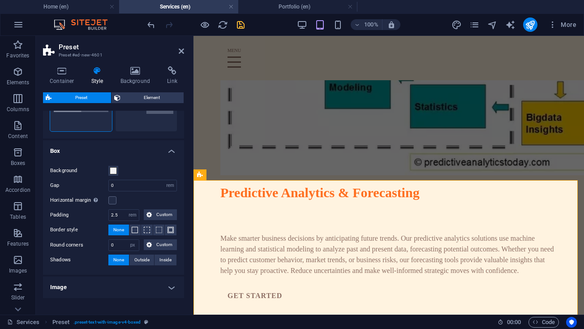
scroll to position [62, 0]
click at [150, 25] on icon "undo" at bounding box center [151, 25] width 10 height 10
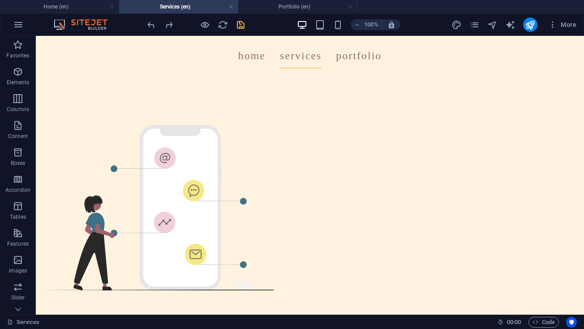
scroll to position [782, 0]
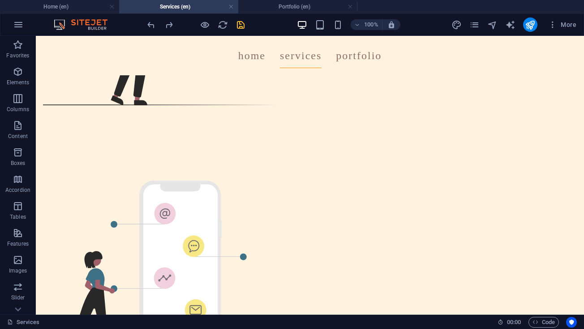
click at [481, 25] on div "More" at bounding box center [516, 24] width 129 height 14
click at [475, 28] on icon "pages" at bounding box center [475, 25] width 10 height 10
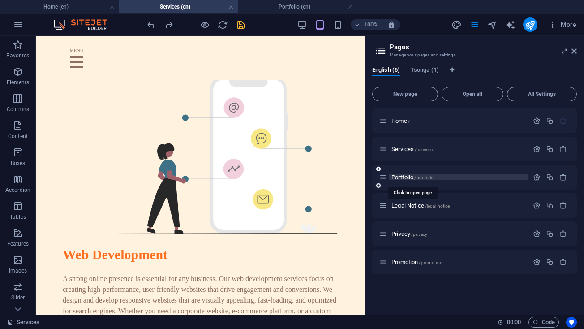
click at [403, 179] on span "Portfolio /portfolio" at bounding box center [413, 177] width 42 height 7
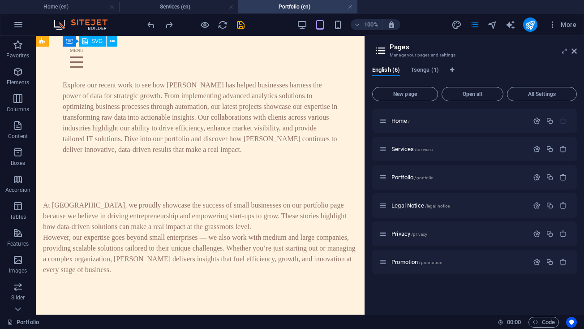
scroll to position [583, 0]
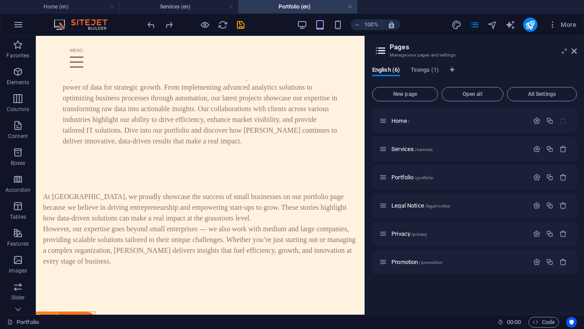
click at [578, 51] on aside "Pages Manage your pages and settings English (6) Tsonga (1) New page Open all A…" at bounding box center [475, 175] width 220 height 279
click at [575, 53] on icon at bounding box center [574, 51] width 5 height 7
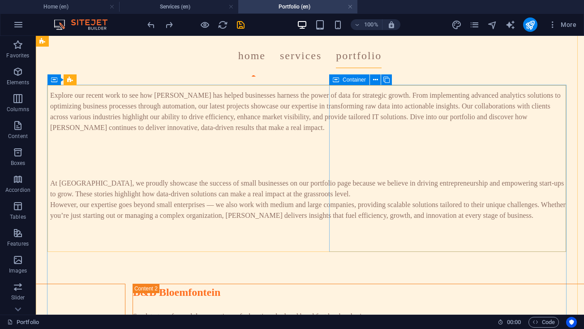
scroll to position [641, 0]
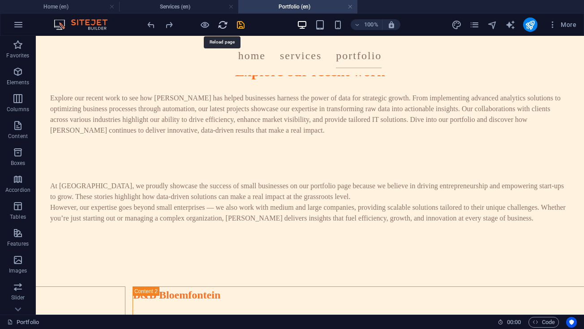
click at [226, 30] on icon "reload" at bounding box center [223, 25] width 10 height 10
click at [219, 26] on icon "reload" at bounding box center [223, 25] width 10 height 10
click at [477, 29] on icon "pages" at bounding box center [475, 25] width 10 height 10
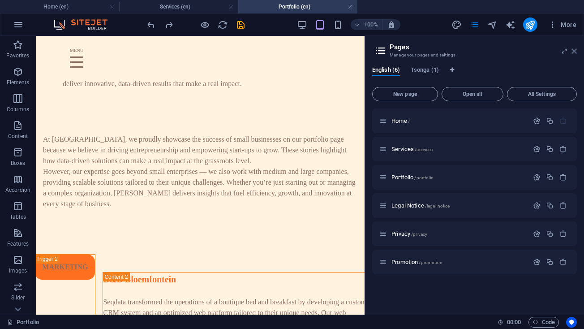
click at [574, 50] on icon at bounding box center [574, 51] width 5 height 7
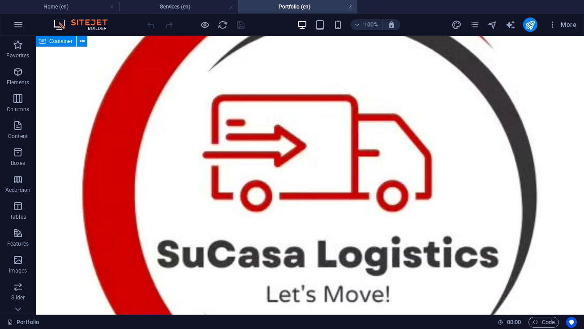
scroll to position [1543, 0]
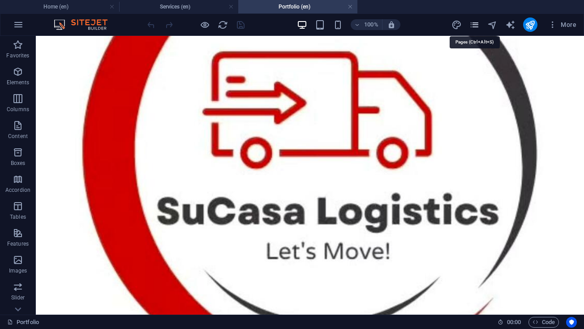
click at [473, 28] on icon "pages" at bounding box center [475, 25] width 10 height 10
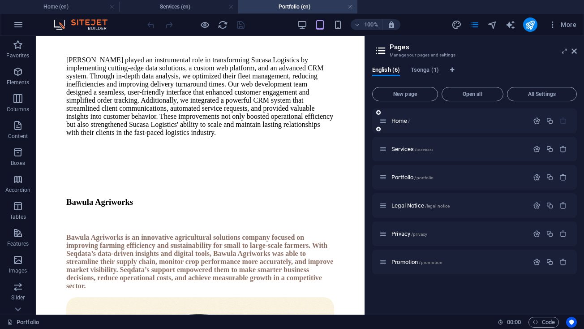
click at [404, 124] on div "Home /" at bounding box center [454, 121] width 149 height 10
click at [402, 121] on span "Home /" at bounding box center [401, 120] width 18 height 7
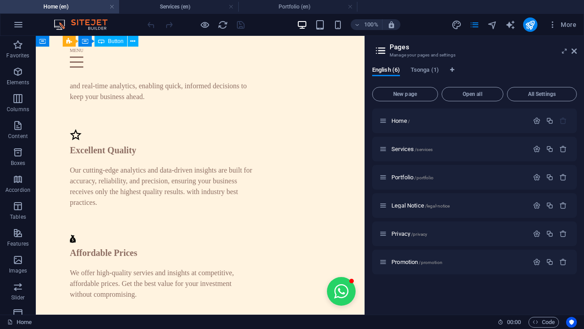
scroll to position [811, 0]
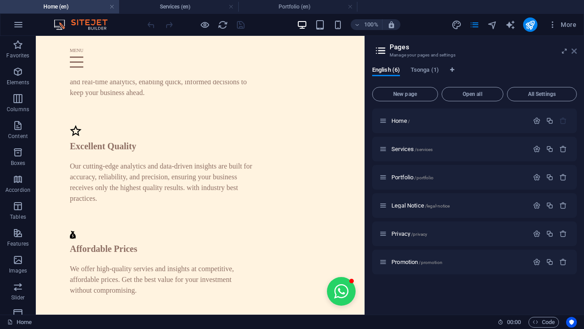
click at [575, 49] on icon at bounding box center [574, 51] width 5 height 7
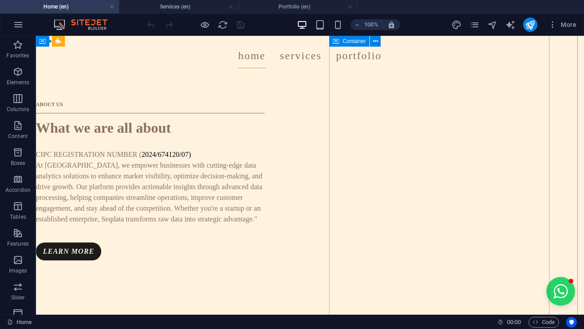
scroll to position [0, 62]
click at [480, 24] on span "pages" at bounding box center [475, 25] width 11 height 10
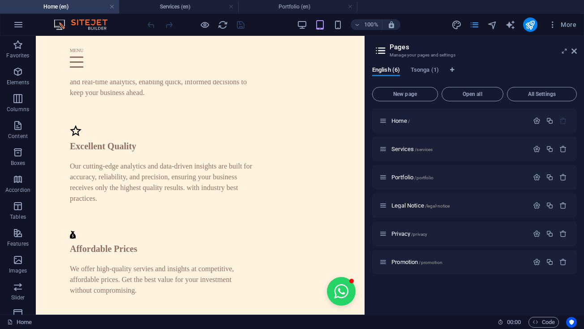
scroll to position [0, 42]
click at [410, 178] on span "Portfolio /portfolio" at bounding box center [413, 177] width 42 height 7
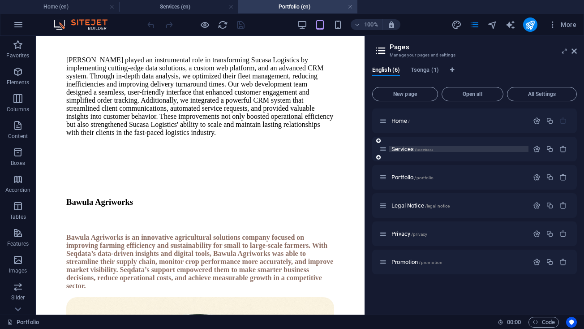
click at [398, 148] on span "Services /services" at bounding box center [412, 149] width 41 height 7
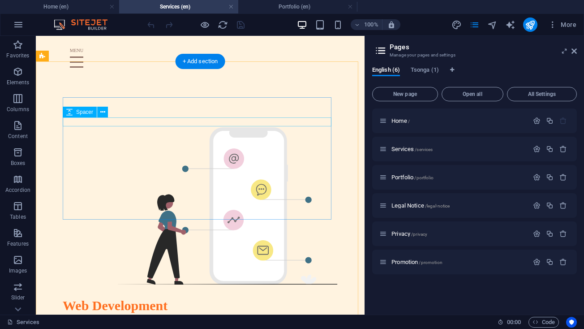
scroll to position [660, 0]
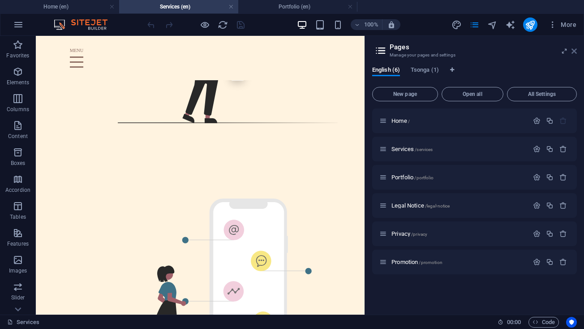
click at [576, 51] on icon at bounding box center [574, 51] width 5 height 7
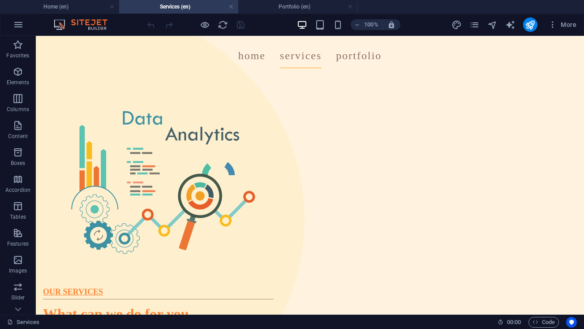
scroll to position [0, 0]
click at [473, 29] on icon "pages" at bounding box center [475, 25] width 10 height 10
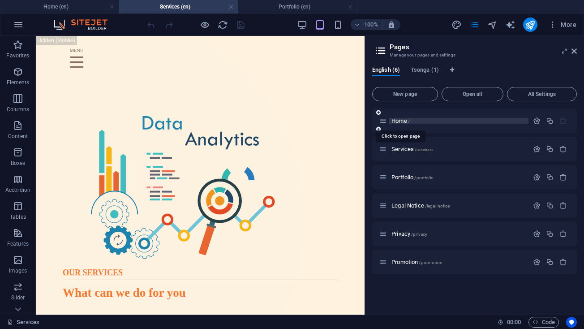
click at [396, 121] on span "Home /" at bounding box center [401, 120] width 18 height 7
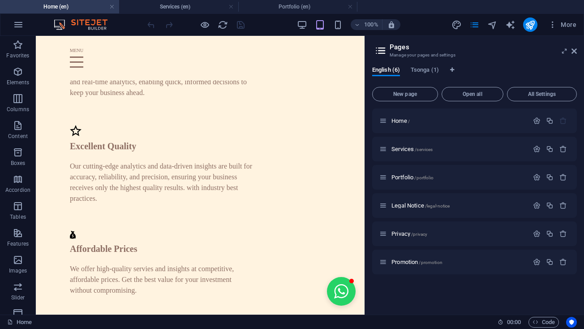
click at [571, 52] on header "Pages Manage your pages and settings" at bounding box center [475, 47] width 203 height 23
click at [574, 52] on icon at bounding box center [574, 51] width 5 height 7
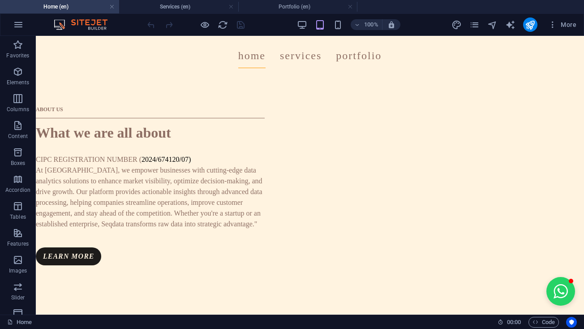
scroll to position [0, 62]
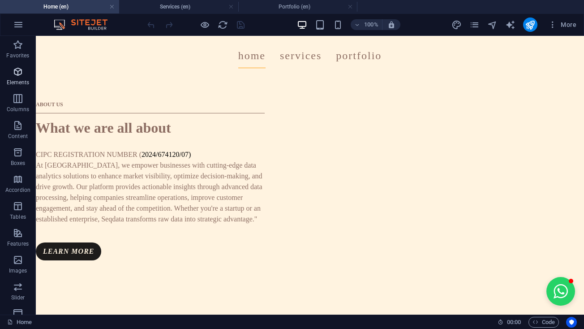
click at [26, 88] on button "Elements" at bounding box center [18, 76] width 36 height 27
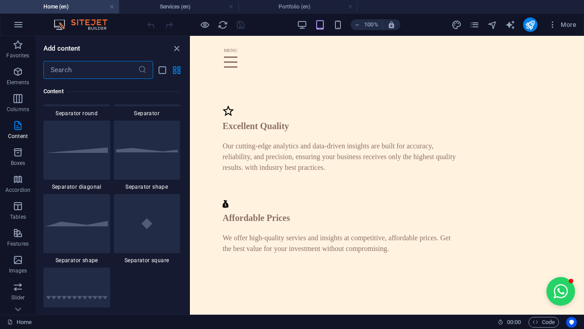
scroll to position [2368, 0]
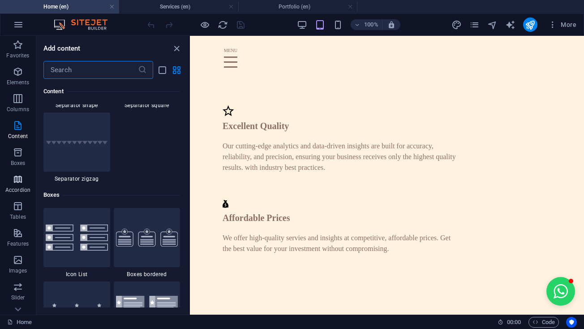
click at [13, 181] on icon "button" at bounding box center [18, 179] width 11 height 11
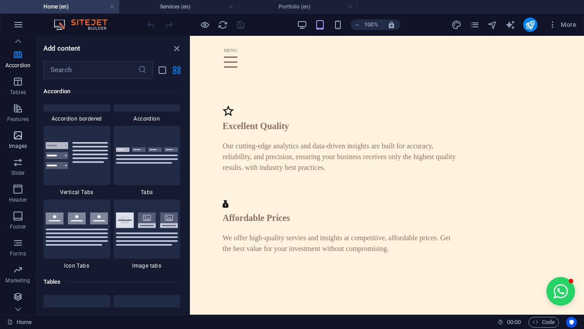
scroll to position [125, 0]
click at [19, 196] on span "Header" at bounding box center [18, 195] width 36 height 22
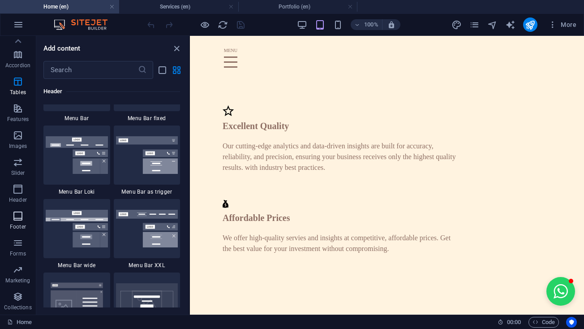
click at [20, 208] on button "Footer" at bounding box center [18, 220] width 36 height 27
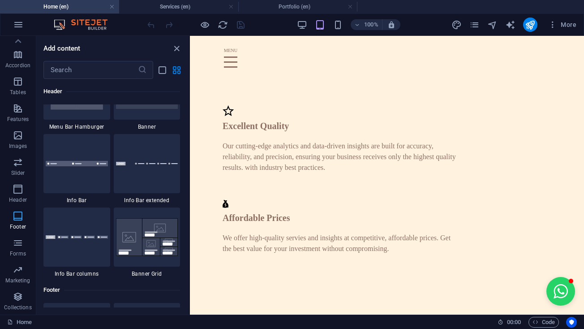
scroll to position [6074, 0]
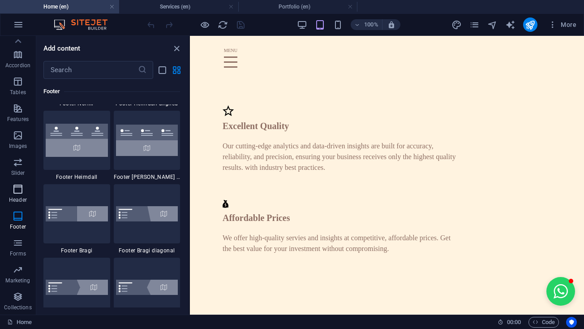
click at [18, 189] on icon "button" at bounding box center [18, 189] width 11 height 11
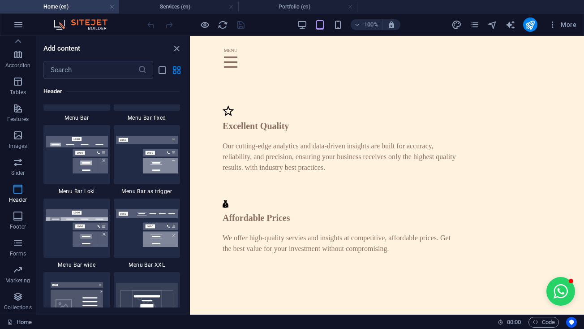
scroll to position [5522, 0]
click at [22, 206] on button "Header" at bounding box center [18, 193] width 36 height 27
click at [22, 213] on icon "button" at bounding box center [18, 216] width 11 height 11
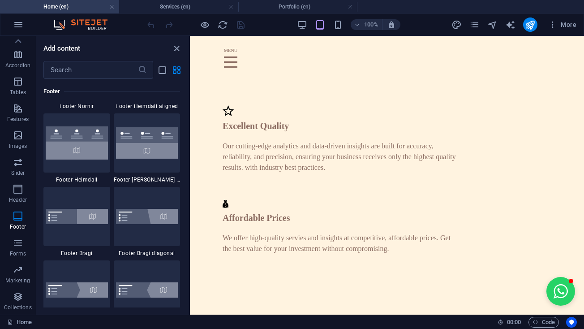
scroll to position [6065, 0]
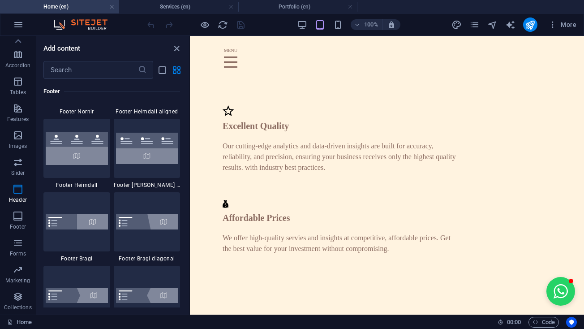
click at [121, 20] on img at bounding box center [147, 2] width 62 height 38
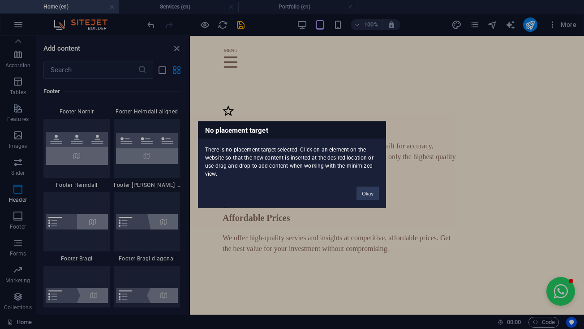
click at [372, 203] on div "No placement target There is no placement target selected. Click on an element …" at bounding box center [292, 164] width 188 height 86
click at [372, 197] on button "Okay" at bounding box center [368, 193] width 22 height 13
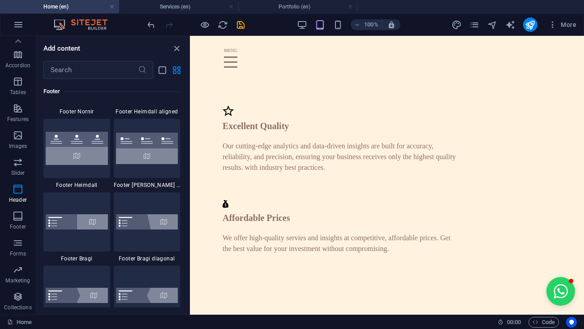
scroll to position [873, 3]
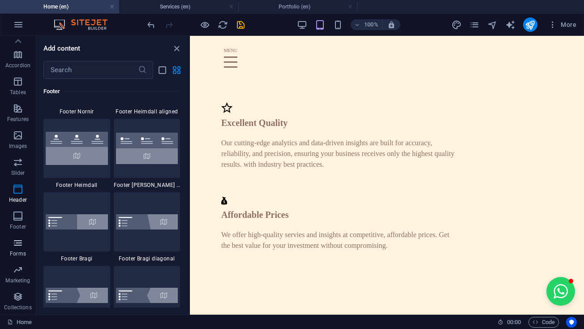
click at [25, 241] on span "Forms" at bounding box center [18, 249] width 36 height 22
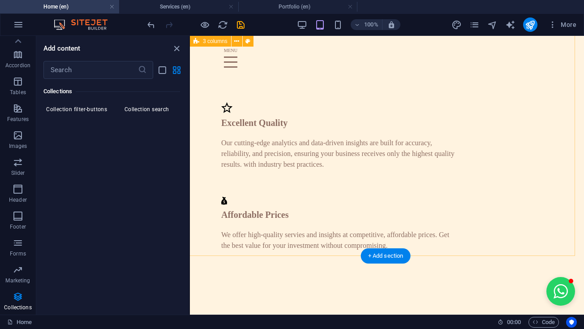
scroll to position [8757, 0]
click at [177, 52] on icon "close panel" at bounding box center [177, 48] width 10 height 10
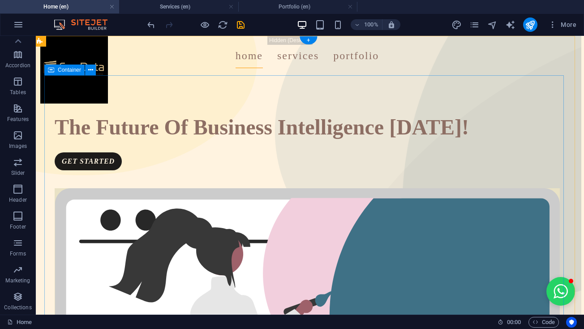
scroll to position [0, 3]
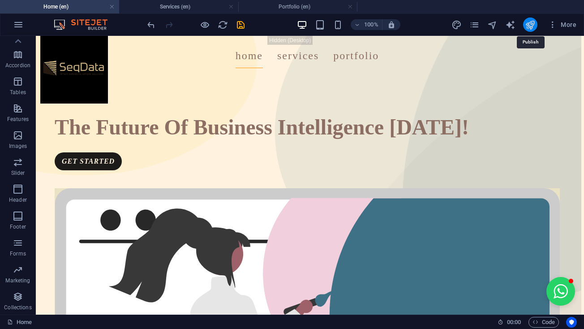
click at [527, 26] on icon "publish" at bounding box center [530, 25] width 10 height 10
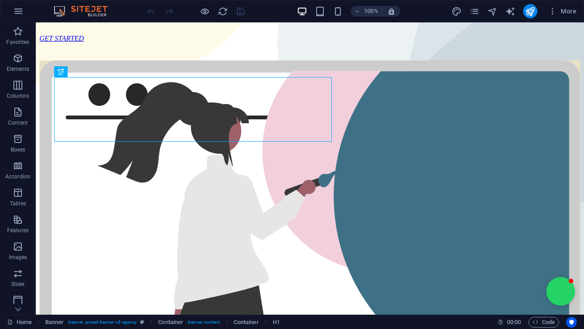
scroll to position [485, 0]
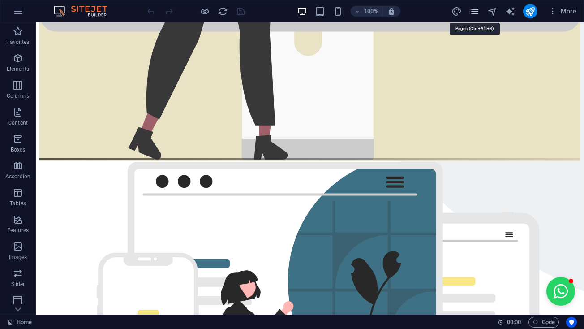
click at [472, 10] on icon "pages" at bounding box center [475, 11] width 10 height 10
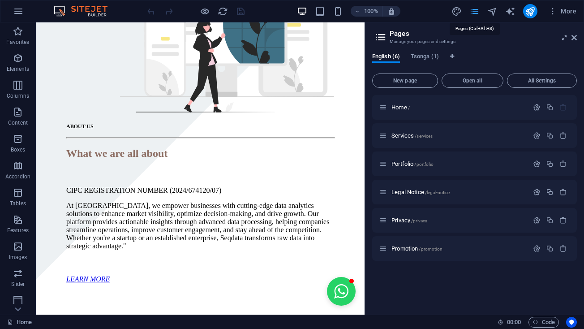
scroll to position [0, 42]
click at [398, 134] on span "Services /services" at bounding box center [412, 135] width 41 height 7
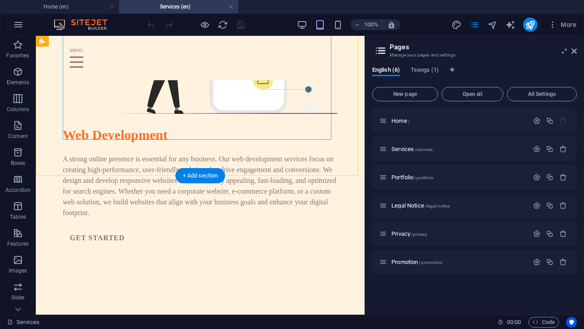
scroll to position [922, 0]
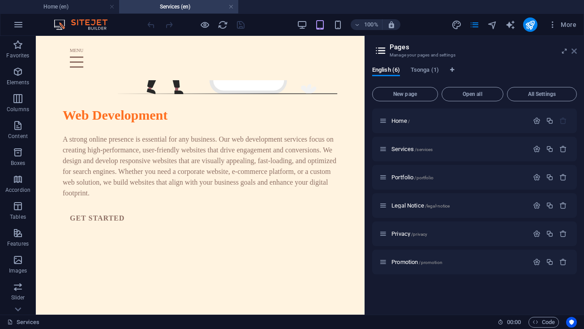
click at [572, 49] on icon at bounding box center [574, 51] width 5 height 7
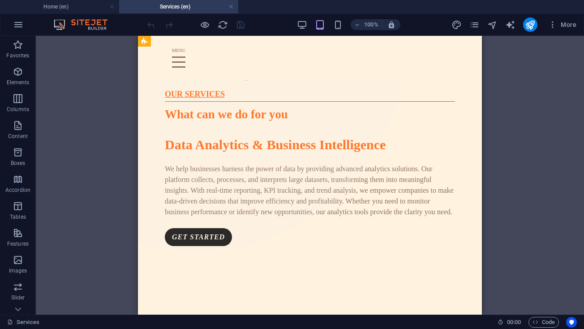
scroll to position [116, 0]
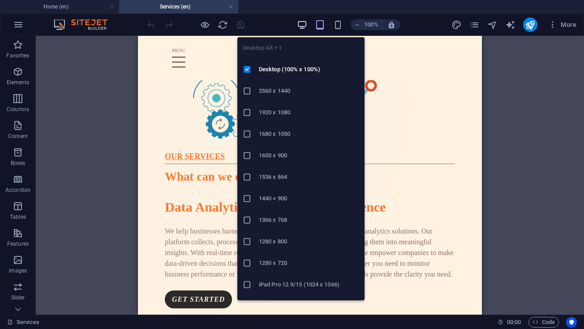
click at [301, 20] on icon "button" at bounding box center [302, 25] width 10 height 10
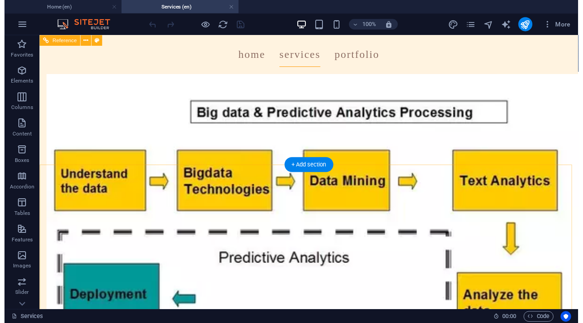
scroll to position [1885, 0]
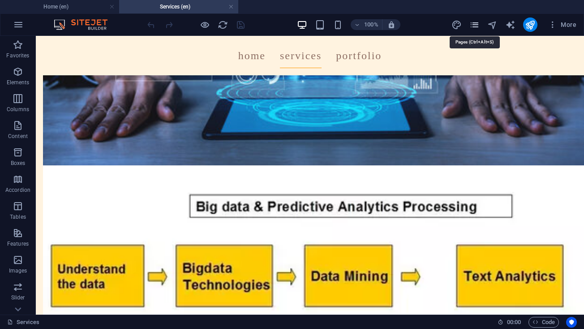
click at [472, 24] on icon "pages" at bounding box center [475, 25] width 10 height 10
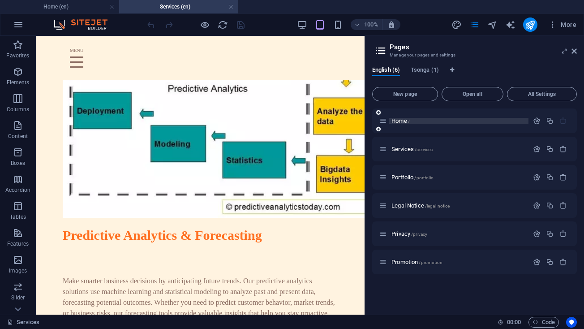
click at [392, 121] on span "Home /" at bounding box center [401, 120] width 18 height 7
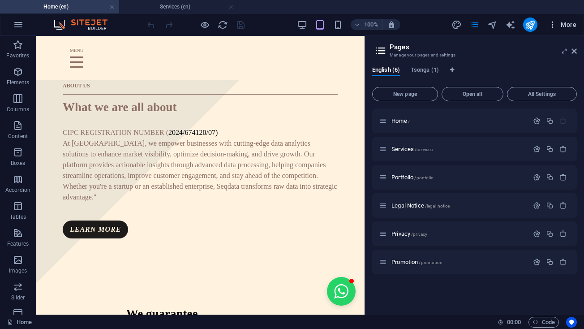
click at [553, 25] on icon "button" at bounding box center [553, 24] width 9 height 9
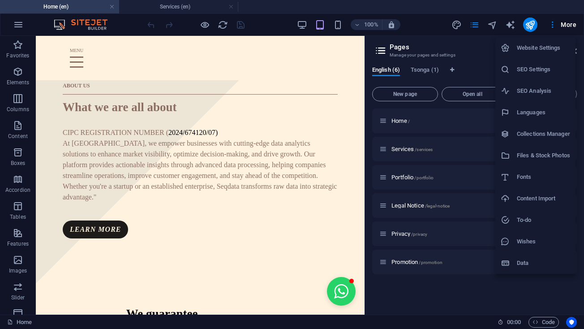
scroll to position [0, 42]
click at [329, 102] on div at bounding box center [292, 164] width 584 height 329
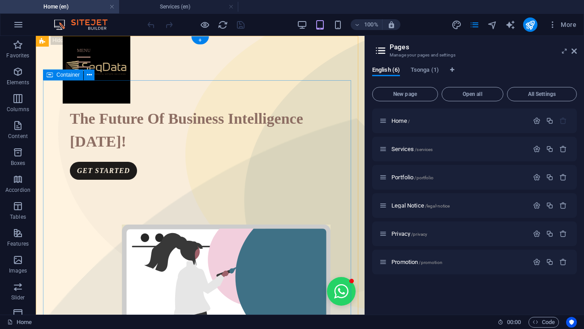
scroll to position [0, 0]
click at [17, 69] on icon "button" at bounding box center [18, 71] width 11 height 11
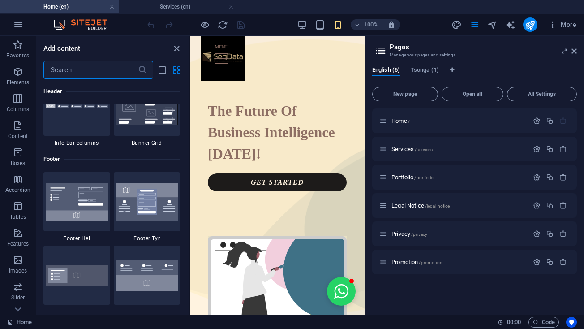
scroll to position [5866, 0]
click at [176, 48] on icon "close panel" at bounding box center [177, 48] width 10 height 10
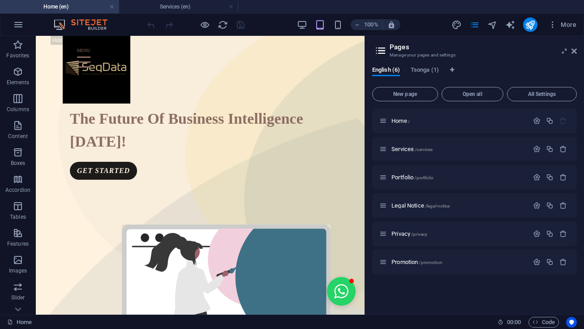
scroll to position [0, 42]
click at [528, 25] on icon "publish" at bounding box center [530, 25] width 10 height 10
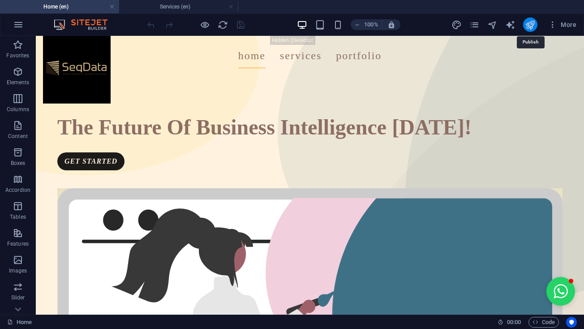
scroll to position [0, 62]
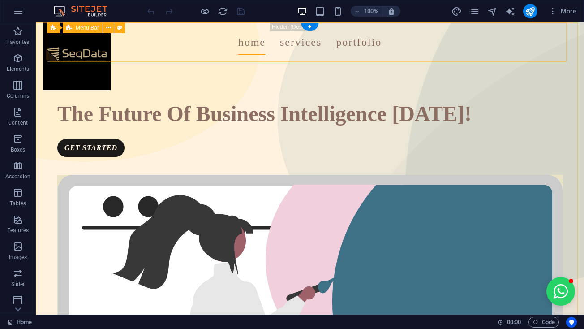
click at [85, 59] on div "Home Services Portfolio" at bounding box center [310, 41] width 520 height 39
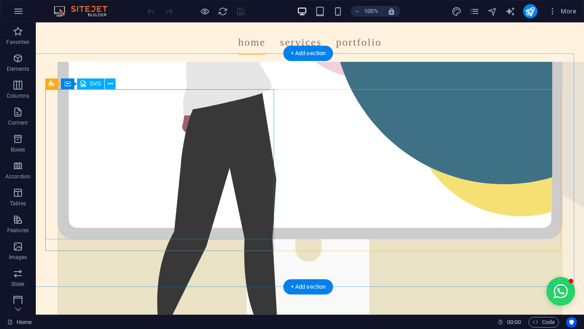
scroll to position [293, 0]
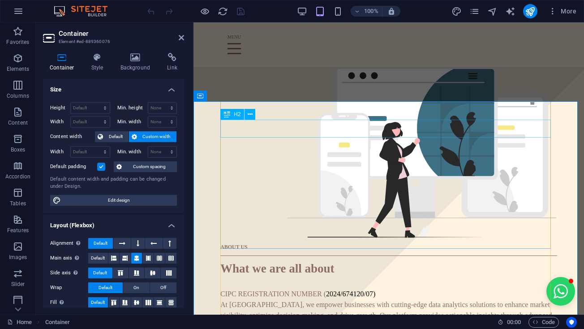
scroll to position [369, 0]
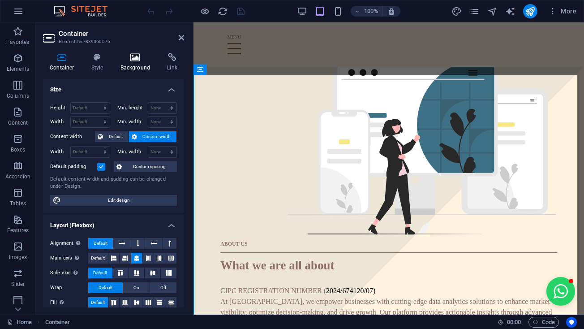
click at [138, 60] on icon at bounding box center [135, 57] width 43 height 9
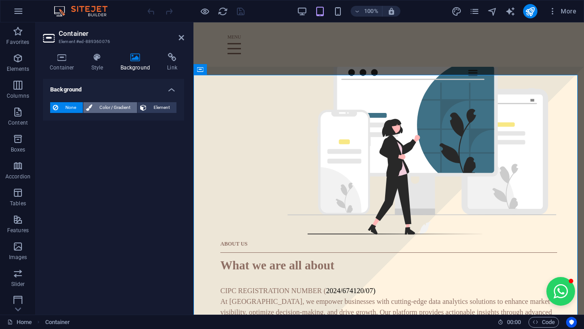
click at [116, 104] on span "Color / Gradient" at bounding box center [114, 107] width 39 height 11
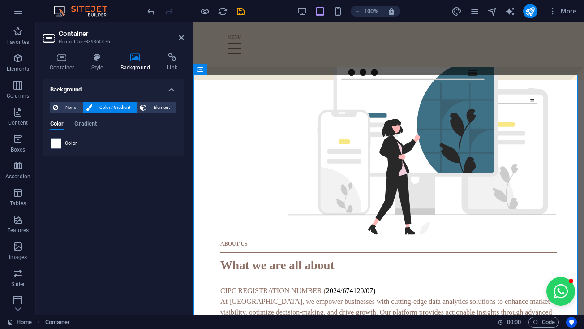
click at [62, 144] on div "Color" at bounding box center [114, 143] width 126 height 11
click at [56, 143] on span at bounding box center [56, 143] width 10 height 10
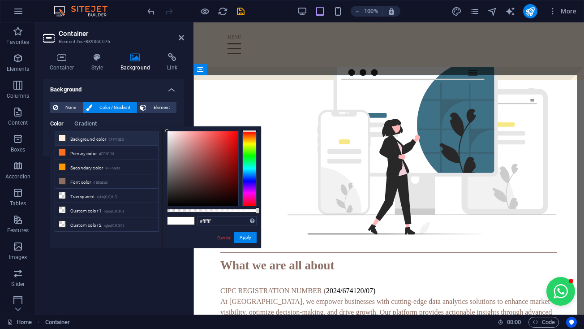
click at [79, 141] on li "Background color #FFF3E0" at bounding box center [106, 138] width 103 height 14
type input "#fff3e0"
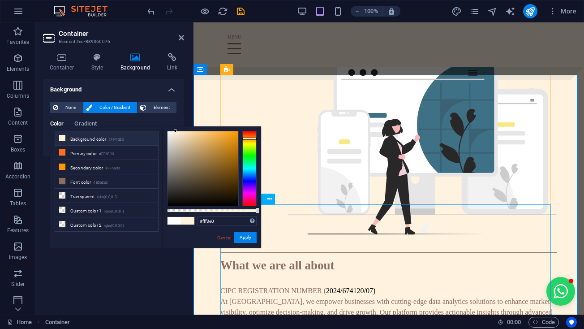
click at [248, 243] on div "#fff3e0 Supported formats #0852ed rgb(8, 82, 237) rgba(8, 82, 237, 90%) hsv(221…" at bounding box center [211, 251] width 99 height 251
click at [242, 233] on button "Apply" at bounding box center [245, 237] width 22 height 11
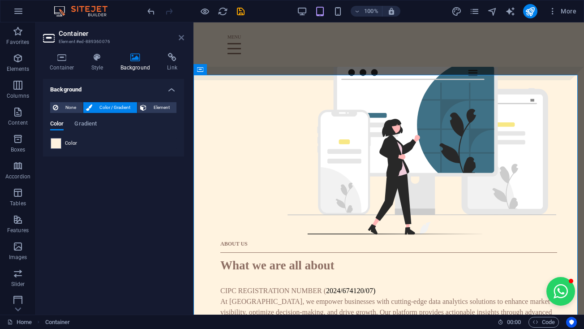
click at [179, 34] on icon at bounding box center [181, 37] width 5 height 7
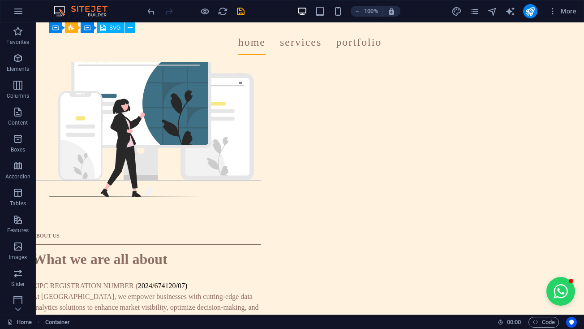
scroll to position [601, 4]
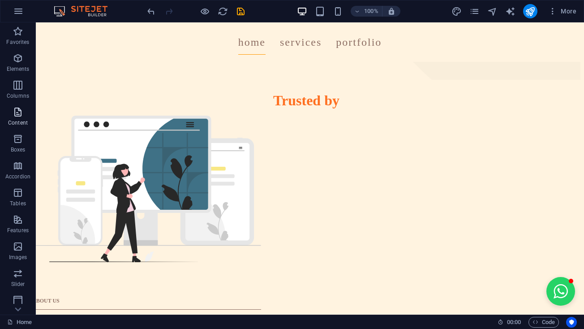
click at [27, 107] on span "Content" at bounding box center [18, 118] width 36 height 22
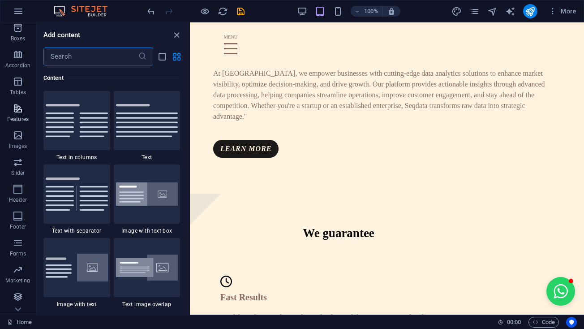
scroll to position [111, 0]
click at [25, 286] on button "Marketing" at bounding box center [18, 274] width 36 height 27
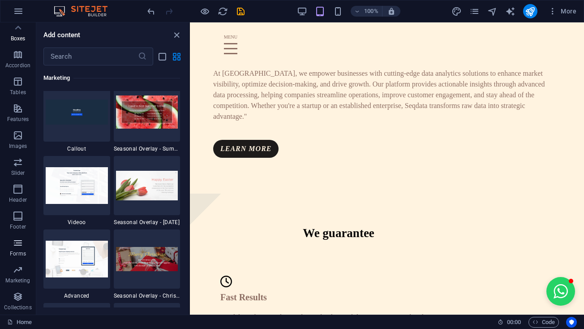
click at [17, 259] on span "Forms" at bounding box center [18, 249] width 36 height 22
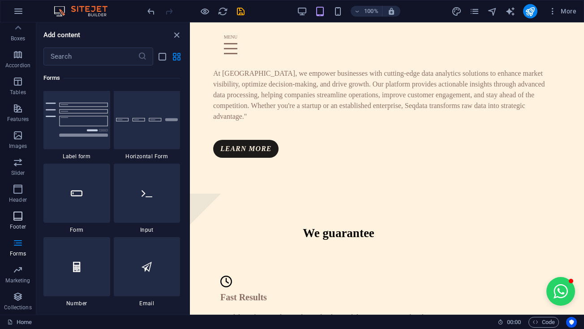
click at [20, 228] on p "Footer" at bounding box center [18, 226] width 16 height 7
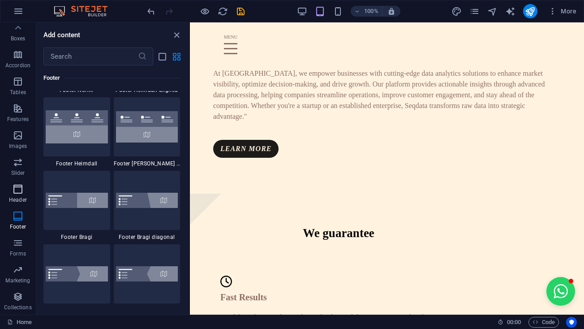
click at [18, 201] on p "Header" at bounding box center [18, 199] width 18 height 7
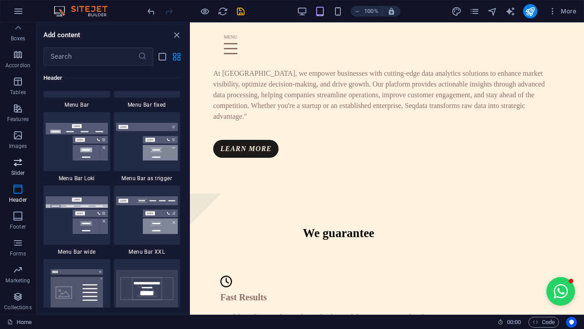
click at [15, 172] on p "Slider" at bounding box center [18, 172] width 14 height 7
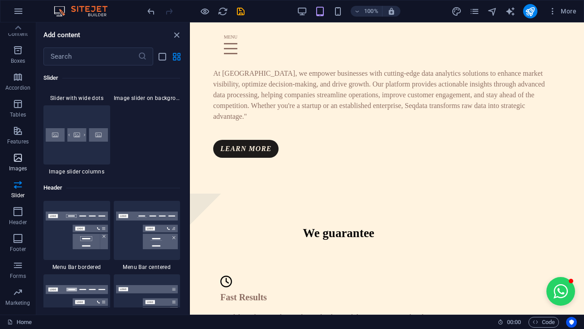
scroll to position [85, 0]
click at [11, 135] on span "Features" at bounding box center [18, 141] width 36 height 22
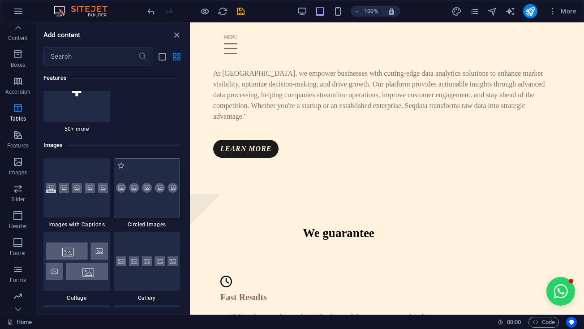
scroll to position [4476, 0]
click at [84, 122] on div at bounding box center [76, 92] width 67 height 59
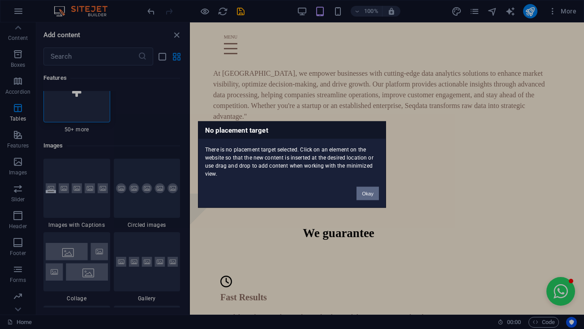
click at [370, 191] on button "Okay" at bounding box center [368, 193] width 22 height 13
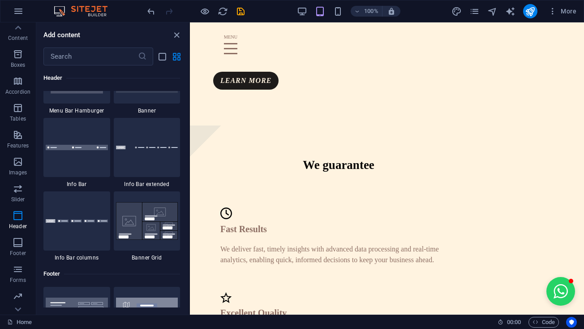
scroll to position [5752, 0]
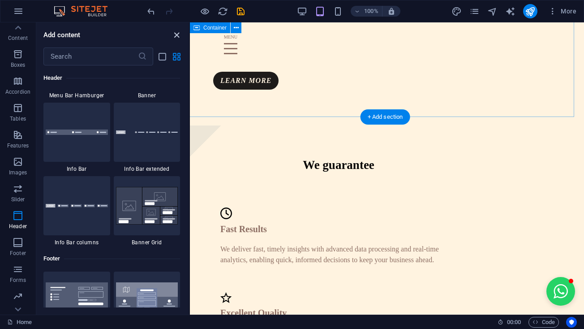
click at [175, 35] on icon "close panel" at bounding box center [177, 35] width 10 height 10
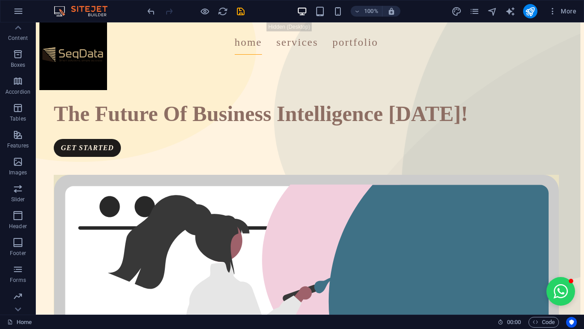
scroll to position [0, 4]
click at [475, 15] on icon "pages" at bounding box center [475, 11] width 10 height 10
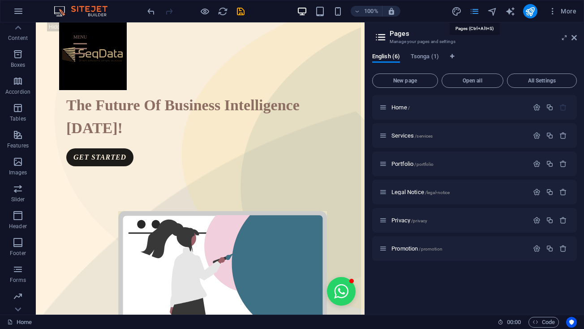
scroll to position [0, 42]
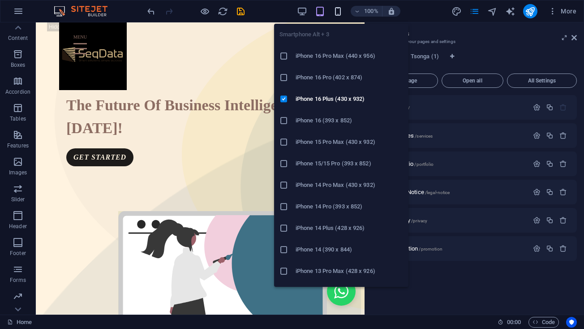
click at [339, 15] on icon "button" at bounding box center [338, 11] width 10 height 10
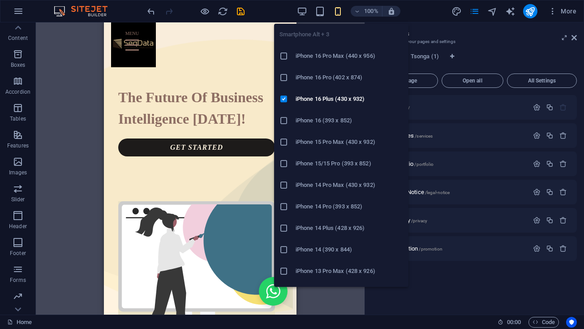
scroll to position [0, 35]
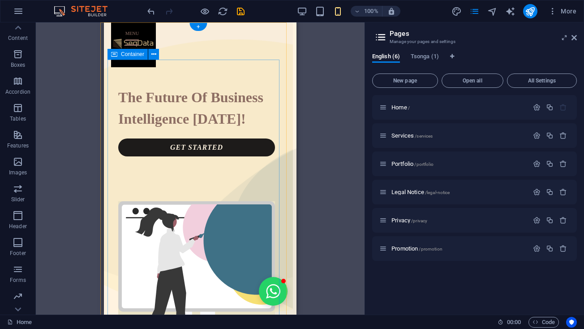
click at [253, 68] on div "The Future Of Business Intelligence Today! GET STARTED" at bounding box center [197, 220] width 178 height 320
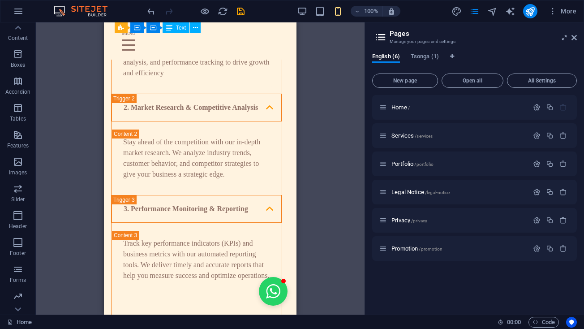
scroll to position [1208, 4]
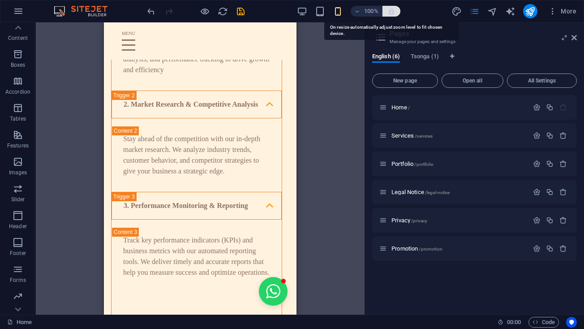
click at [390, 14] on icon "button" at bounding box center [392, 11] width 8 height 8
click at [391, 12] on icon "button" at bounding box center [392, 11] width 8 height 8
click at [455, 13] on icon "design" at bounding box center [457, 11] width 10 height 10
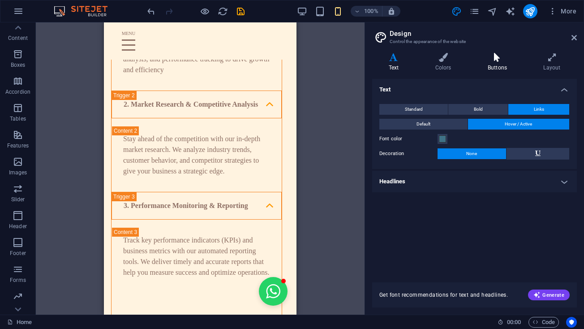
click at [497, 65] on h4 "Buttons" at bounding box center [499, 62] width 56 height 19
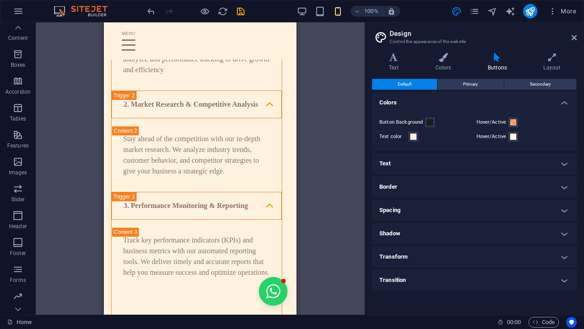
click at [497, 65] on h4 "Buttons" at bounding box center [499, 62] width 56 height 19
click at [573, 31] on h2 "Design" at bounding box center [483, 34] width 187 height 8
click at [573, 34] on icon at bounding box center [574, 37] width 5 height 7
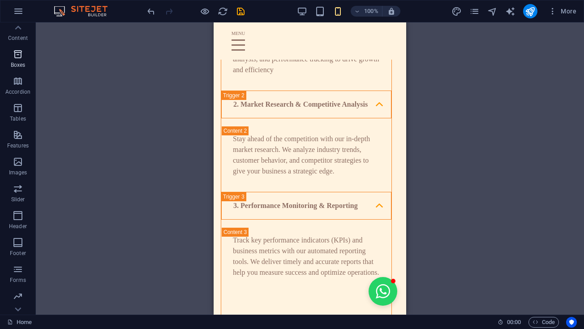
click at [22, 67] on p "Boxes" at bounding box center [18, 64] width 15 height 7
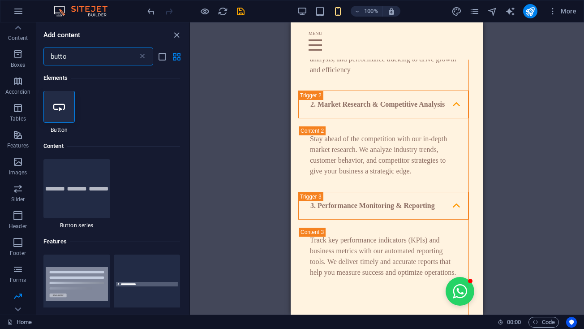
scroll to position [0, 0]
type input "butto"
click at [53, 191] on img at bounding box center [77, 189] width 62 height 4
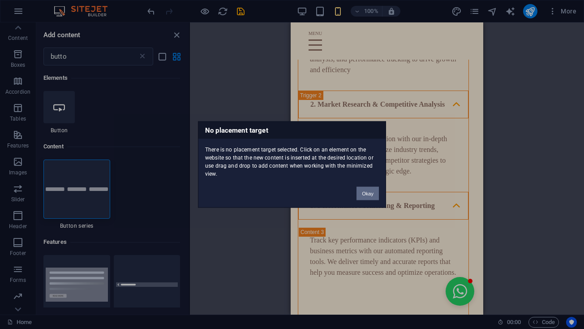
click at [362, 189] on button "Okay" at bounding box center [368, 193] width 22 height 13
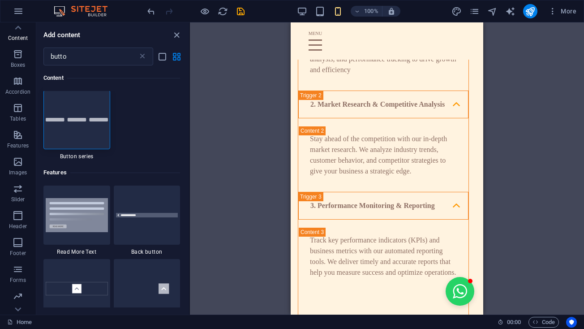
scroll to position [70, 0]
click at [184, 33] on div "Add content" at bounding box center [112, 35] width 153 height 11
click at [19, 248] on icon "button" at bounding box center [18, 243] width 11 height 11
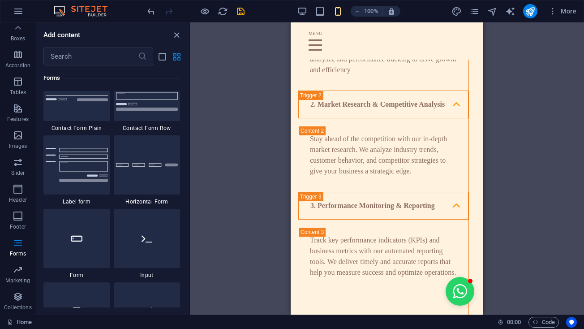
scroll to position [6722, 0]
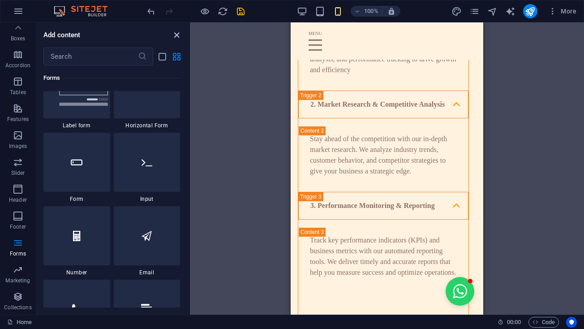
click at [181, 34] on icon "close panel" at bounding box center [177, 35] width 10 height 10
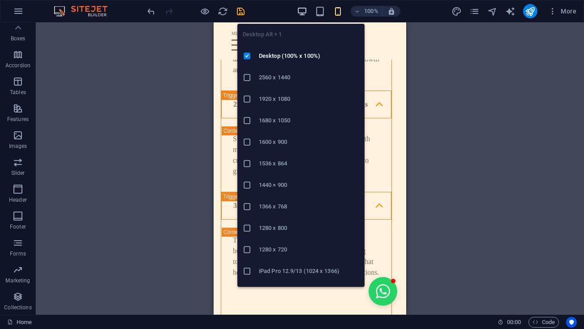
click at [306, 13] on icon "button" at bounding box center [302, 11] width 10 height 10
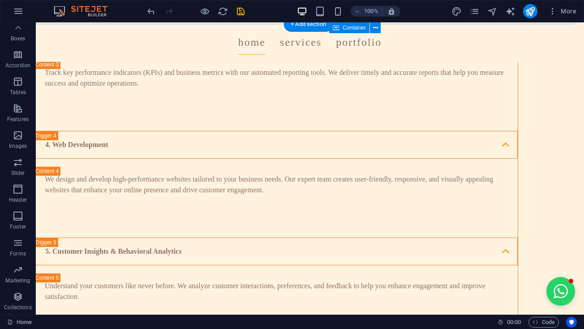
scroll to position [1752, 3]
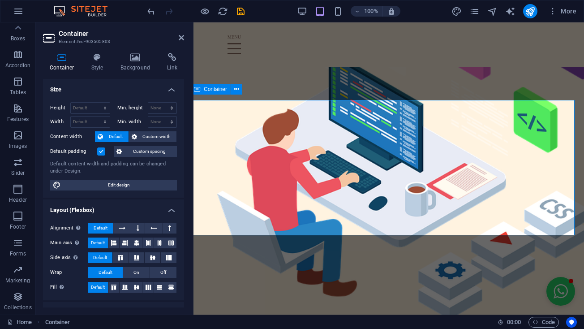
scroll to position [0, 50]
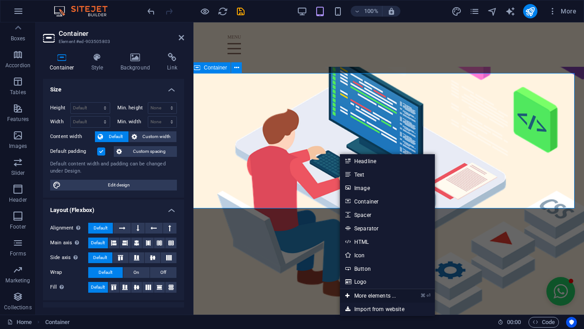
click at [396, 297] on link "⌘ ⏎ More elements ..." at bounding box center [370, 295] width 61 height 13
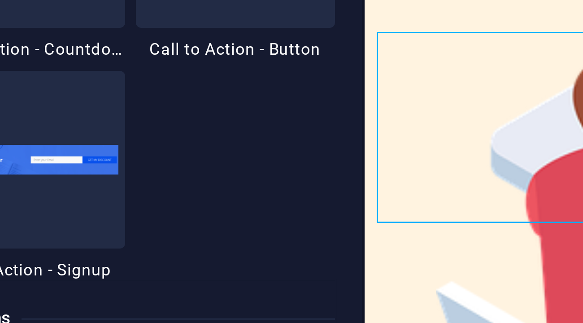
scroll to position [8056, 0]
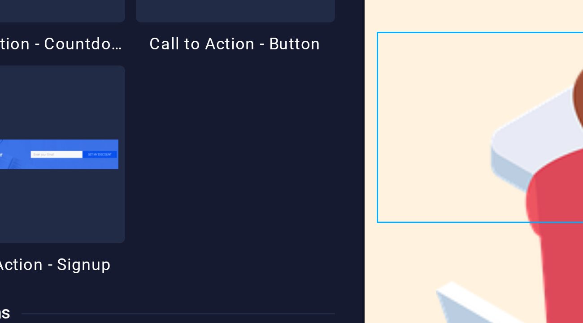
click at [114, 55] on div at bounding box center [147, 25] width 67 height 59
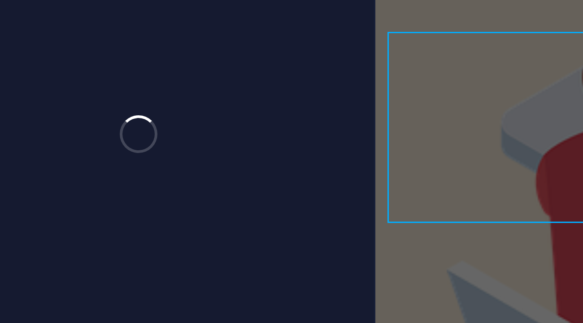
select select "%"
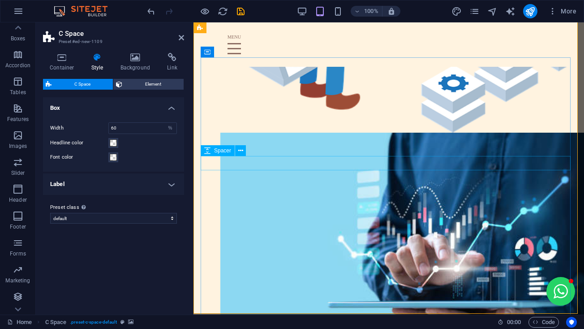
scroll to position [2217, 0]
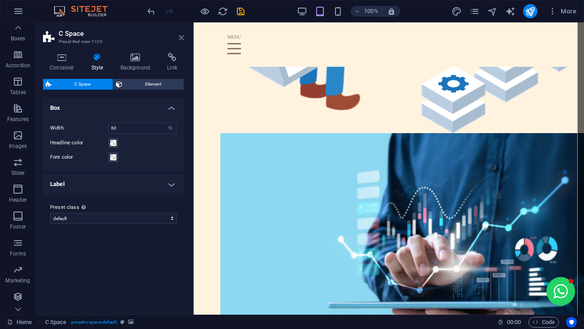
click at [182, 35] on icon at bounding box center [181, 37] width 5 height 7
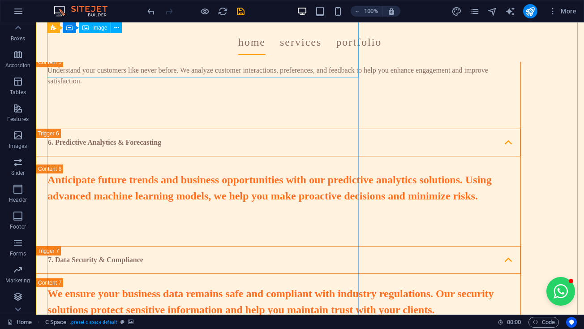
scroll to position [1980, 0]
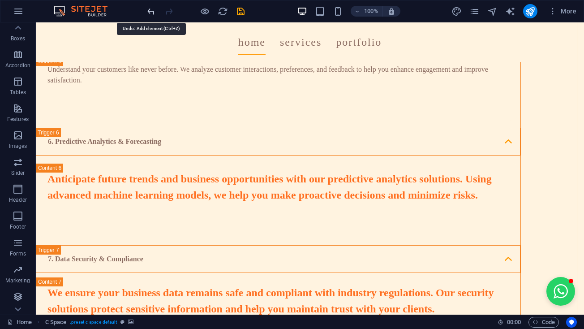
click at [152, 11] on icon "undo" at bounding box center [151, 11] width 10 height 10
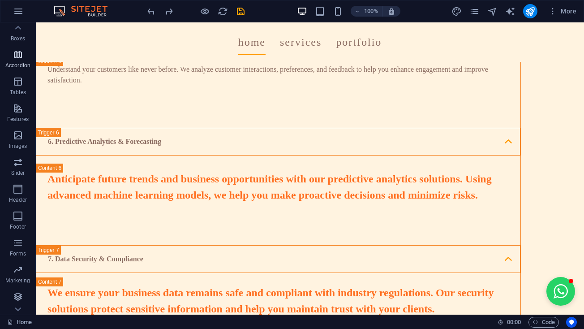
click at [26, 60] on span "Accordion" at bounding box center [18, 60] width 36 height 22
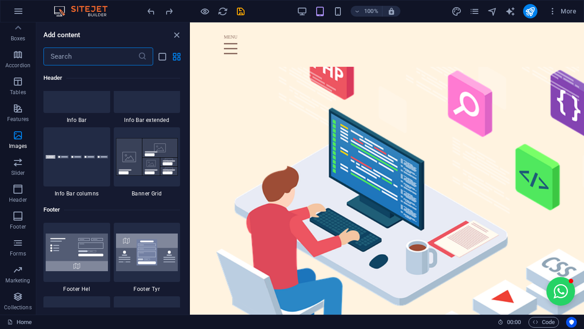
scroll to position [5812, 0]
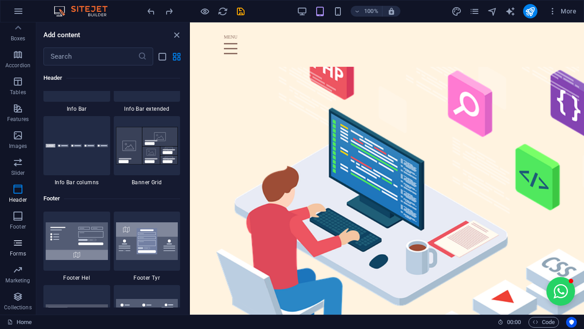
click at [10, 250] on p "Forms" at bounding box center [18, 253] width 16 height 7
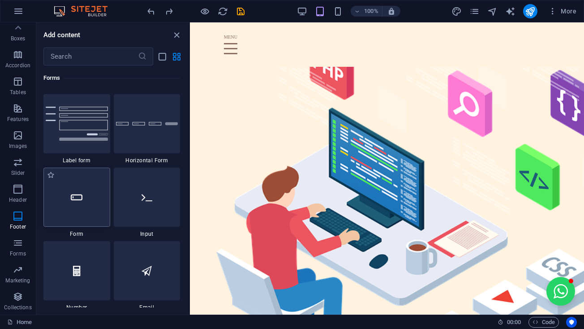
scroll to position [6671, 0]
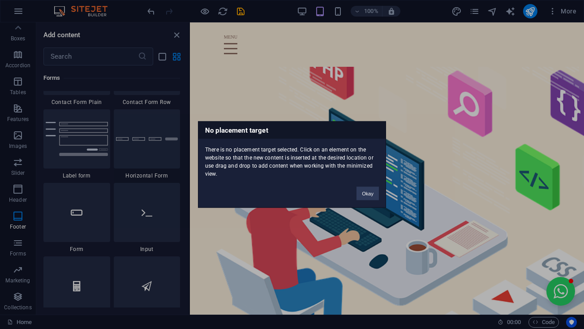
click at [380, 185] on div "Okay" at bounding box center [368, 189] width 36 height 23
click at [372, 192] on button "Okay" at bounding box center [368, 193] width 22 height 13
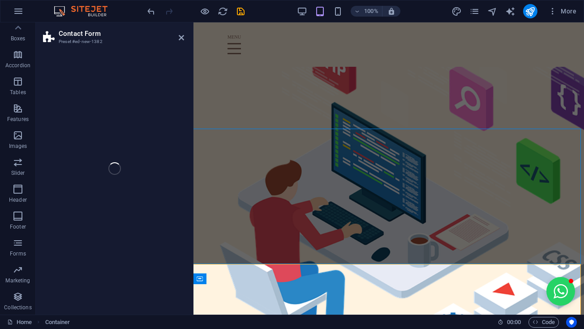
select select "rem"
select select "preset-contact-form-v3-background"
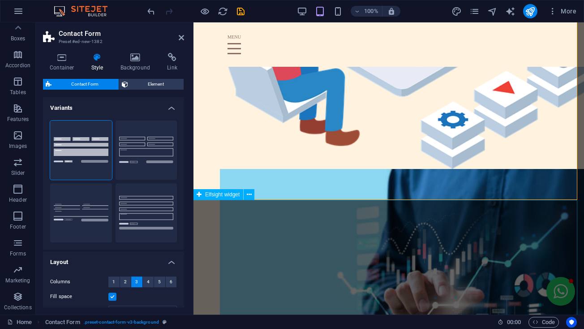
scroll to position [0, 50]
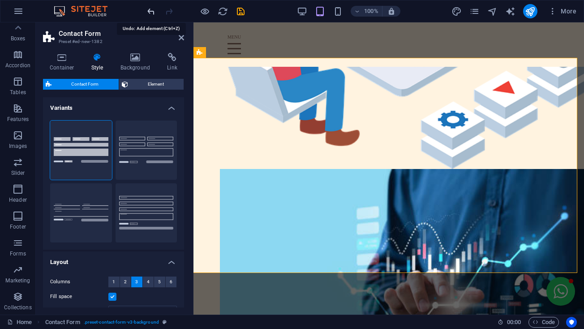
click at [155, 13] on icon "undo" at bounding box center [151, 11] width 10 height 10
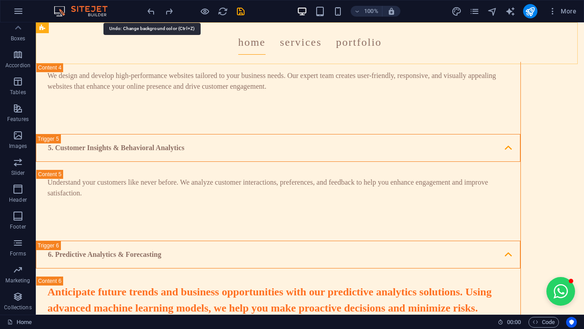
scroll to position [0, 62]
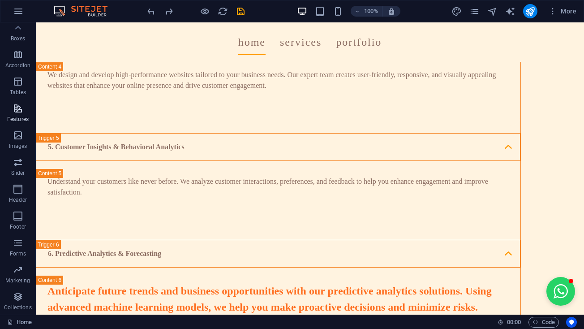
click at [26, 111] on span "Features" at bounding box center [18, 114] width 36 height 22
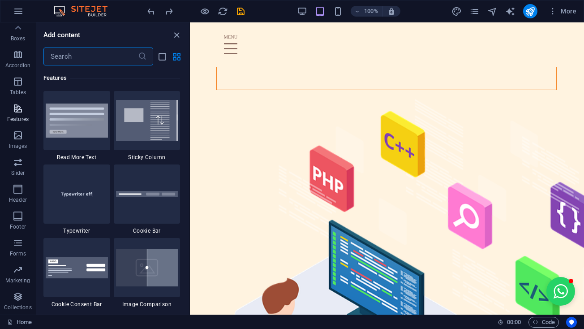
scroll to position [3493, 0]
click at [18, 286] on button "Marketing" at bounding box center [18, 274] width 36 height 27
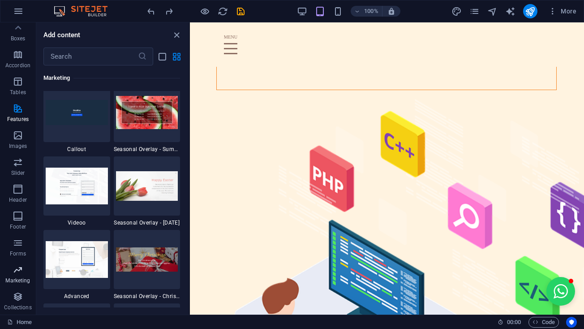
scroll to position [7455, 0]
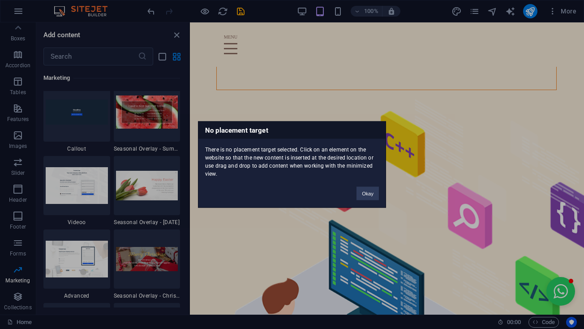
click at [379, 189] on div "Okay" at bounding box center [368, 189] width 36 height 23
click at [372, 200] on button "Okay" at bounding box center [368, 193] width 22 height 13
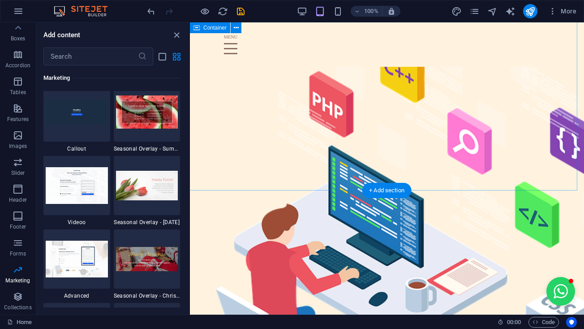
scroll to position [1943, 1]
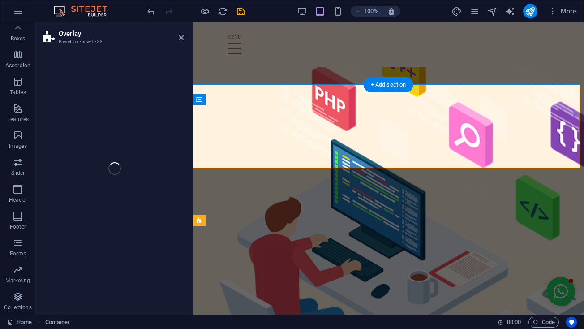
select select "rem"
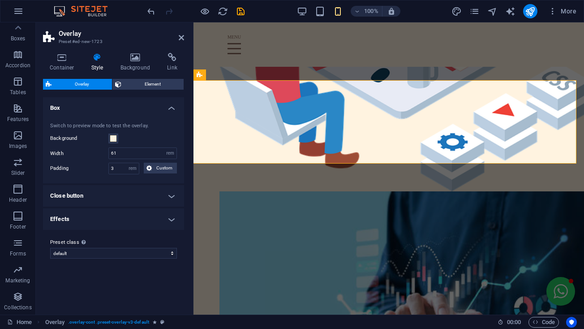
scroll to position [0, 50]
click at [151, 10] on icon "undo" at bounding box center [151, 11] width 10 height 10
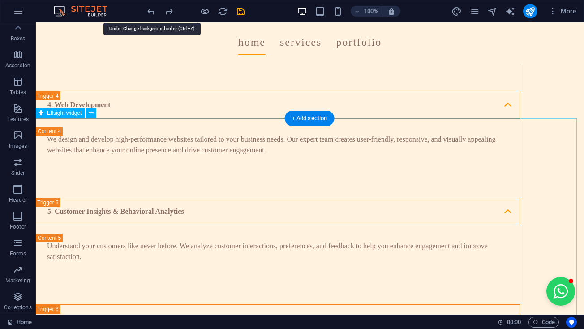
scroll to position [0, 62]
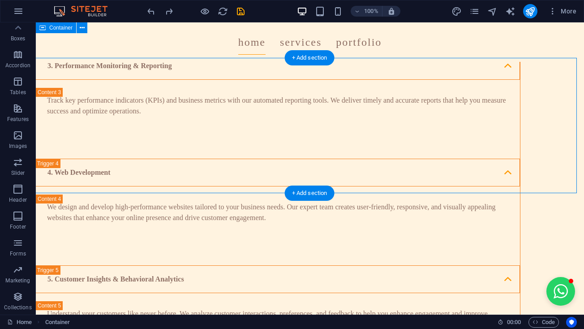
scroll to position [1727, 1]
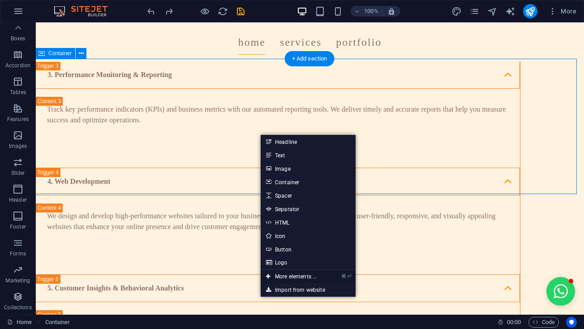
click at [294, 278] on link "⌘ ⏎ More elements ..." at bounding box center [291, 276] width 61 height 13
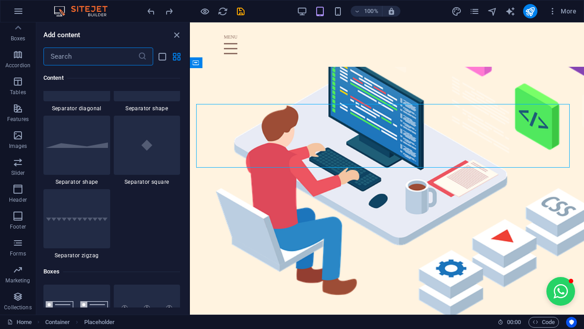
scroll to position [2280, 0]
click at [73, 99] on div at bounding box center [76, 69] width 67 height 59
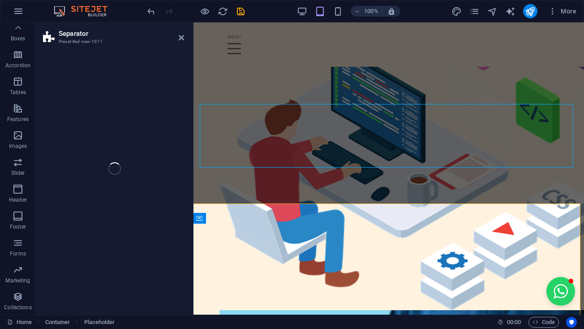
select select "diagonal"
select select "rem"
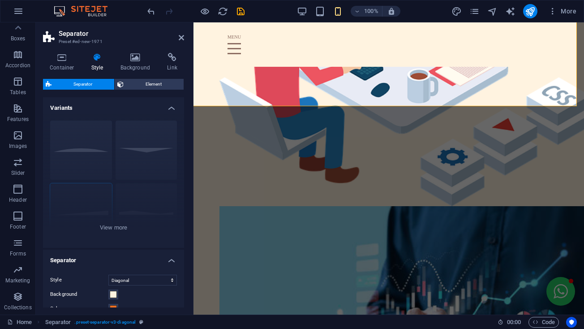
scroll to position [0, 50]
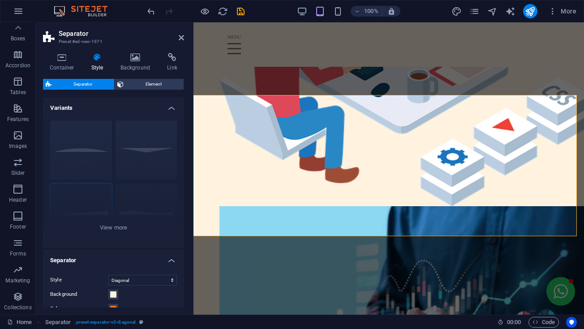
click at [185, 35] on aside "Separator Preset #ed-new-1971 Container Style Background Link Size Height Defau…" at bounding box center [115, 168] width 158 height 292
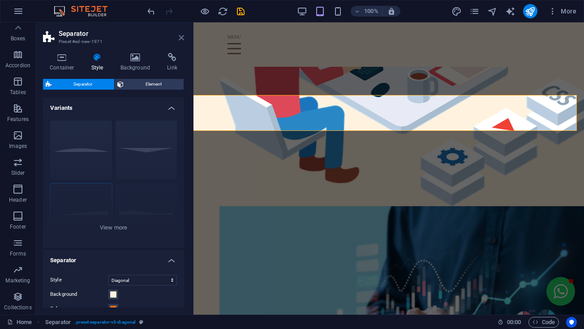
click at [184, 37] on icon at bounding box center [181, 37] width 5 height 7
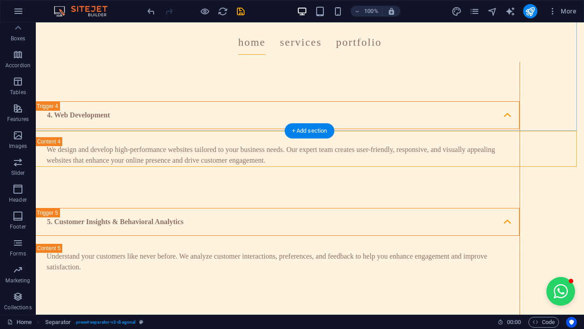
scroll to position [1794, 2]
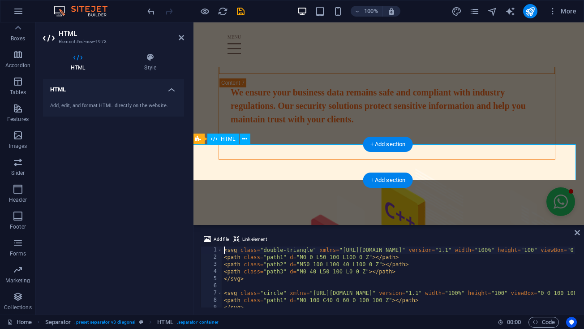
scroll to position [0, 50]
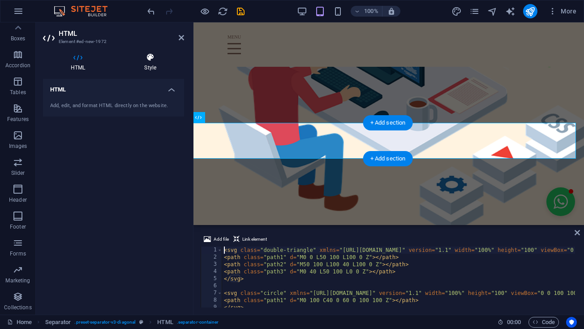
click at [155, 65] on h4 "Style" at bounding box center [151, 62] width 68 height 19
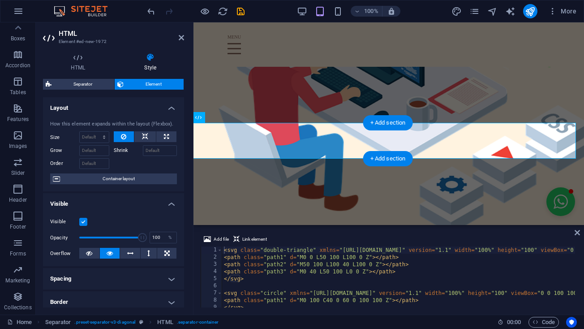
scroll to position [0, 0]
click at [125, 179] on span "Container layout" at bounding box center [119, 178] width 112 height 11
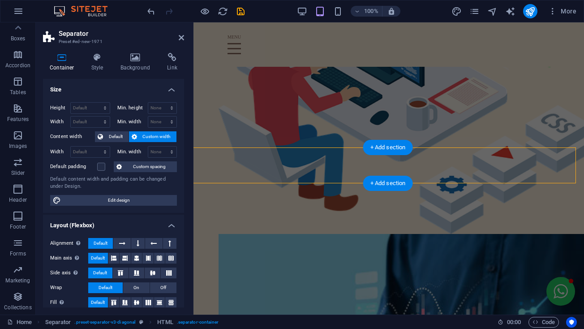
scroll to position [2092, 2]
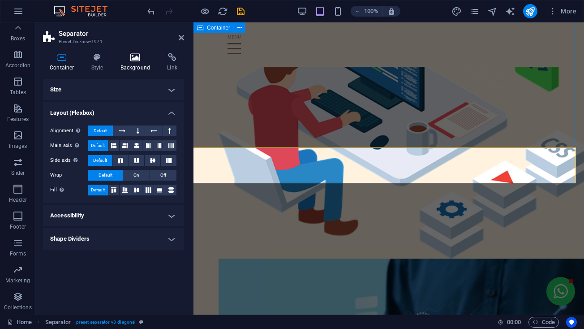
click at [130, 66] on h4 "Background" at bounding box center [137, 62] width 47 height 19
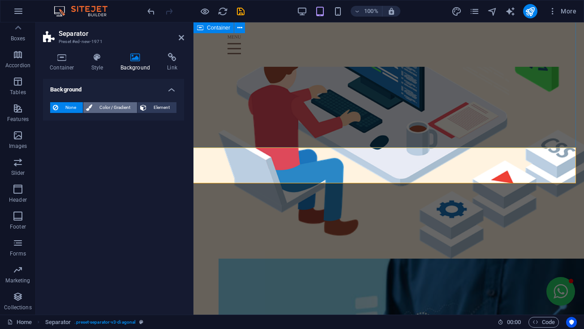
click at [105, 108] on span "Color / Gradient" at bounding box center [114, 107] width 39 height 11
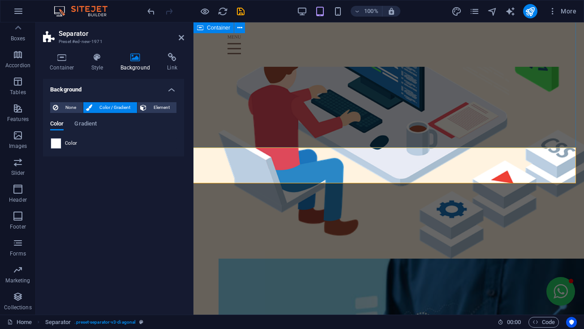
click at [55, 142] on span at bounding box center [56, 143] width 10 height 10
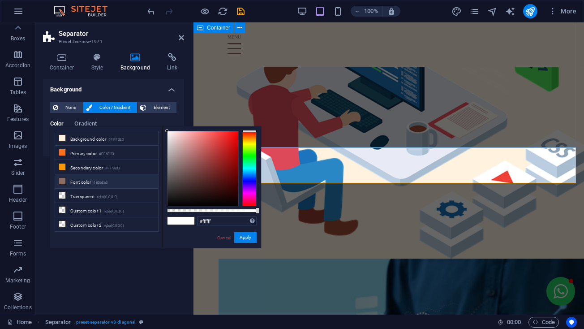
click at [57, 179] on li "Font color #8D6E63" at bounding box center [106, 181] width 103 height 14
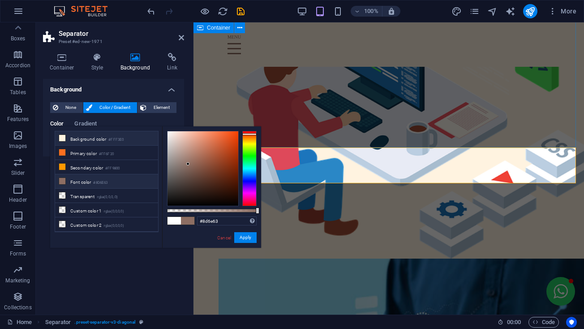
click at [99, 132] on li "Background color #FFF3E0" at bounding box center [106, 138] width 103 height 14
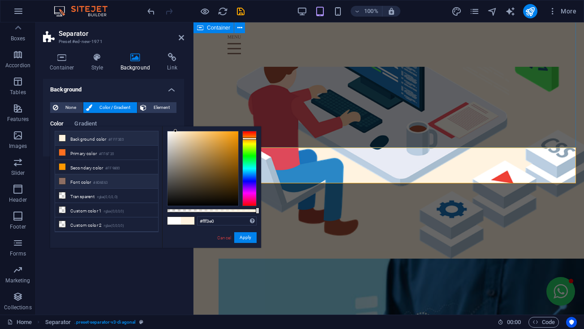
click at [84, 182] on li "Font color #8D6E63" at bounding box center [106, 181] width 103 height 14
type input "#8d6e63"
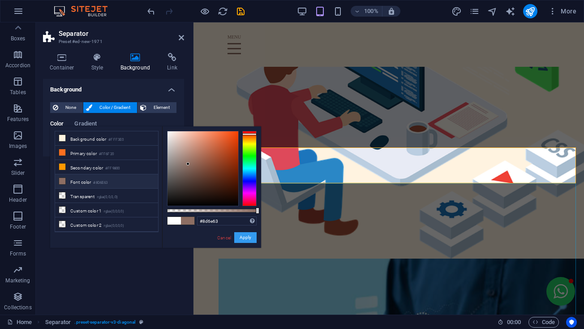
click at [244, 237] on button "Apply" at bounding box center [245, 237] width 22 height 11
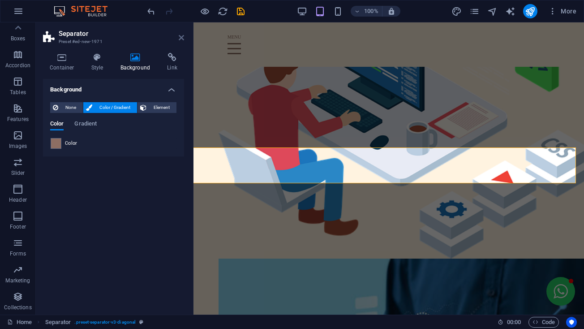
click at [180, 40] on icon at bounding box center [181, 37] width 5 height 7
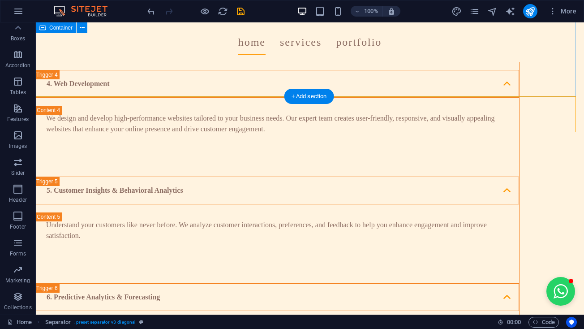
scroll to position [1714, 2]
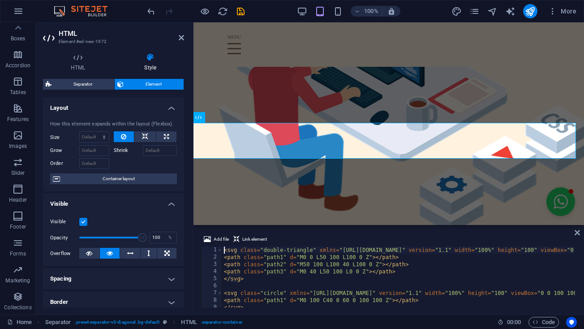
scroll to position [0, 0]
click at [95, 85] on span "Separator" at bounding box center [82, 84] width 57 height 11
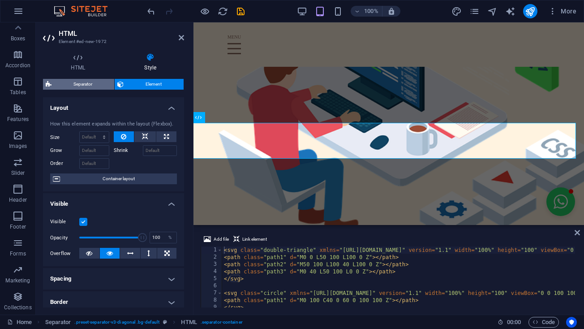
select select "diagonal"
select select "rem"
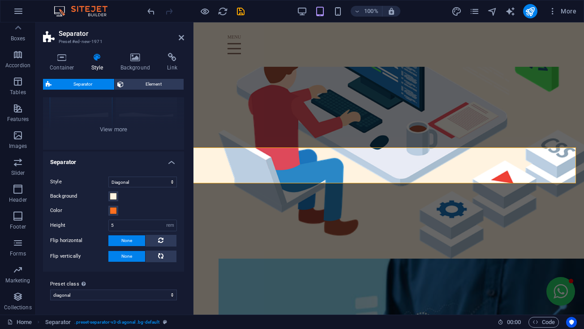
scroll to position [98, 0]
click at [119, 208] on div "Color" at bounding box center [113, 211] width 127 height 11
click at [117, 208] on span at bounding box center [113, 210] width 7 height 7
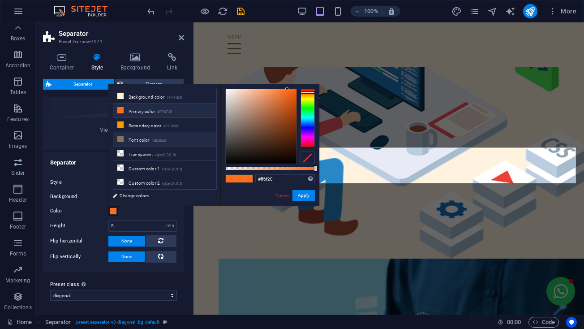
click at [133, 143] on li "Font color #8D6E63" at bounding box center [164, 139] width 103 height 14
type input "#8d6e63"
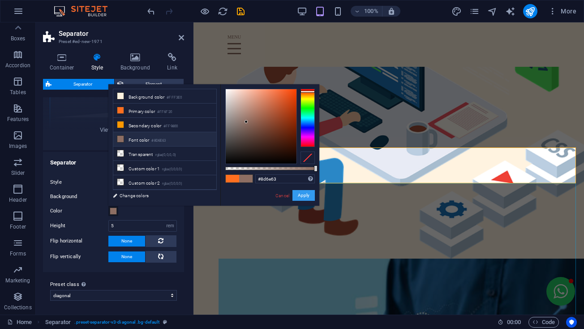
click at [310, 194] on button "Apply" at bounding box center [304, 195] width 22 height 11
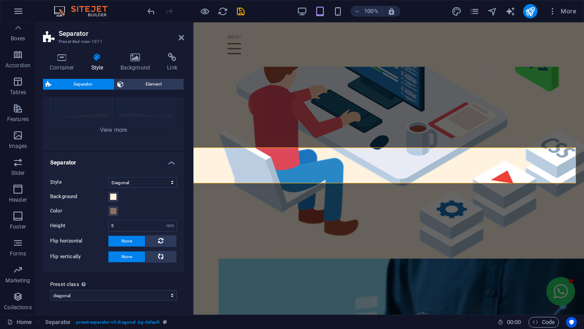
click at [184, 35] on aside "Separator Preset #ed-new-1971 Container Style Background Link Size Height Defau…" at bounding box center [115, 168] width 158 height 292
click at [184, 35] on icon at bounding box center [181, 37] width 5 height 7
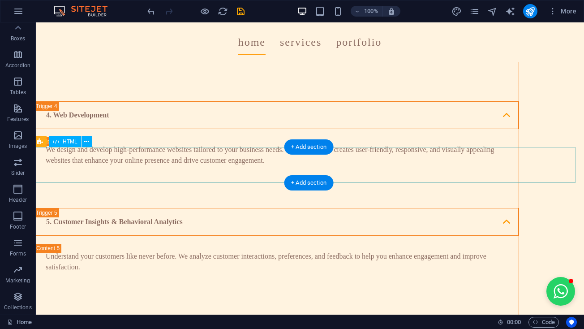
scroll to position [1767, 2]
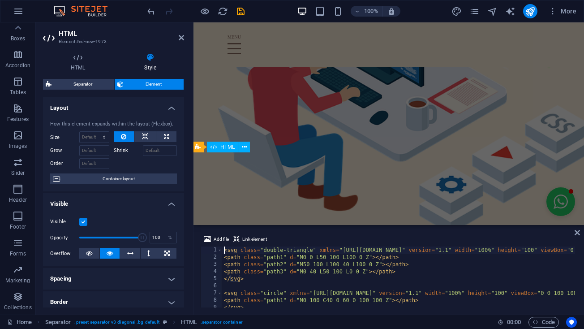
scroll to position [0, 50]
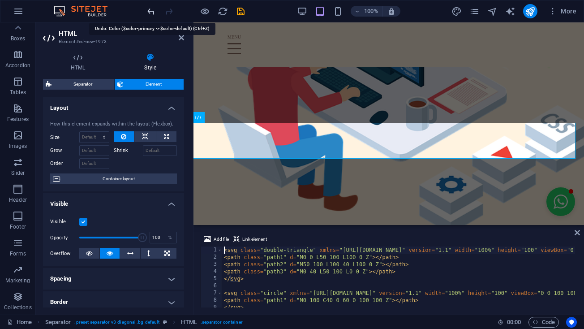
click at [152, 10] on icon "undo" at bounding box center [151, 11] width 10 height 10
click at [178, 39] on header "HTML Element #ed-new-1972" at bounding box center [113, 33] width 141 height 23
click at [180, 39] on icon at bounding box center [181, 37] width 5 height 7
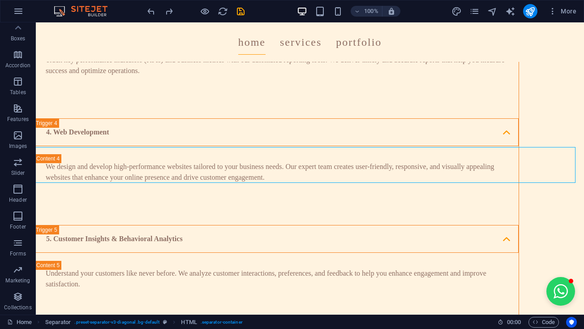
scroll to position [0, 62]
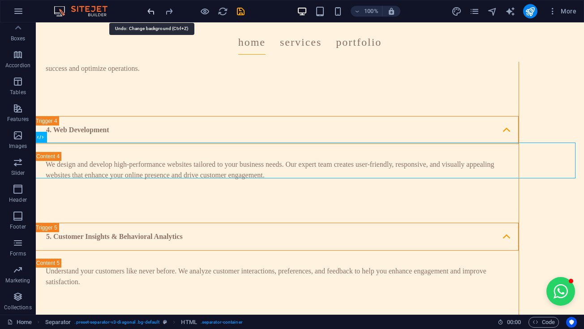
click at [151, 16] on icon "undo" at bounding box center [151, 11] width 10 height 10
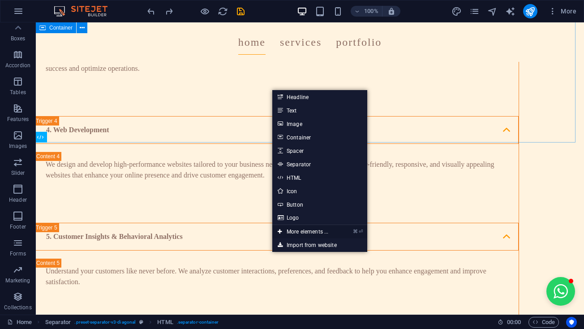
click at [306, 228] on link "⌘ ⏎ More elements ..." at bounding box center [302, 231] width 61 height 13
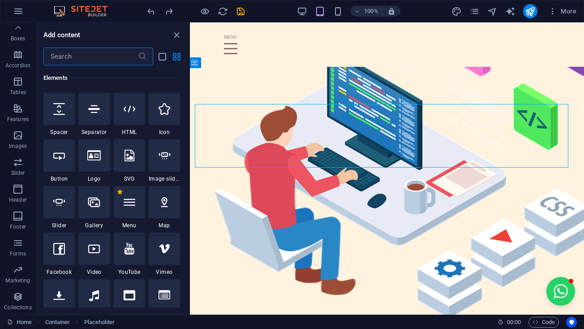
scroll to position [139, 0]
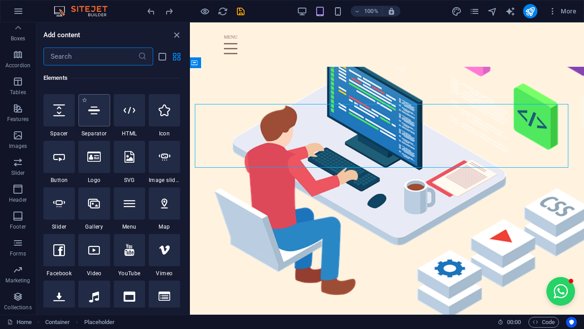
click at [102, 123] on div at bounding box center [93, 110] width 31 height 32
select select "%"
select select "px"
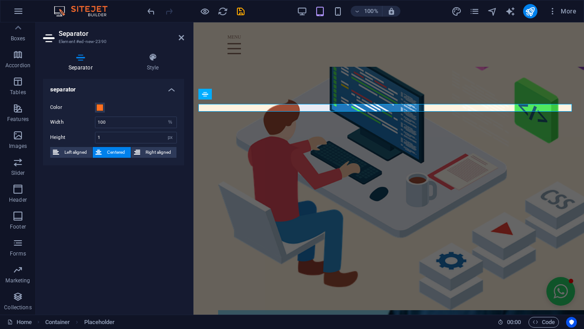
scroll to position [0, 50]
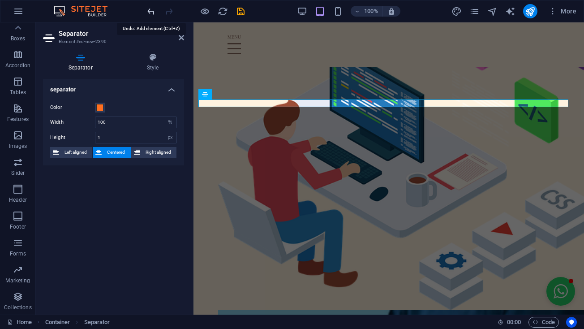
click at [149, 7] on icon "undo" at bounding box center [151, 11] width 10 height 10
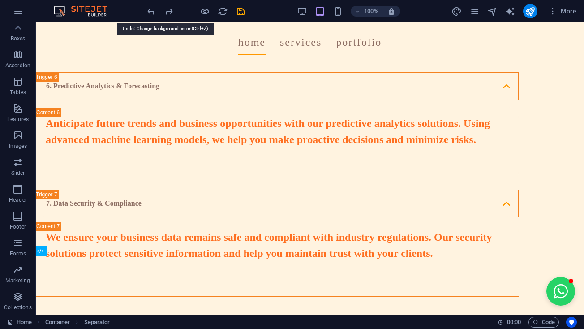
scroll to position [0, 62]
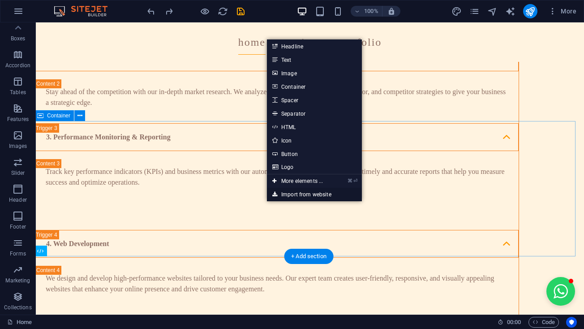
click at [288, 190] on link "Import from website" at bounding box center [314, 194] width 95 height 13
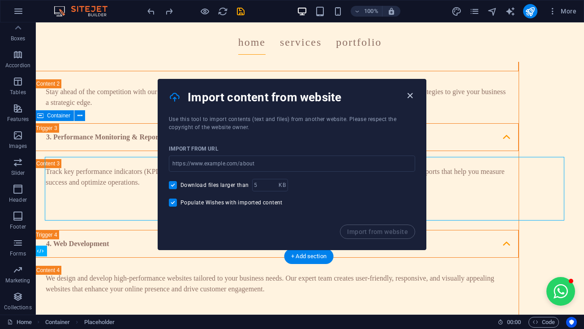
click at [408, 97] on icon "button" at bounding box center [410, 96] width 10 height 10
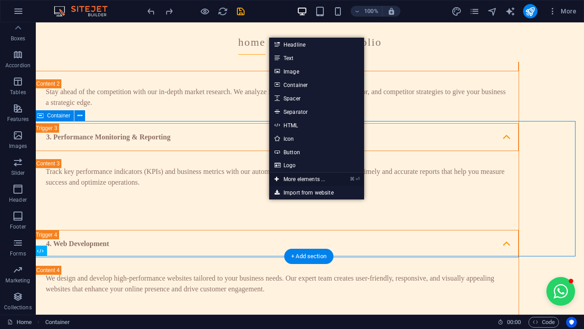
click at [298, 178] on link "⌘ ⏎ More elements ..." at bounding box center [299, 179] width 61 height 13
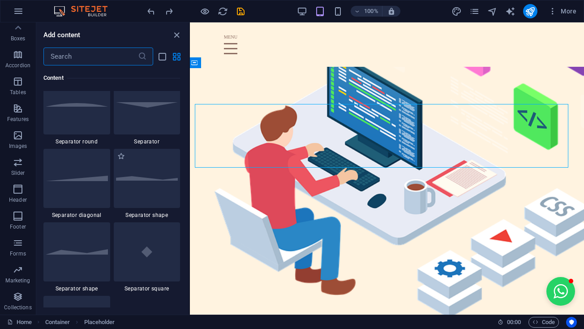
scroll to position [2173, 0]
click at [173, 206] on div at bounding box center [147, 177] width 67 height 59
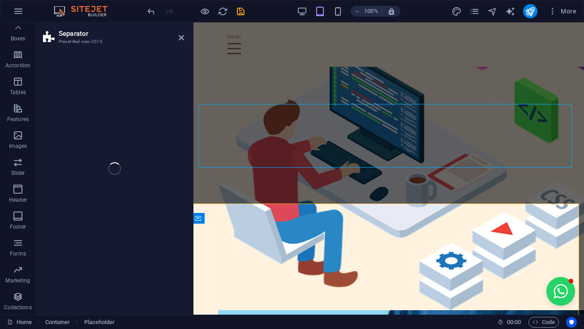
select select "polygon1"
select select "rem"
select select "preset-separator-v3-polygon1"
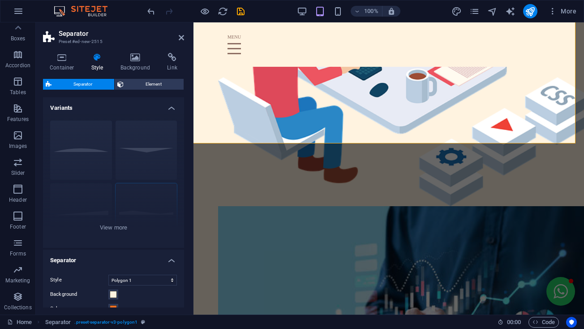
scroll to position [0, 50]
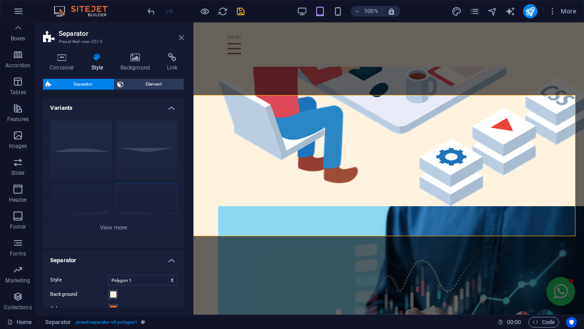
click at [181, 38] on icon at bounding box center [181, 37] width 5 height 7
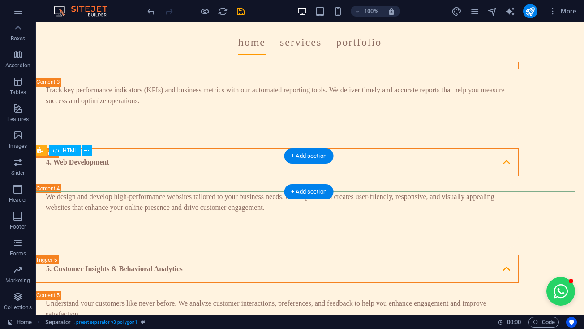
scroll to position [1767, 2]
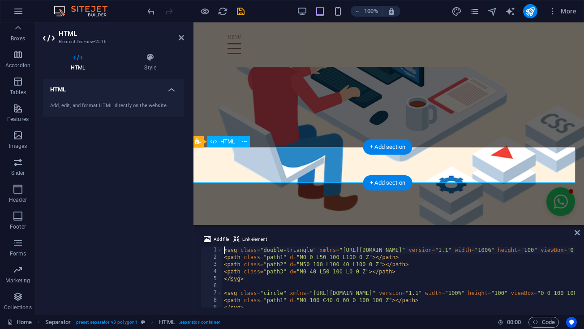
scroll to position [0, 50]
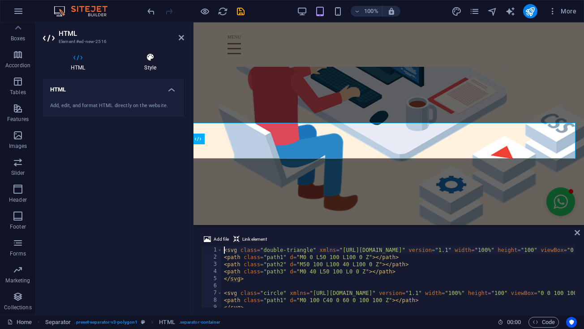
click at [150, 65] on h4 "Style" at bounding box center [151, 62] width 68 height 19
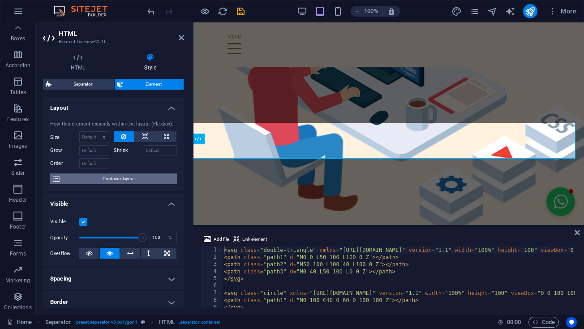
click at [116, 177] on span "Container layout" at bounding box center [119, 178] width 112 height 11
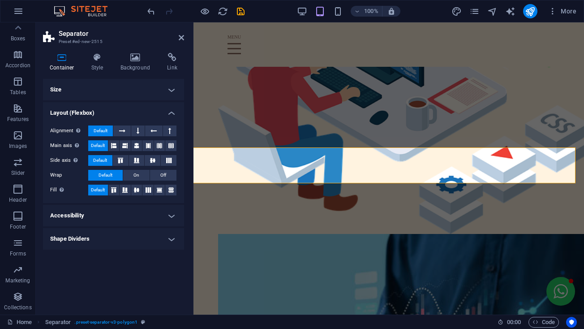
scroll to position [2092, 2]
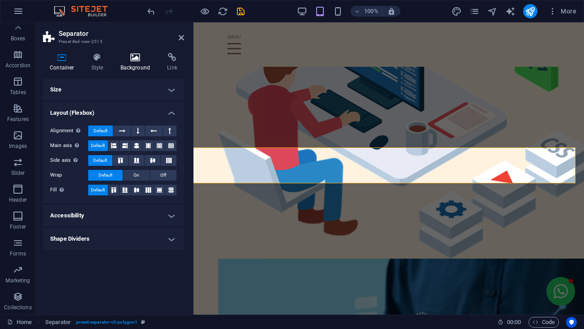
click at [129, 64] on h4 "Background" at bounding box center [137, 62] width 47 height 19
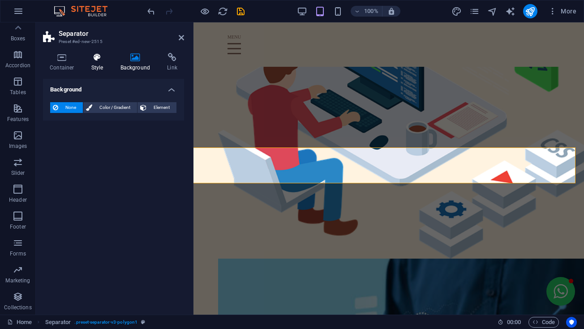
click at [100, 57] on icon at bounding box center [98, 57] width 26 height 9
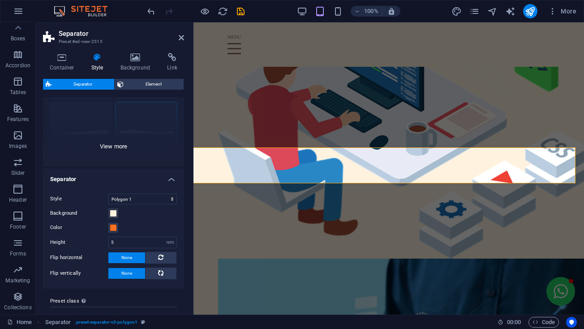
scroll to position [82, 0]
click at [110, 229] on span at bounding box center [113, 227] width 7 height 7
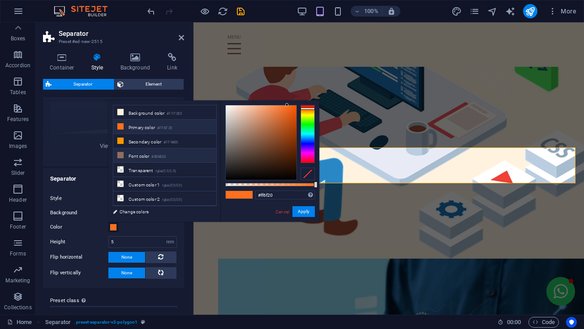
click at [150, 152] on li "Font color #8D6E63" at bounding box center [164, 155] width 103 height 14
type input "#8d6e63"
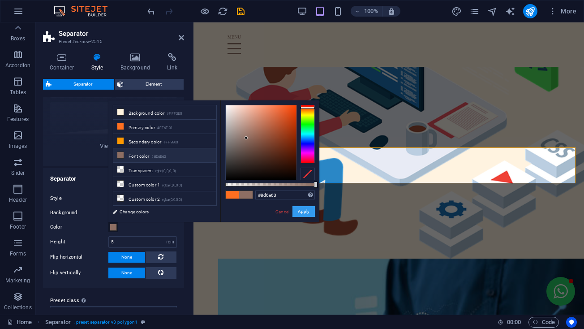
click at [307, 207] on button "Apply" at bounding box center [304, 211] width 22 height 11
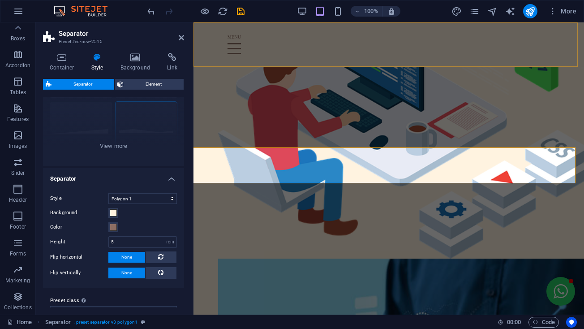
click at [181, 33] on h2 "Separator" at bounding box center [121, 34] width 125 height 8
click at [180, 35] on icon at bounding box center [181, 37] width 5 height 7
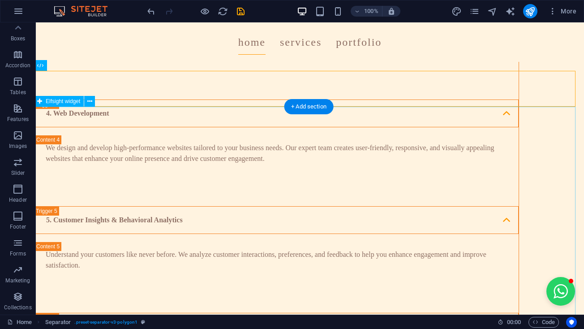
scroll to position [1762, 2]
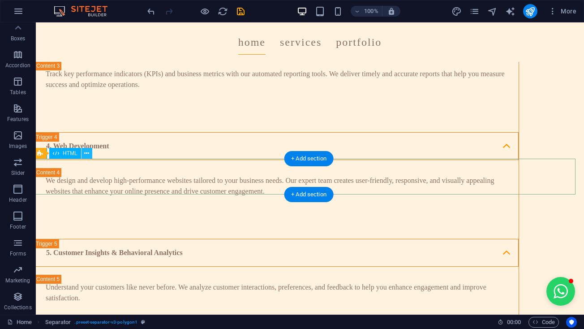
click at [87, 154] on icon at bounding box center [86, 153] width 5 height 9
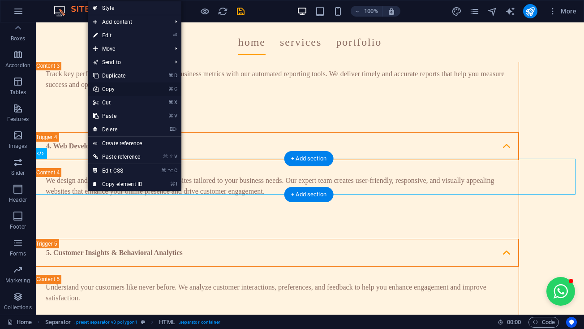
click at [112, 90] on link "⌘ C Copy" at bounding box center [118, 88] width 60 height 13
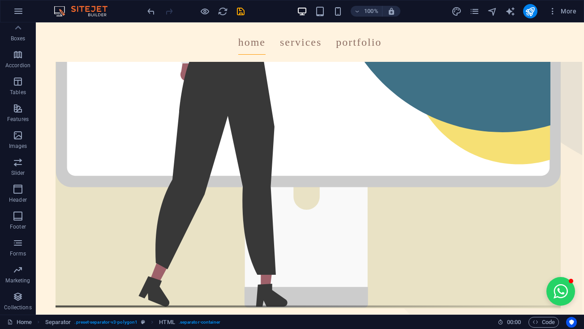
scroll to position [342, 2]
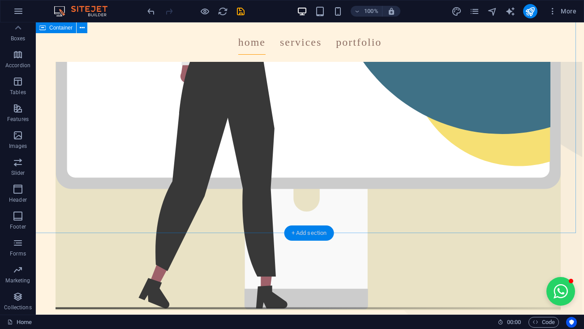
click at [299, 233] on div "+ Add section" at bounding box center [310, 232] width 50 height 15
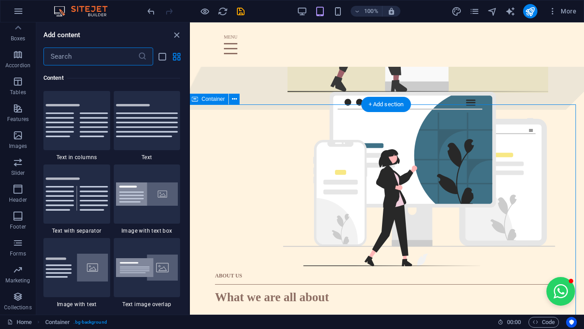
scroll to position [1568, 0]
click at [378, 105] on div "+ Add section" at bounding box center [387, 104] width 50 height 15
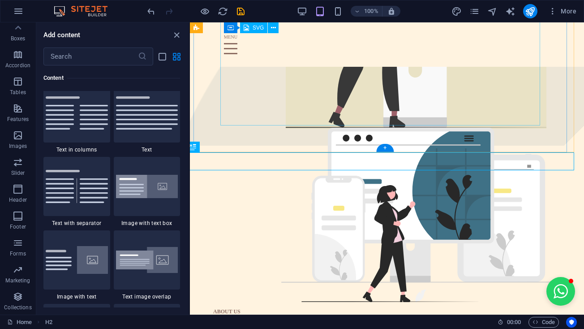
scroll to position [308, 4]
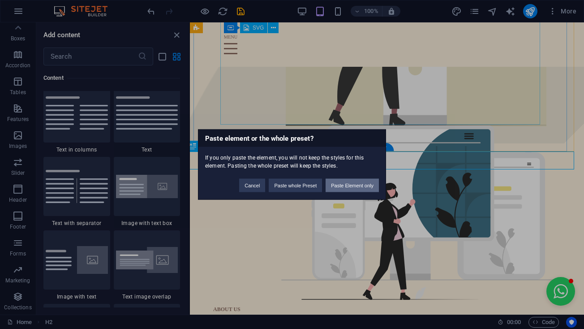
click at [334, 188] on button "Paste Element only" at bounding box center [352, 185] width 53 height 13
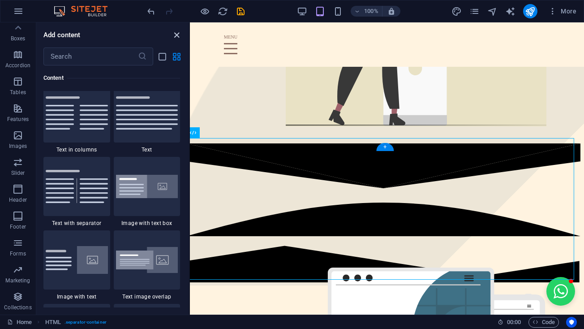
click at [177, 34] on icon "close panel" at bounding box center [177, 35] width 10 height 10
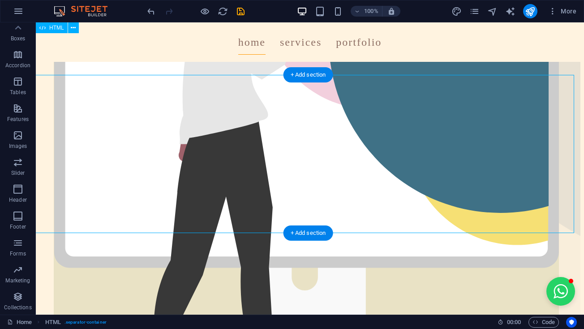
scroll to position [255, 3]
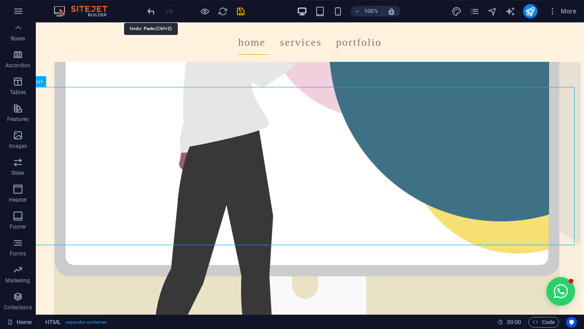
click at [148, 13] on icon "undo" at bounding box center [151, 11] width 10 height 10
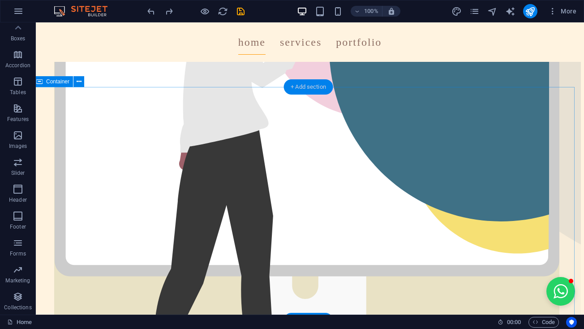
click at [305, 88] on div "+ Add section" at bounding box center [309, 86] width 50 height 15
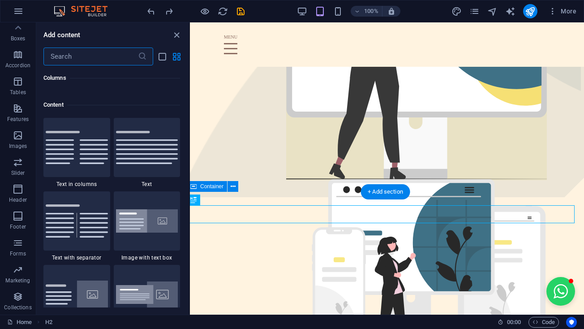
scroll to position [1568, 0]
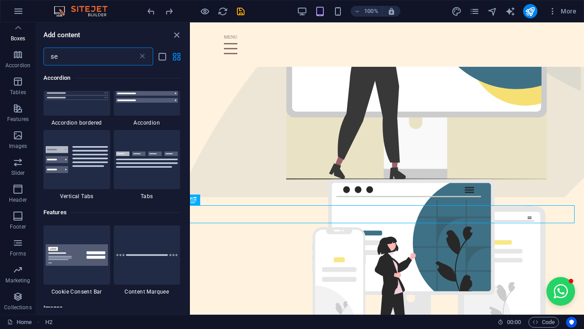
type input "sep"
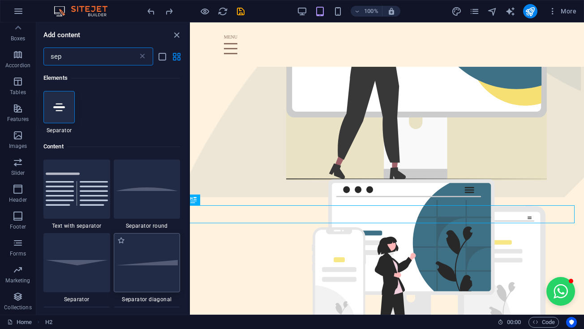
scroll to position [122, 0]
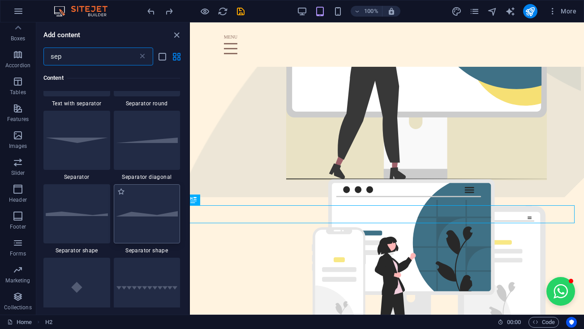
click at [150, 212] on div at bounding box center [147, 213] width 67 height 59
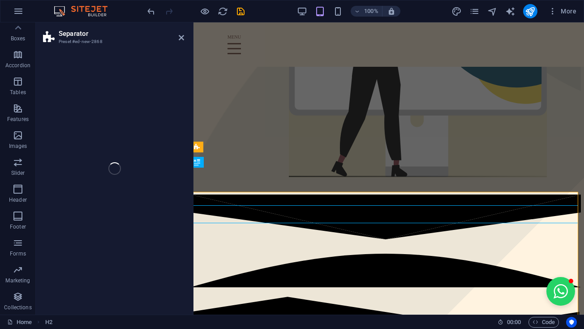
select select "polygon2"
select select "rem"
select select "preset-separator-v3-polygon2"
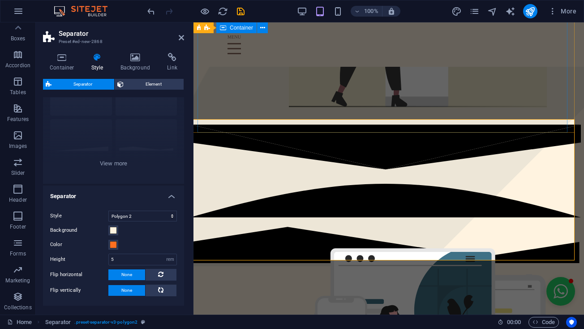
scroll to position [78, 0]
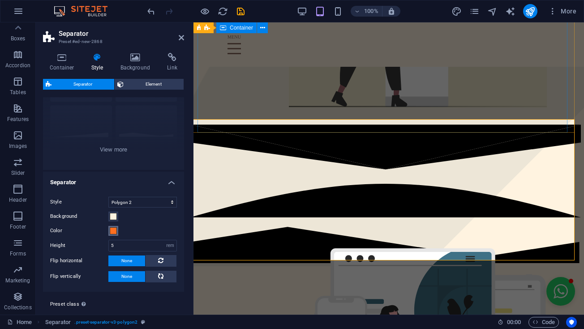
click at [115, 230] on span at bounding box center [113, 230] width 7 height 7
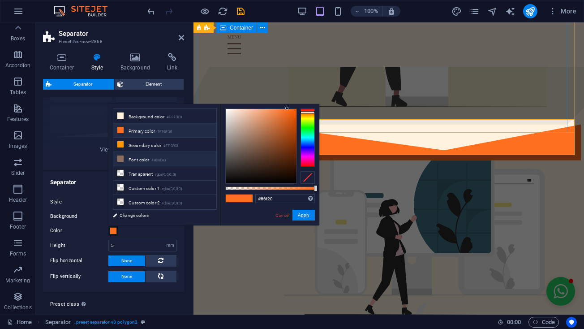
click at [134, 161] on li "Font color #8D6E63" at bounding box center [164, 159] width 103 height 14
type input "#8d6e63"
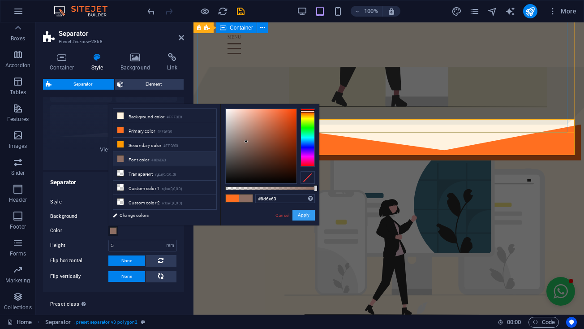
click at [298, 216] on button "Apply" at bounding box center [304, 215] width 22 height 11
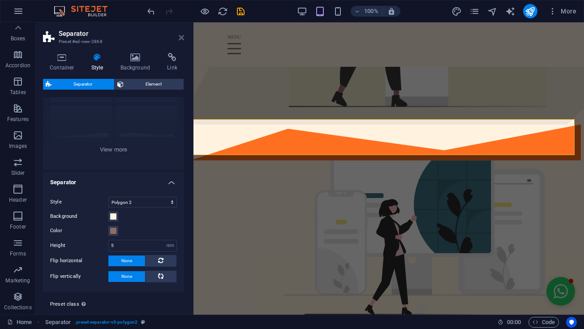
click at [181, 36] on icon at bounding box center [181, 37] width 5 height 7
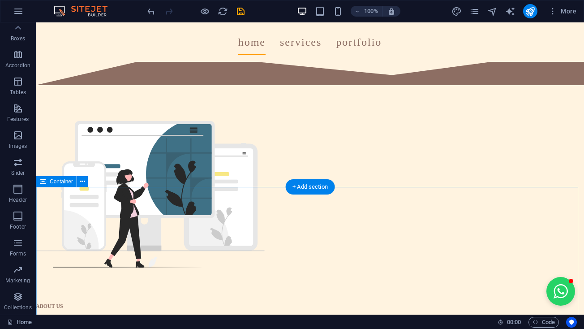
scroll to position [632, 0]
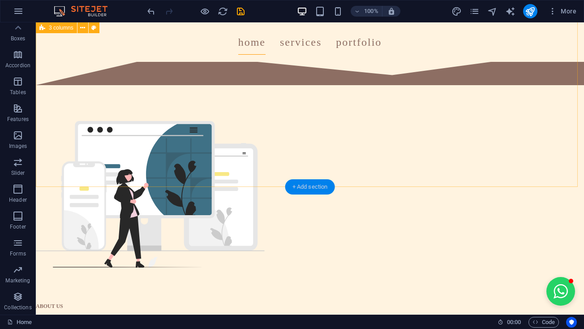
click at [301, 180] on div "+ Add section" at bounding box center [310, 186] width 50 height 15
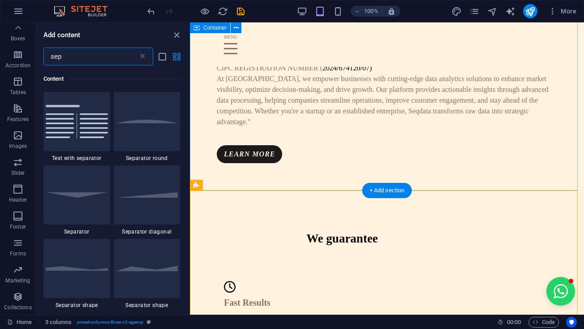
scroll to position [69, 0]
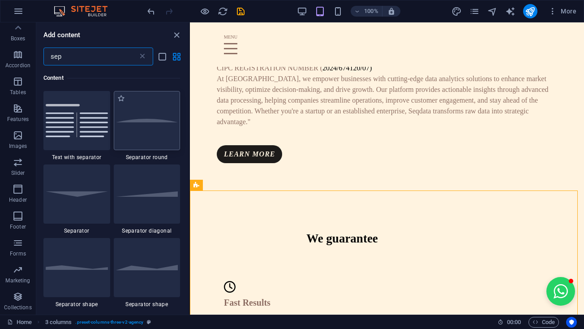
click at [131, 136] on div at bounding box center [147, 120] width 67 height 59
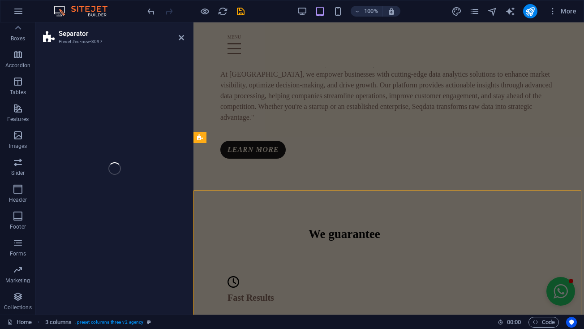
select select "circle"
select select "rem"
select select "preset-separator-v3-circle"
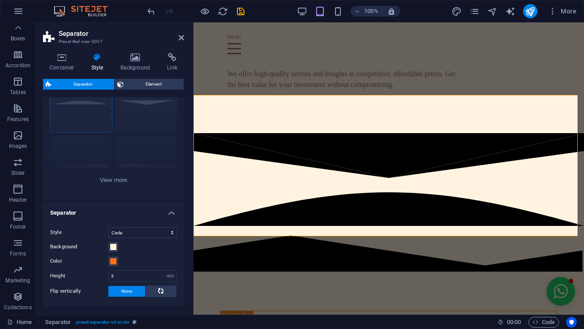
scroll to position [49, 0]
click at [120, 256] on div "Color" at bounding box center [113, 260] width 127 height 11
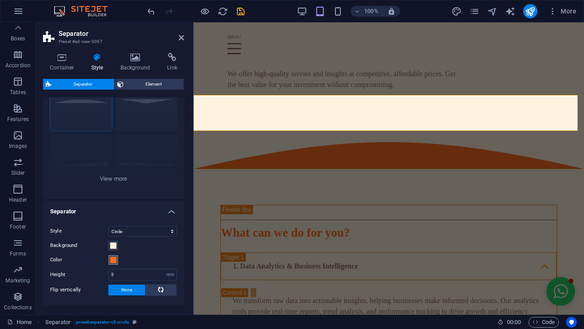
click at [115, 256] on span at bounding box center [113, 259] width 7 height 7
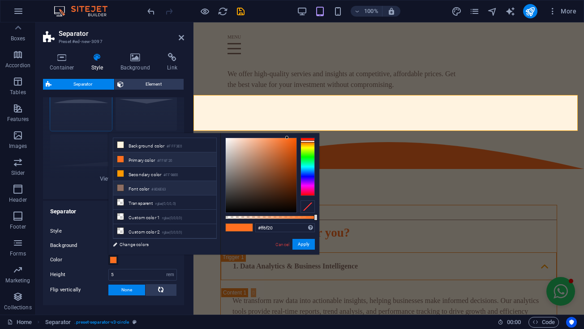
click at [146, 190] on li "Font color #8D6E63" at bounding box center [164, 188] width 103 height 14
type input "#8d6e63"
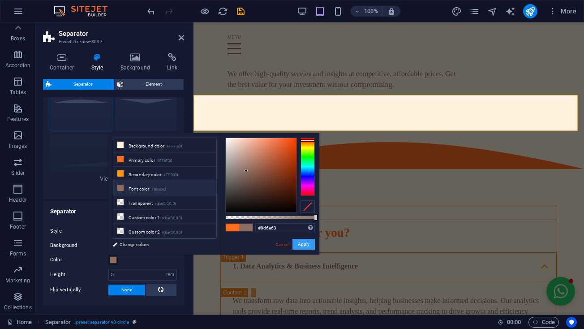
click at [298, 242] on button "Apply" at bounding box center [304, 244] width 22 height 11
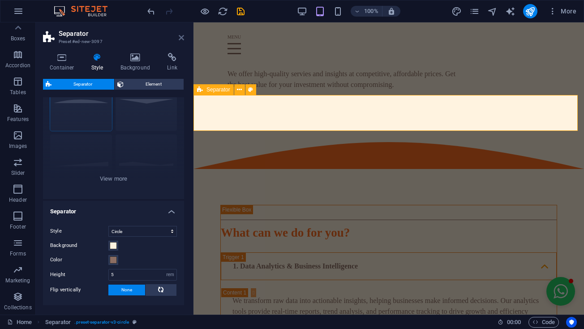
click at [181, 42] on link at bounding box center [181, 38] width 5 height 8
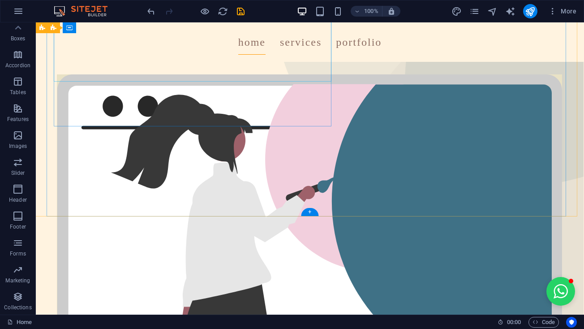
scroll to position [143, 0]
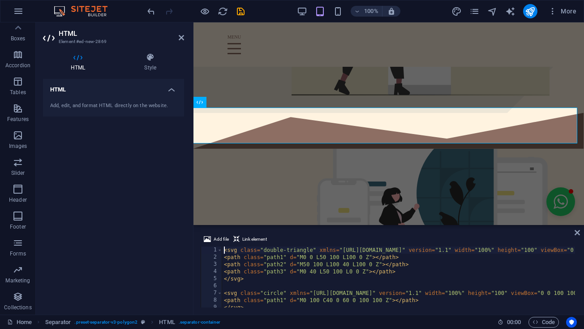
scroll to position [0, 50]
click at [184, 39] on aside "HTML Element #ed-new-2869 HTML Style HTML Add, edit, and format HTML directly o…" at bounding box center [115, 168] width 158 height 292
click at [184, 37] on icon at bounding box center [181, 37] width 5 height 7
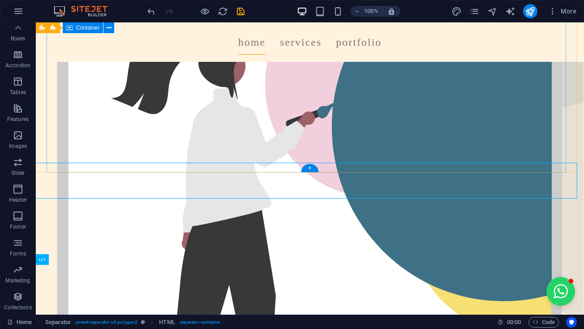
scroll to position [179, 0]
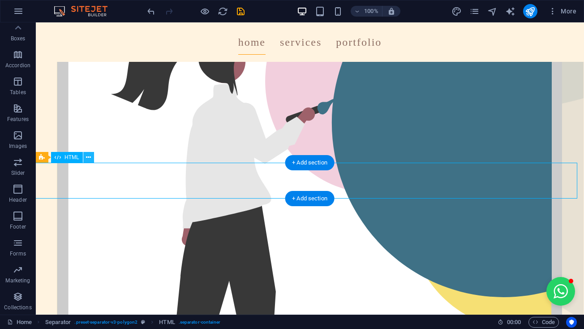
click at [87, 158] on icon at bounding box center [88, 157] width 5 height 9
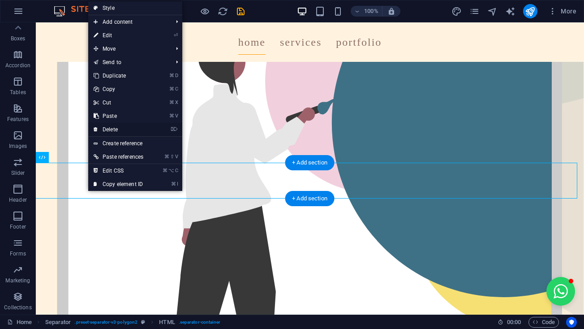
click at [104, 130] on link "⌦ Delete" at bounding box center [118, 129] width 60 height 13
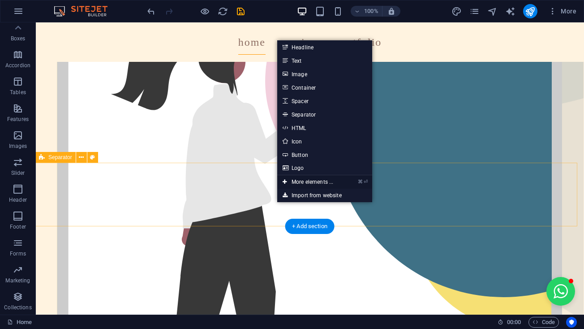
click at [304, 178] on link "⌘ ⏎ More elements ..." at bounding box center [307, 181] width 61 height 13
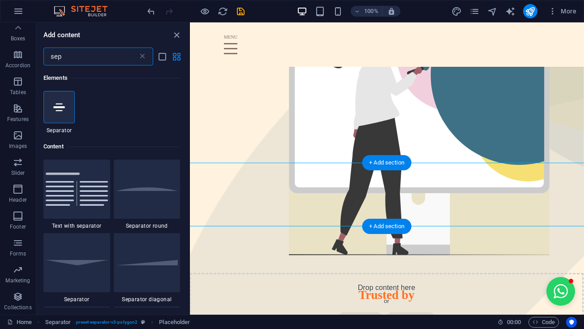
scroll to position [0, 51]
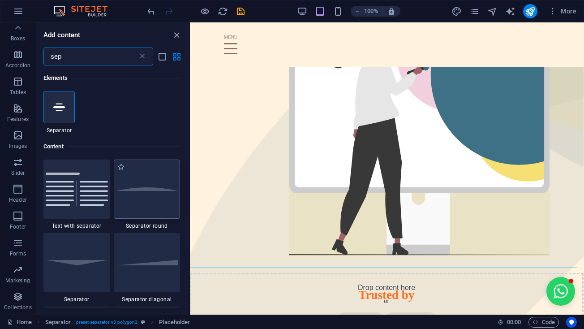
click at [158, 185] on div at bounding box center [147, 189] width 67 height 59
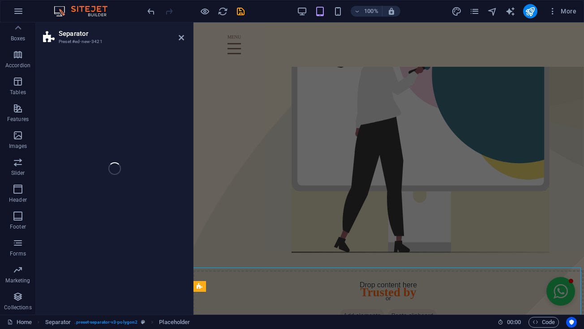
select select "circle"
select select "rem"
select select "preset-separator-v3-circle"
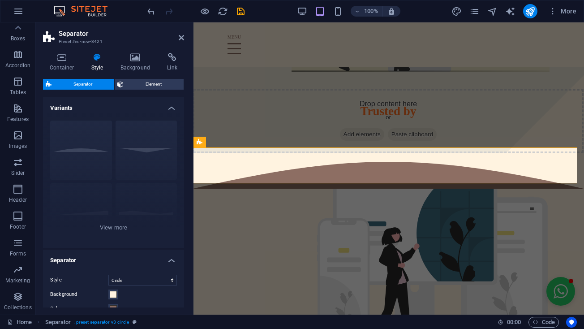
scroll to position [0, 50]
click at [256, 117] on div "Drop content here or Add elements Paste clipboard" at bounding box center [388, 121] width 391 height 64
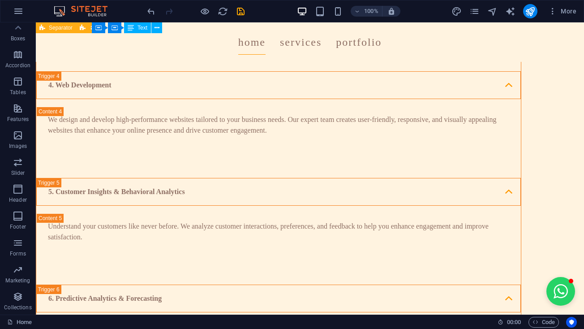
scroll to position [1959, 0]
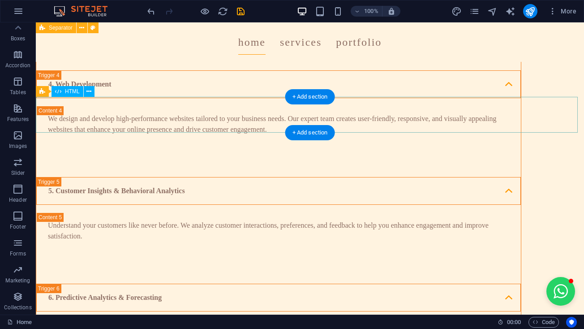
click at [86, 91] on icon at bounding box center [88, 91] width 5 height 9
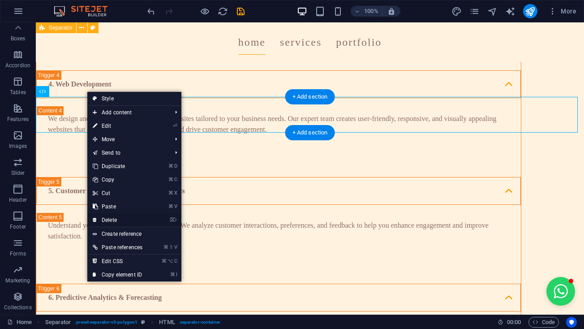
click at [109, 216] on link "⌦ Delete" at bounding box center [117, 219] width 60 height 13
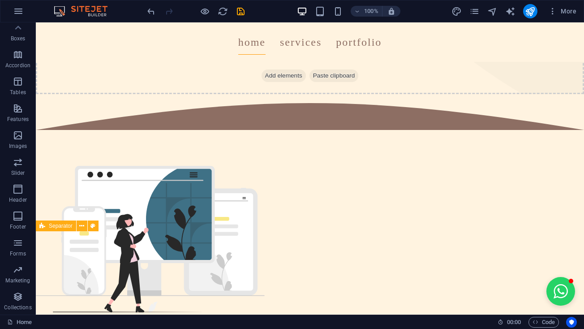
scroll to position [639, 0]
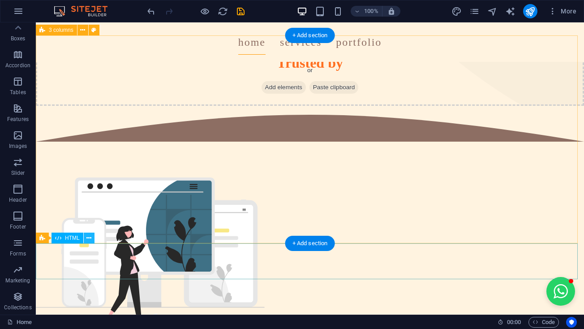
click at [88, 238] on icon at bounding box center [88, 237] width 5 height 9
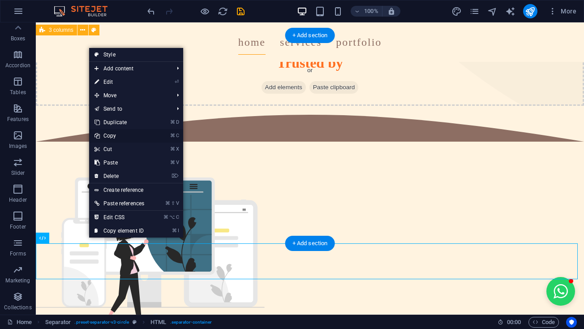
click at [114, 138] on link "⌘ C Copy" at bounding box center [119, 135] width 60 height 13
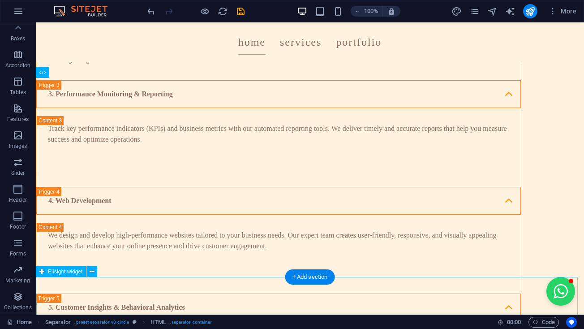
scroll to position [1844, 0]
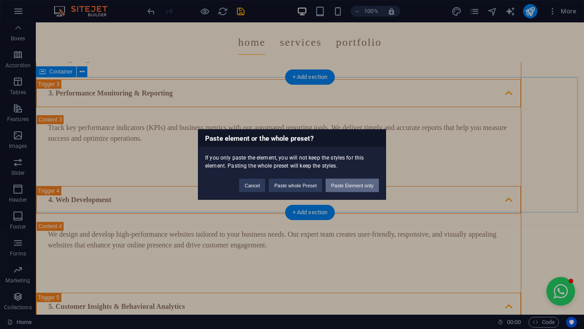
click at [347, 180] on button "Paste Element only" at bounding box center [352, 185] width 53 height 13
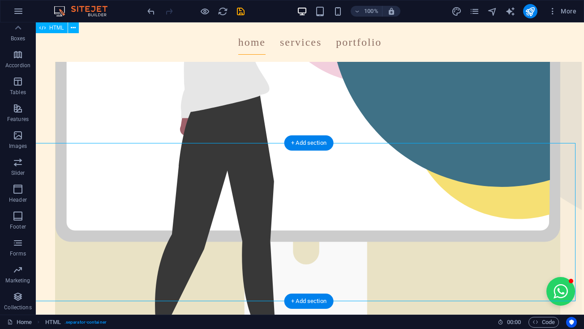
scroll to position [287, 2]
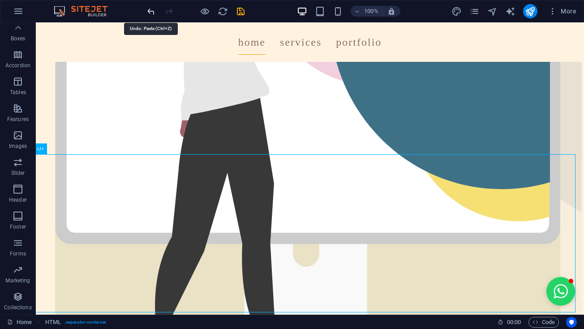
click at [151, 11] on icon "undo" at bounding box center [151, 11] width 10 height 10
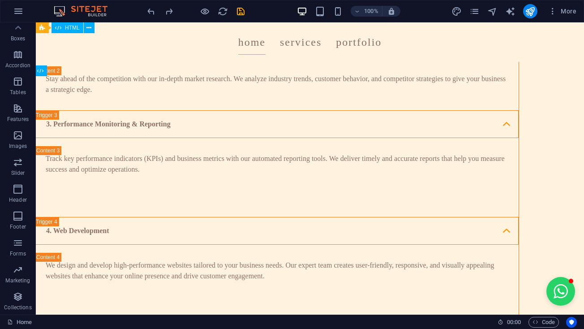
scroll to position [1912, 2]
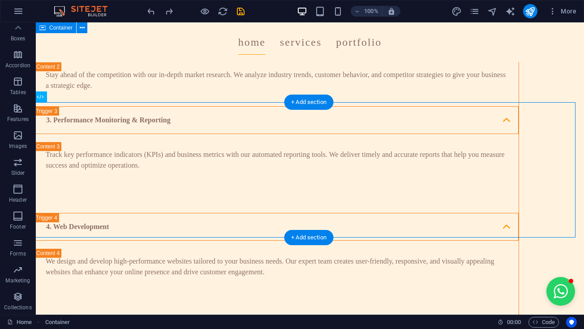
scroll to position [1812, 2]
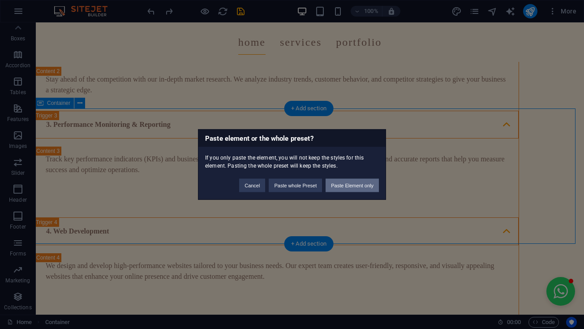
click at [333, 186] on button "Paste Element only" at bounding box center [352, 185] width 53 height 13
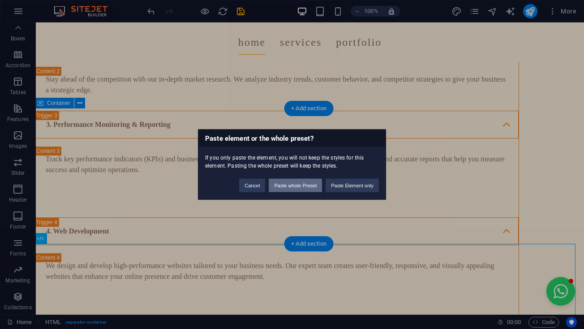
click at [282, 183] on button "Paste whole Preset" at bounding box center [295, 185] width 53 height 13
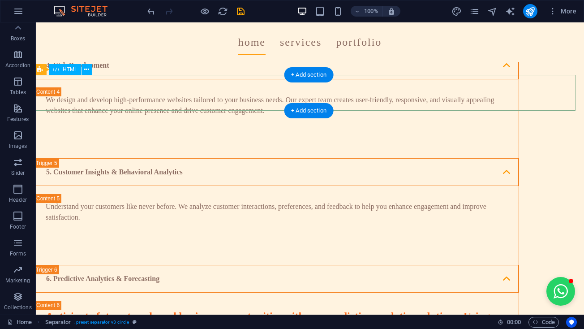
scroll to position [1993, 3]
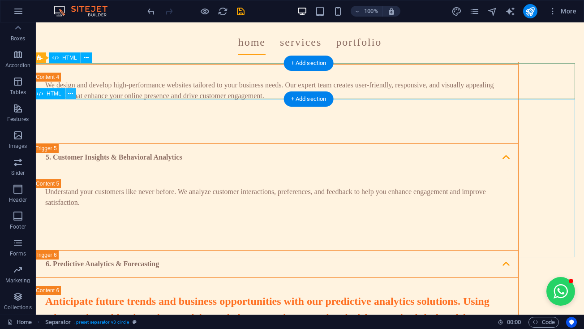
click at [71, 92] on icon at bounding box center [70, 93] width 5 height 9
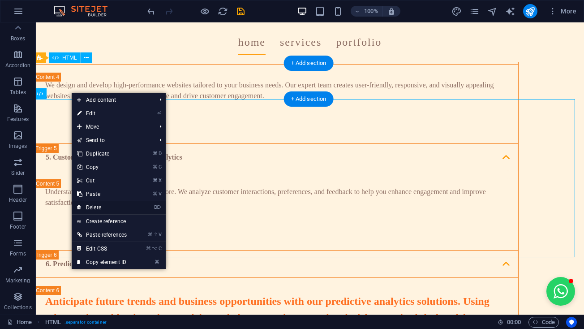
click at [118, 206] on link "⌦ Delete" at bounding box center [102, 207] width 60 height 13
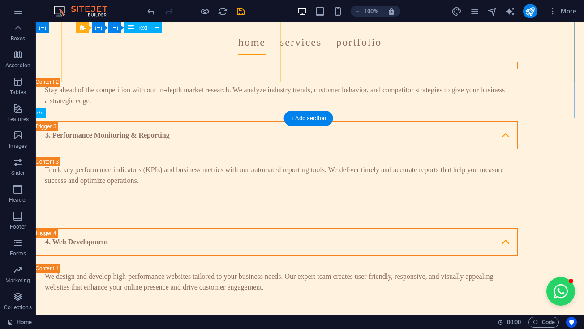
scroll to position [1802, 3]
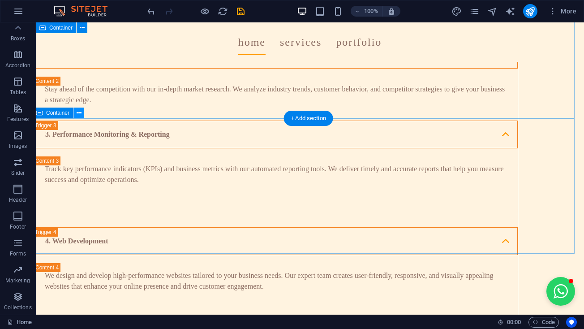
click at [78, 110] on icon at bounding box center [79, 112] width 5 height 9
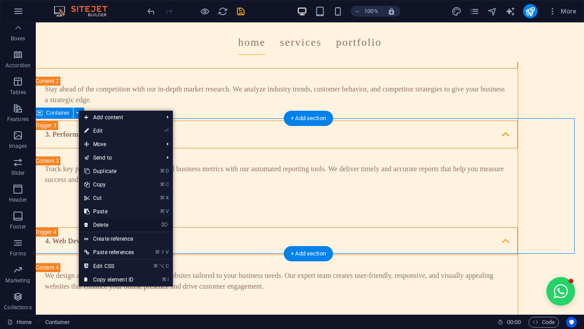
click at [91, 225] on link "⌦ Delete" at bounding box center [109, 224] width 60 height 13
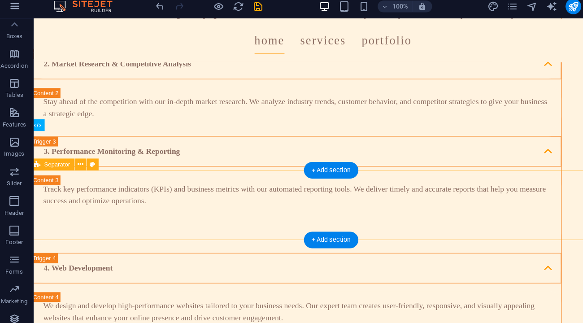
scroll to position [1771, 4]
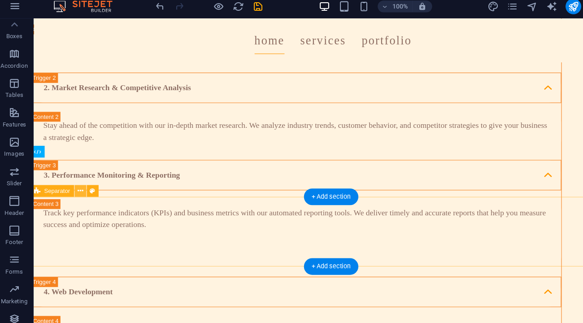
click at [76, 179] on icon at bounding box center [78, 179] width 5 height 9
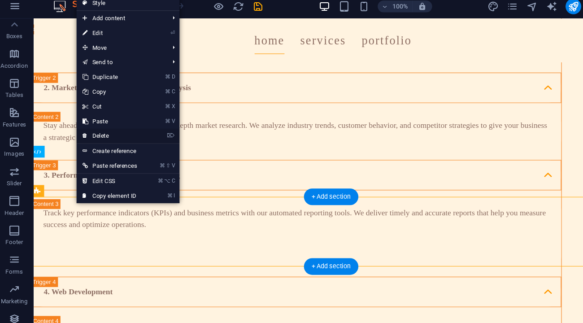
click at [112, 123] on link "⌦ Delete" at bounding box center [105, 129] width 60 height 13
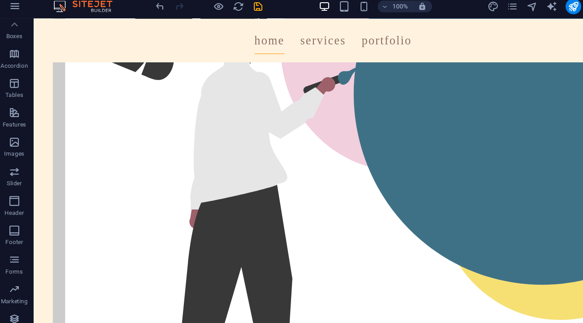
scroll to position [175, 4]
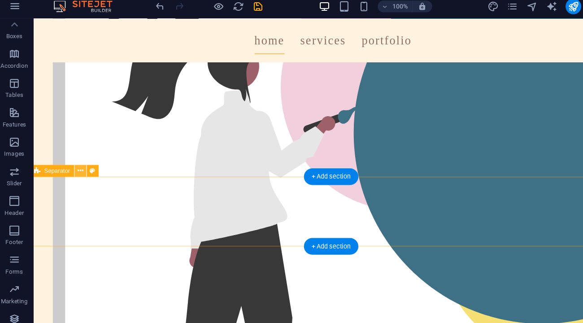
click at [77, 157] on button at bounding box center [78, 161] width 11 height 11
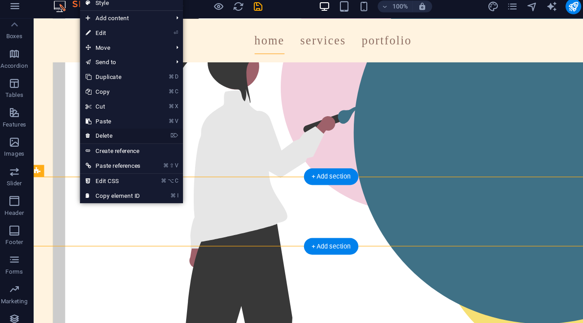
click at [99, 123] on link "⌦ Delete" at bounding box center [108, 129] width 60 height 13
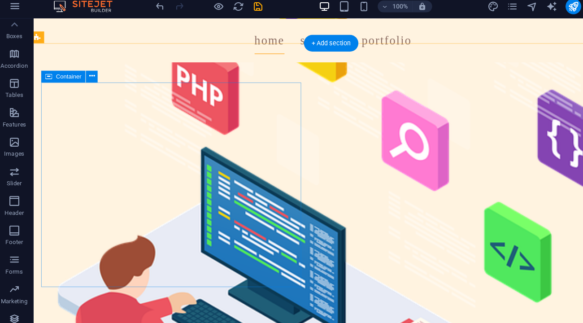
scroll to position [2478, 4]
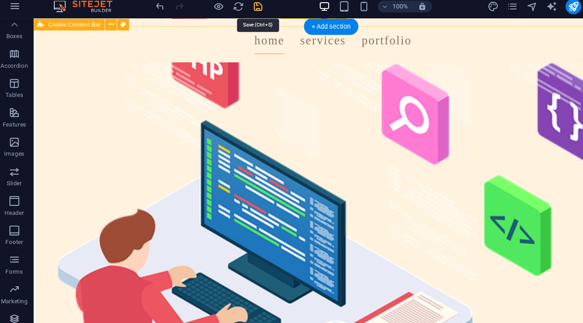
click at [236, 9] on icon "save" at bounding box center [241, 11] width 10 height 10
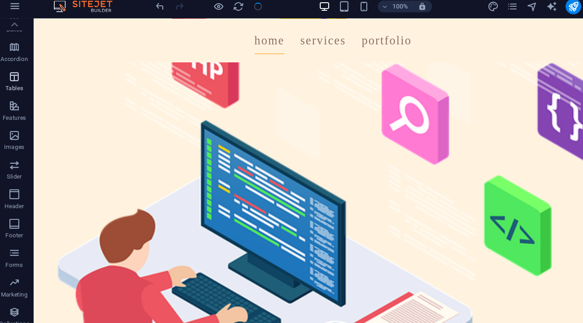
scroll to position [117, 0]
click at [13, 47] on icon "button" at bounding box center [18, 48] width 11 height 11
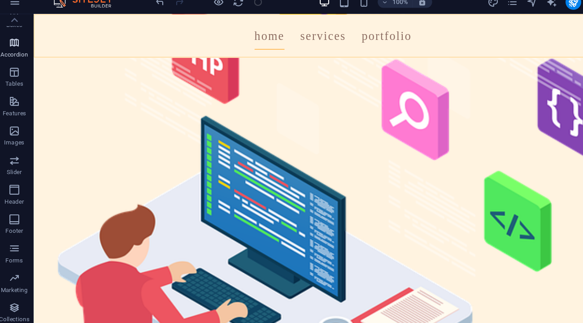
click at [17, 56] on p "Accordion" at bounding box center [17, 59] width 25 height 7
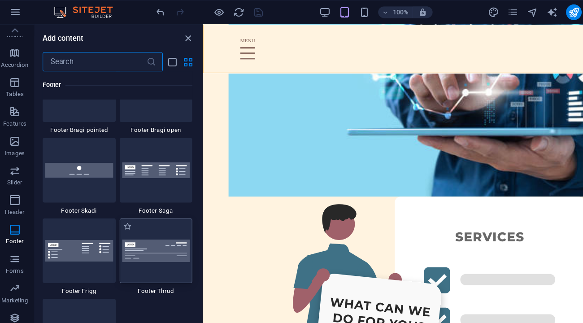
scroll to position [6186, 0]
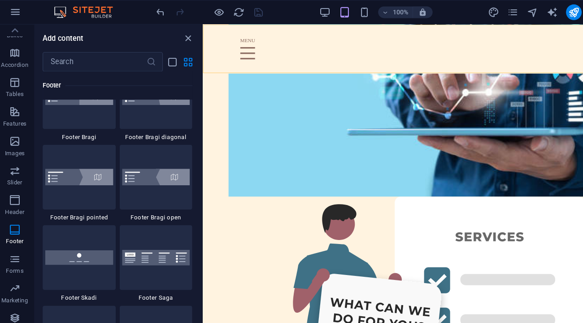
click at [97, 31] on img at bounding box center [77, 14] width 62 height 33
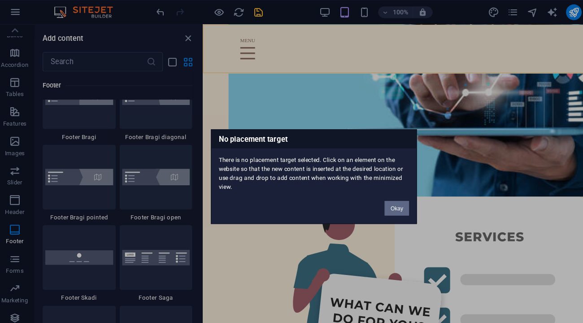
click at [367, 186] on button "Okay" at bounding box center [367, 190] width 22 height 13
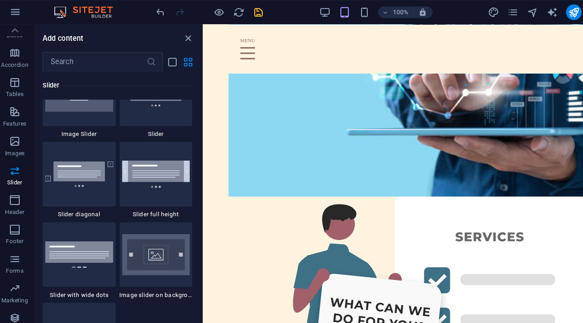
scroll to position [5095, 0]
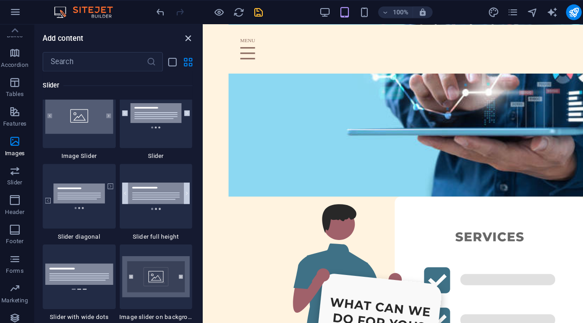
click at [174, 35] on icon "close panel" at bounding box center [177, 35] width 10 height 10
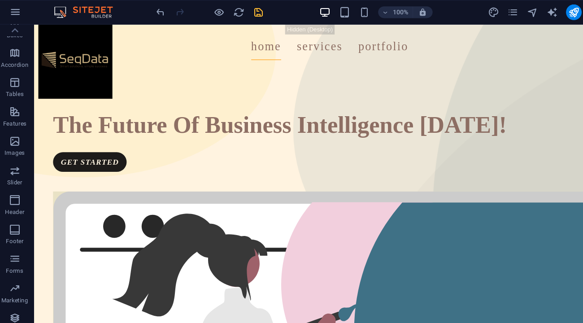
scroll to position [0, 4]
click at [238, 6] on icon "save" at bounding box center [241, 11] width 10 height 10
click at [450, 9] on icon "design" at bounding box center [455, 11] width 10 height 10
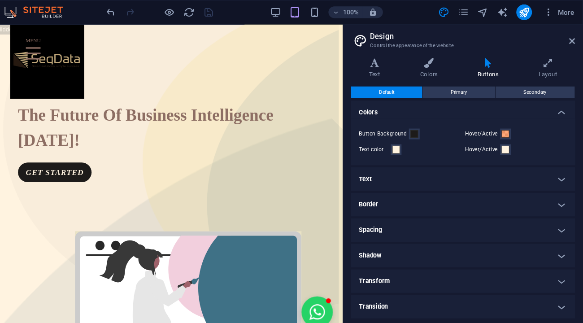
scroll to position [0, 0]
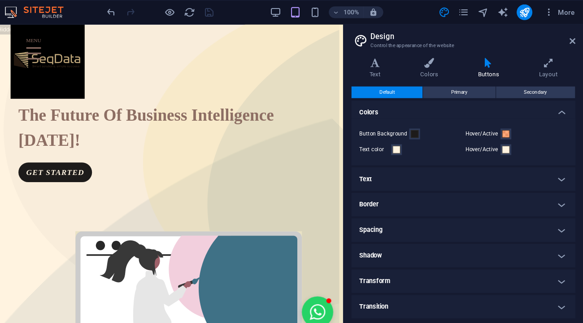
click at [371, 162] on h4 "Text" at bounding box center [473, 164] width 205 height 22
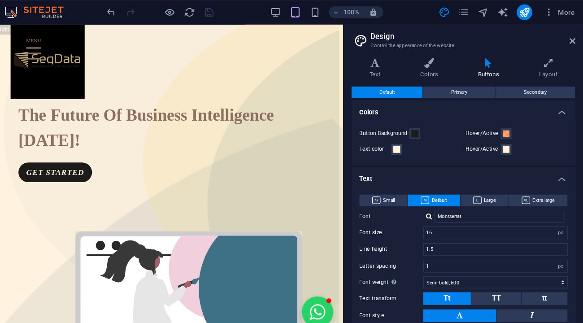
click at [371, 162] on h4 "Text" at bounding box center [473, 161] width 205 height 16
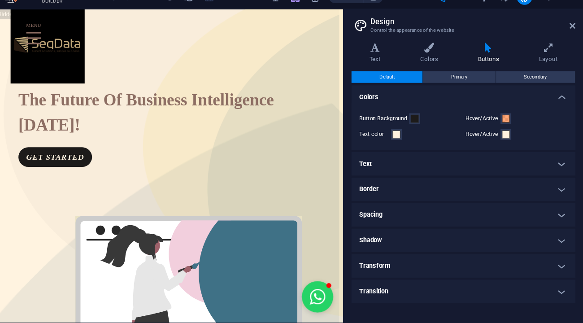
click at [502, 46] on div "Variants Text Colors Buttons Layout Text Standard Bold Links Font color Font Mo…" at bounding box center [472, 177] width 219 height 263
click at [436, 79] on button "Primary" at bounding box center [469, 84] width 66 height 11
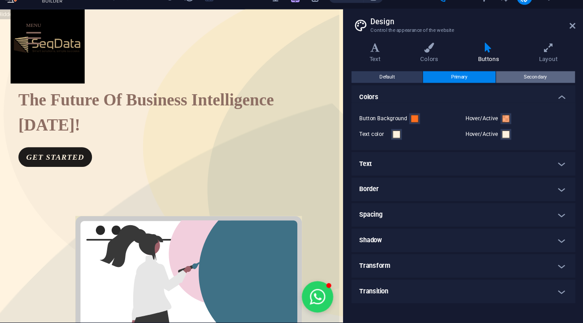
click at [528, 79] on span "Secondary" at bounding box center [538, 84] width 21 height 11
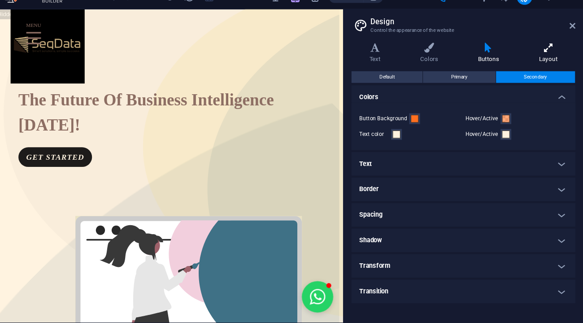
click at [526, 53] on icon at bounding box center [551, 57] width 50 height 9
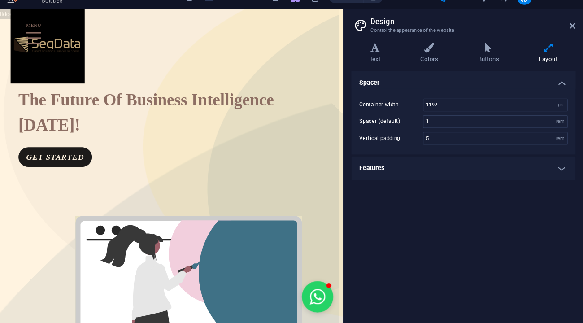
click at [439, 157] on h4 "Features" at bounding box center [473, 168] width 205 height 22
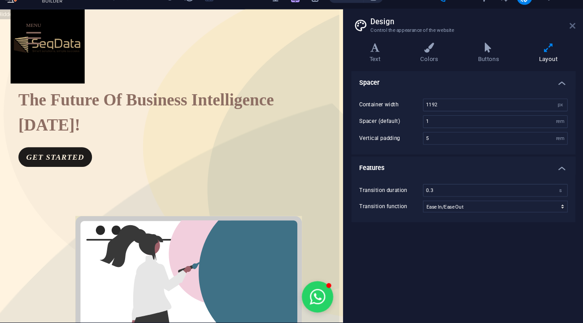
click at [570, 34] on icon at bounding box center [572, 37] width 5 height 7
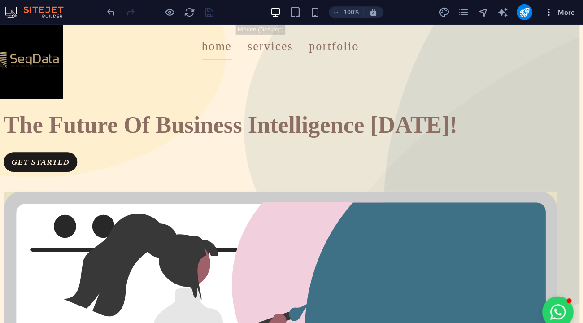
click at [547, 11] on icon "button" at bounding box center [551, 11] width 9 height 9
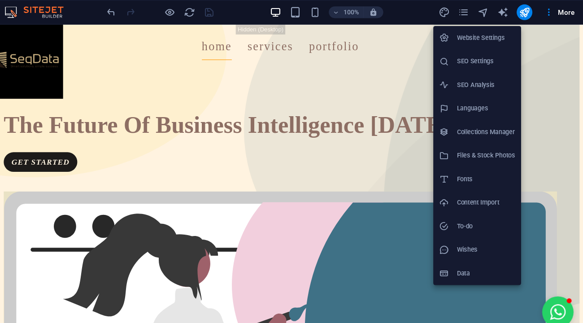
click at [254, 95] on div at bounding box center [291, 161] width 583 height 323
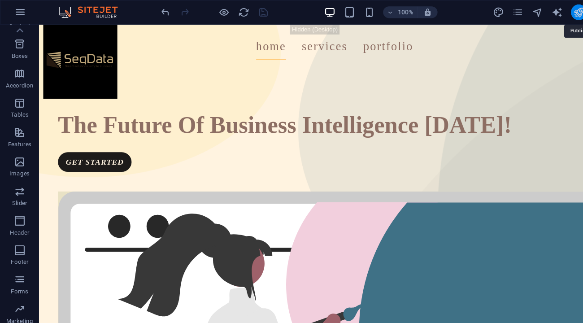
click at [525, 13] on icon "publish" at bounding box center [528, 11] width 10 height 10
